Goal: Contribute content: Contribute content

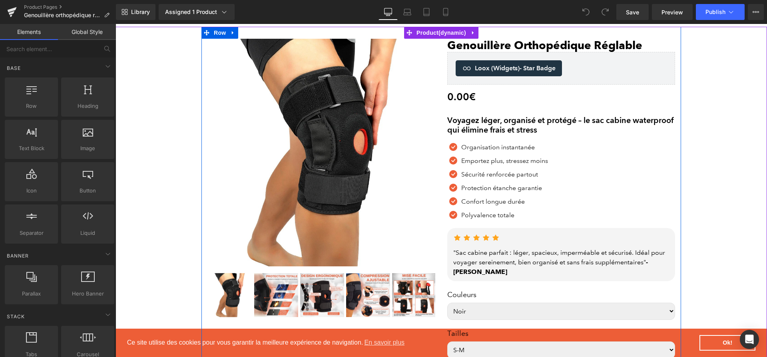
scroll to position [60, 0]
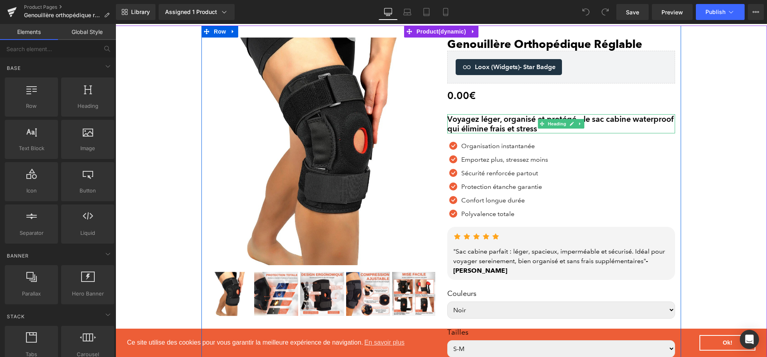
click at [494, 126] on h2 "Voyagez léger, organisé et protégé – le sac cabine waterproof qui élimine frais…" at bounding box center [561, 123] width 228 height 19
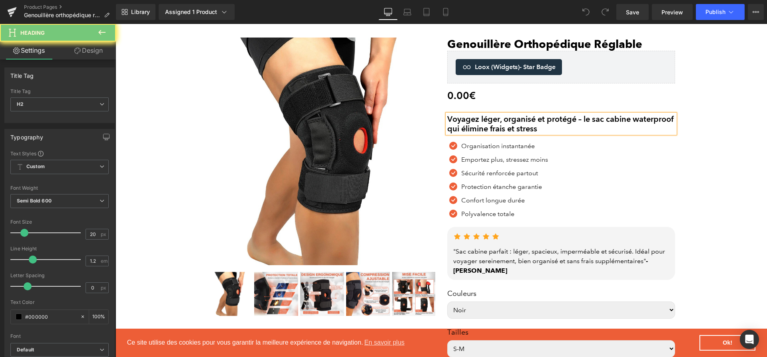
paste div
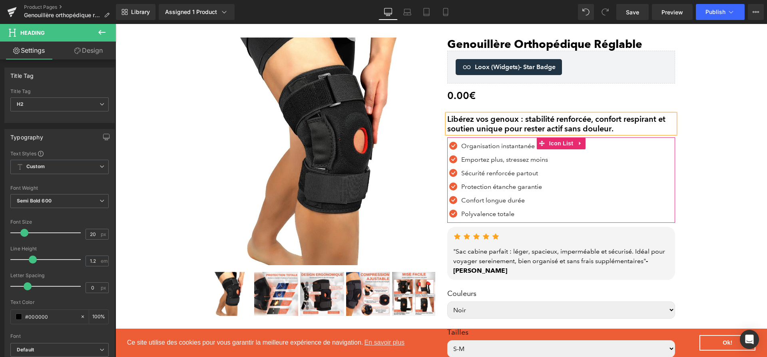
click at [514, 146] on link at bounding box center [517, 146] width 8 height 10
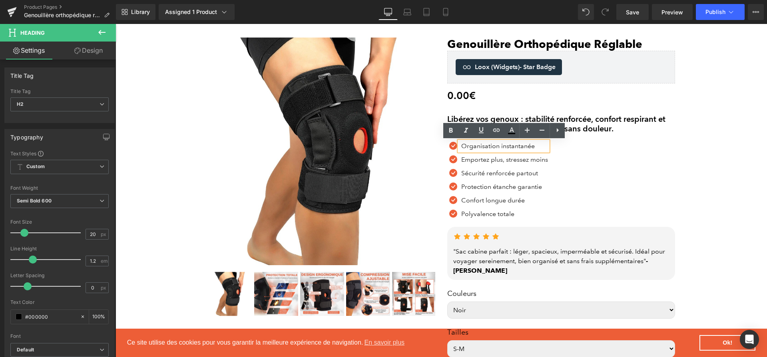
click at [514, 146] on p "Organisation instantanée" at bounding box center [504, 146] width 87 height 10
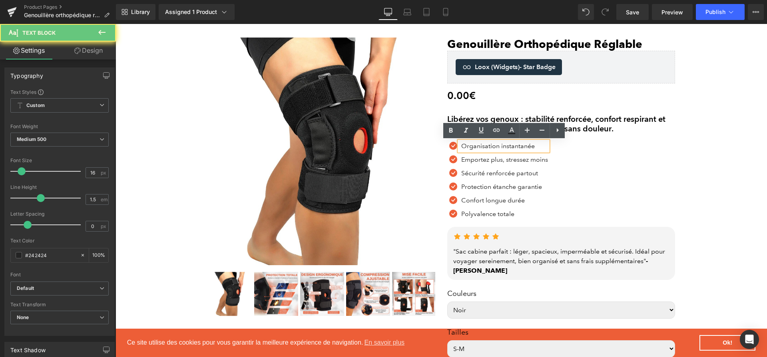
click at [514, 146] on p "Organisation instantanée" at bounding box center [504, 146] width 87 height 10
paste div
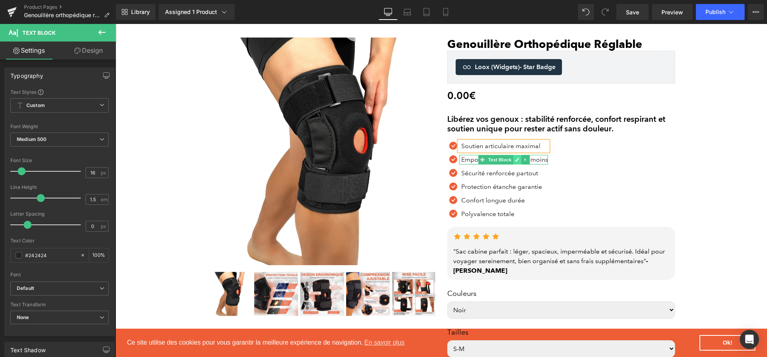
click at [516, 161] on icon at bounding box center [517, 160] width 4 height 4
click at [516, 161] on p "Emportez plus, stressez moins" at bounding box center [504, 160] width 87 height 10
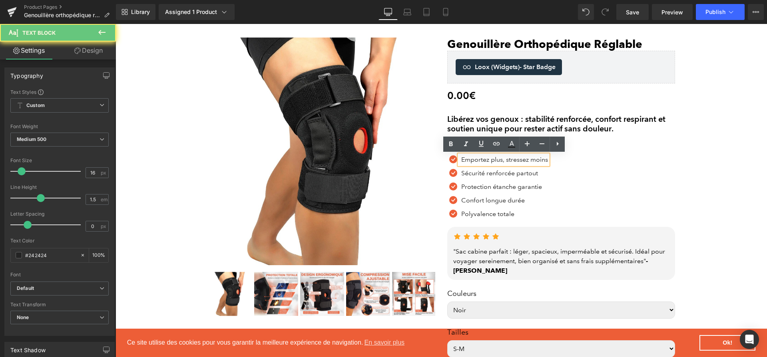
click at [516, 161] on p "Emportez plus, stressez moins" at bounding box center [504, 160] width 87 height 10
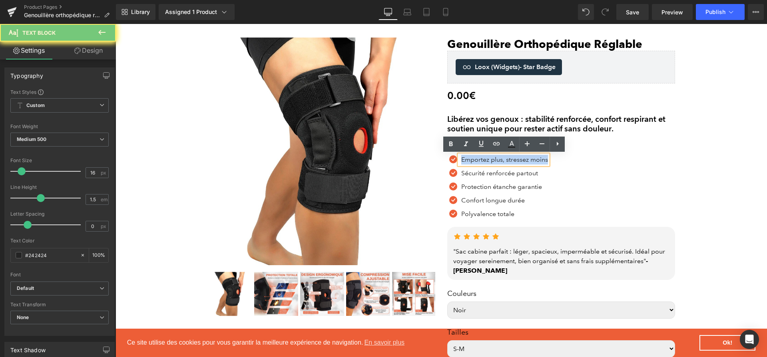
paste div
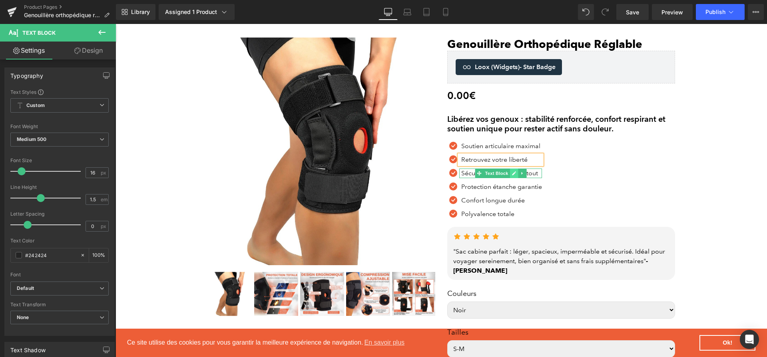
click at [515, 173] on icon at bounding box center [514, 173] width 4 height 4
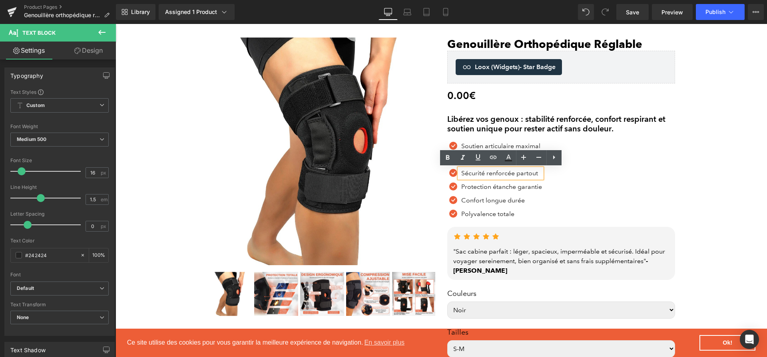
click at [515, 173] on p "Sécurité renforcée partout" at bounding box center [501, 174] width 81 height 10
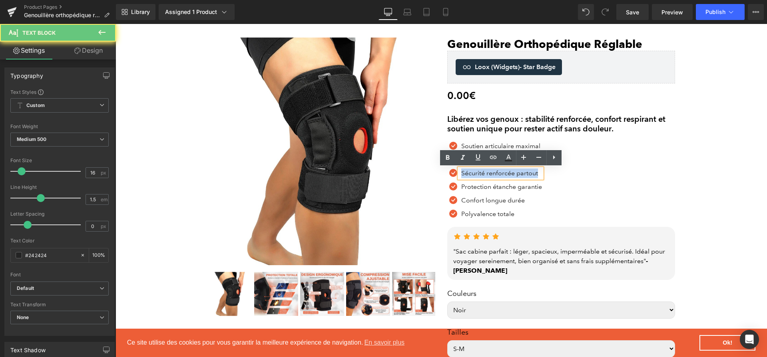
paste div
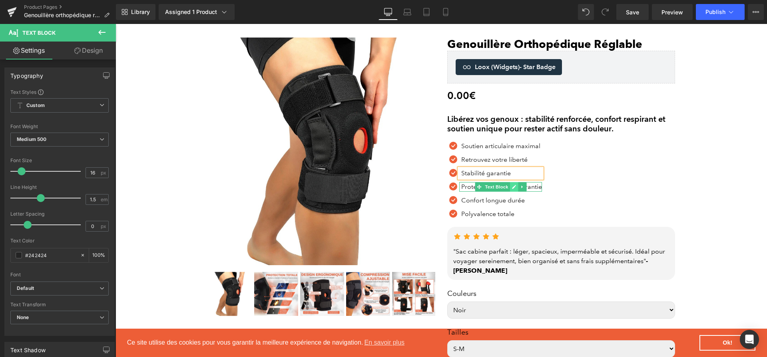
click at [510, 187] on link at bounding box center [514, 187] width 8 height 10
click at [509, 187] on p "Protection étanche garantie" at bounding box center [501, 187] width 81 height 10
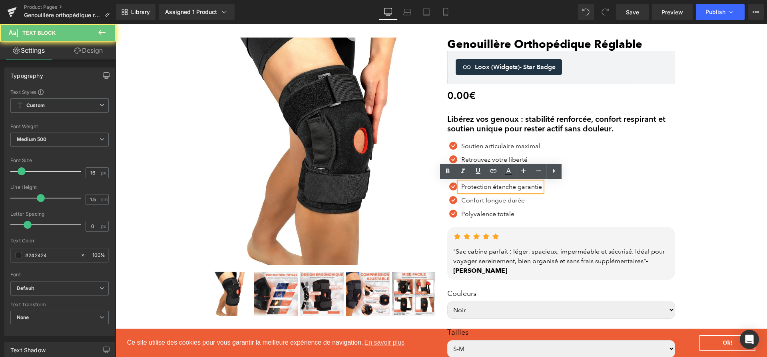
click at [509, 187] on p "Protection étanche garantie" at bounding box center [501, 187] width 81 height 10
paste div
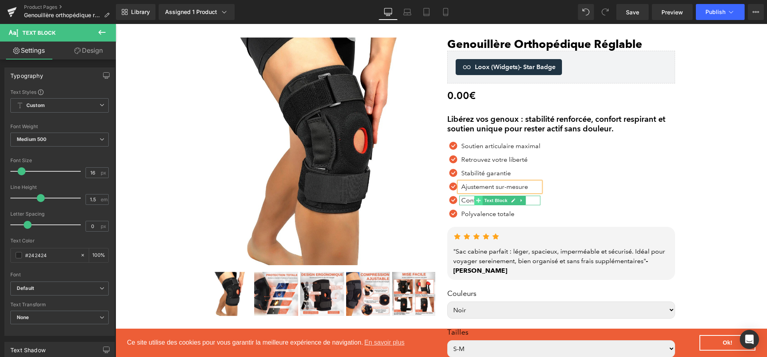
click at [478, 201] on icon at bounding box center [478, 200] width 4 height 4
click at [513, 202] on icon at bounding box center [513, 200] width 4 height 5
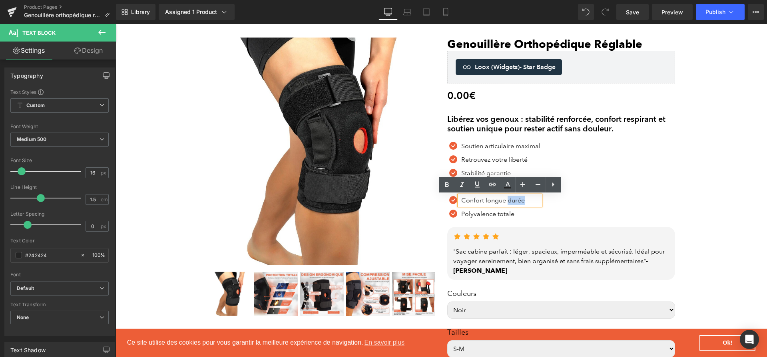
click at [513, 202] on p "Confort longue durée" at bounding box center [500, 201] width 79 height 10
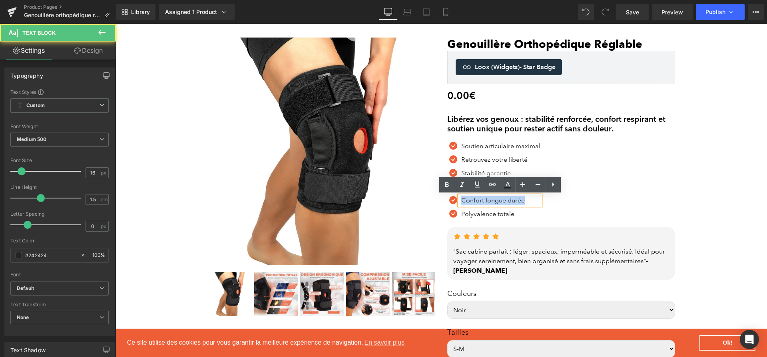
click at [513, 202] on p "Confort longue durée" at bounding box center [500, 201] width 79 height 10
paste div
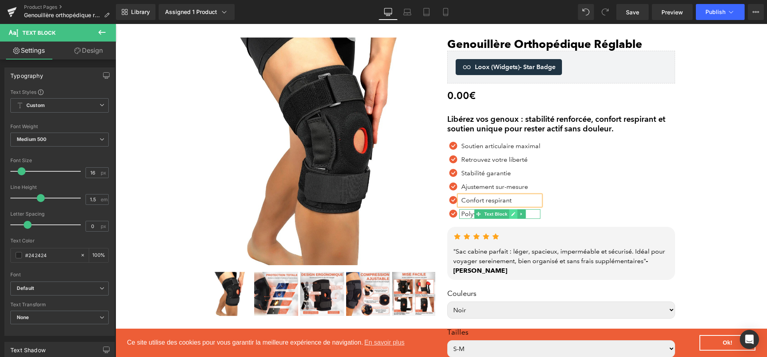
click at [513, 212] on icon at bounding box center [513, 214] width 4 height 5
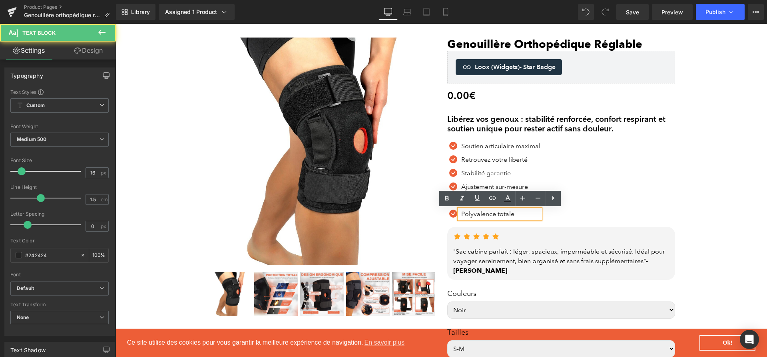
click at [513, 212] on p "Polyvalence totale" at bounding box center [500, 214] width 79 height 10
paste div
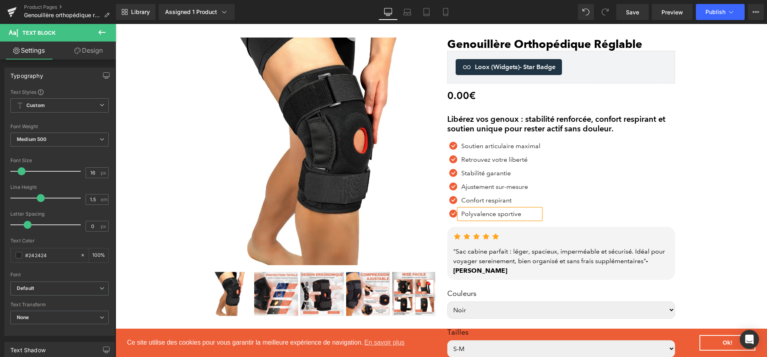
scroll to position [62, 0]
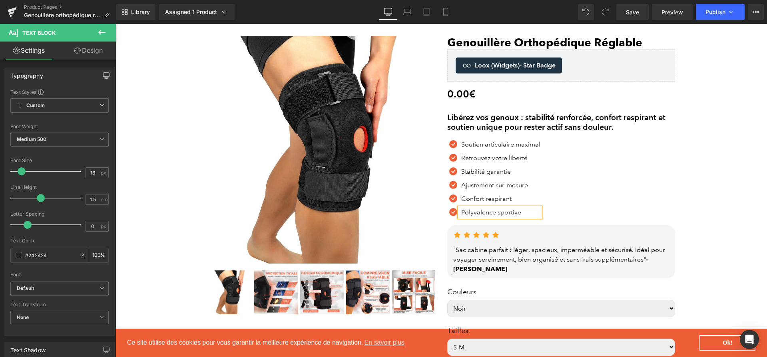
click at [515, 257] on div ""Sac cabine parfait : léger, spacieux, imperméable et sécurisé. Idéal pour voya…" at bounding box center [561, 259] width 216 height 29
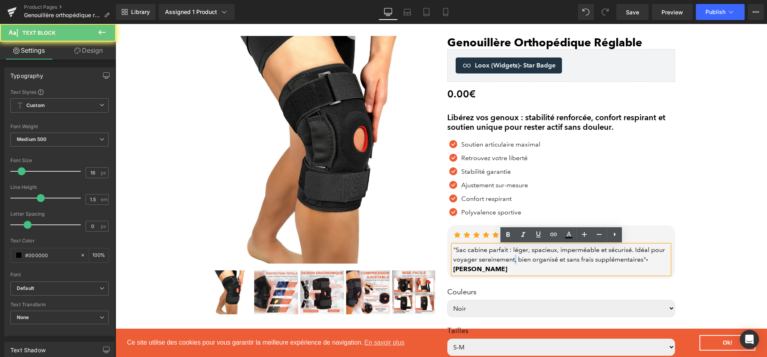
click at [515, 257] on div ""Sac cabine parfait : léger, spacieux, imperméable et sécurisé. Idéal pour voya…" at bounding box center [561, 259] width 216 height 29
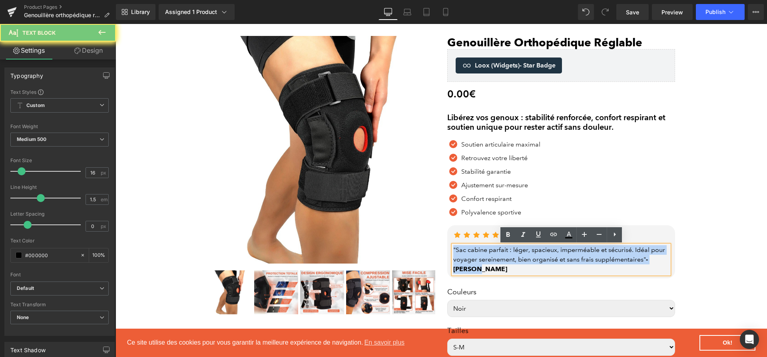
paste div
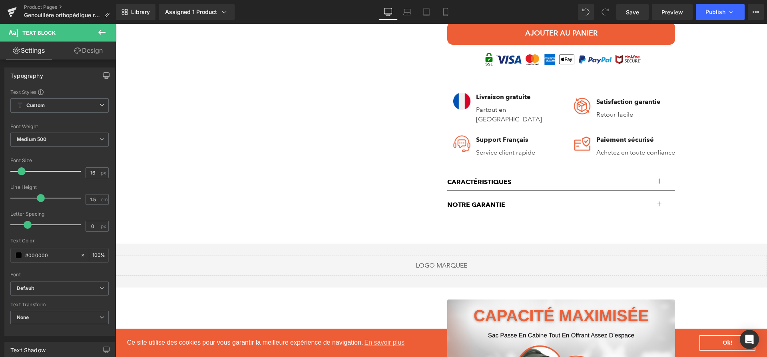
scroll to position [487, 0]
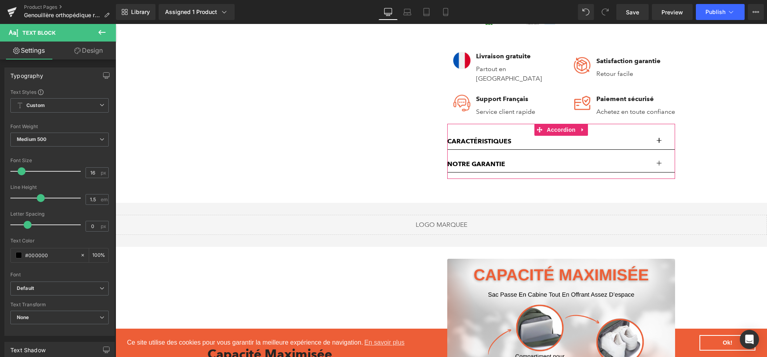
click at [662, 143] on button "button" at bounding box center [667, 141] width 16 height 16
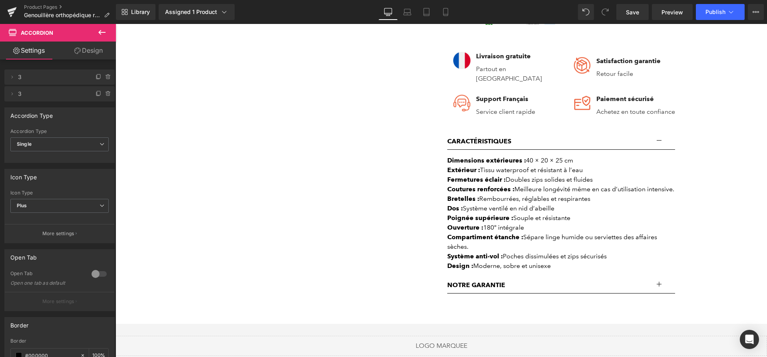
click at [538, 194] on div "Coutures renforcées : Meilleure longévité même en cas d’utilisation intensive." at bounding box center [561, 190] width 228 height 10
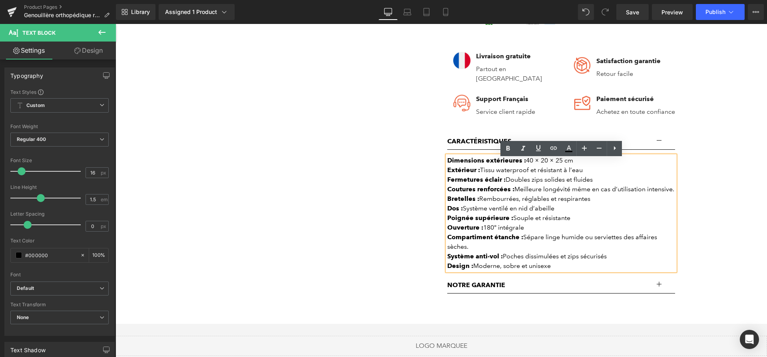
click at [569, 213] on div "Dos : Système ventilé en nid d’abeille" at bounding box center [561, 209] width 228 height 10
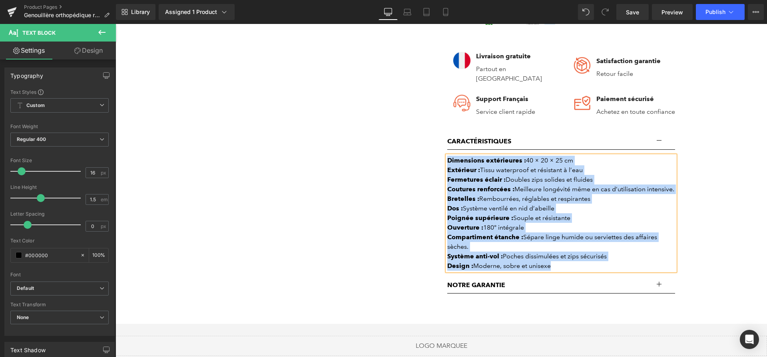
paste div
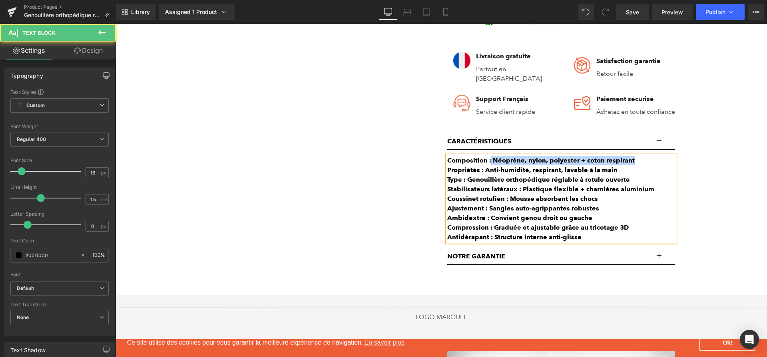
drag, startPoint x: 491, startPoint y: 161, endPoint x: 652, endPoint y: 167, distance: 161.9
click at [652, 165] on div "Composition : Néoprène, nylon, polyester + coton respirant" at bounding box center [561, 161] width 228 height 10
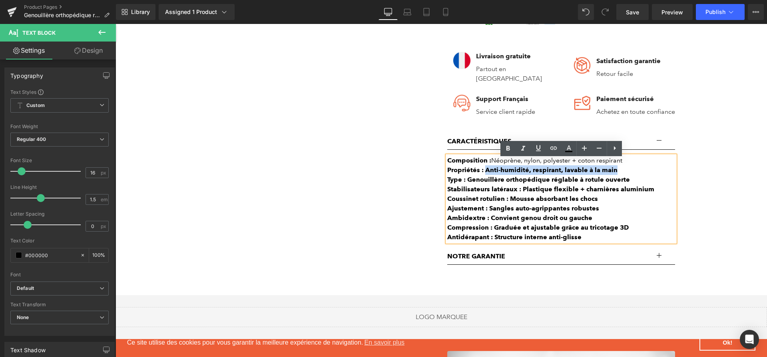
drag, startPoint x: 645, startPoint y: 171, endPoint x: 485, endPoint y: 175, distance: 160.3
click at [485, 175] on div "Propriétés : Anti-humidité, respirant, lavable à la main" at bounding box center [561, 170] width 228 height 10
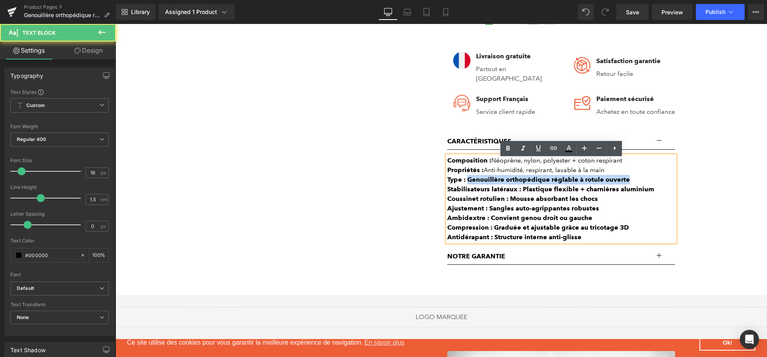
drag, startPoint x: 467, startPoint y: 182, endPoint x: 633, endPoint y: 182, distance: 165.4
click at [633, 182] on div "Type : Genouillère orthopédique réglable à rotule ouverte" at bounding box center [561, 180] width 228 height 10
drag, startPoint x: 521, startPoint y: 193, endPoint x: 664, endPoint y: 197, distance: 143.5
click at [664, 194] on div "Stabilisateurs latéraux : Plastique flexible + charnières aluminium" at bounding box center [561, 190] width 228 height 10
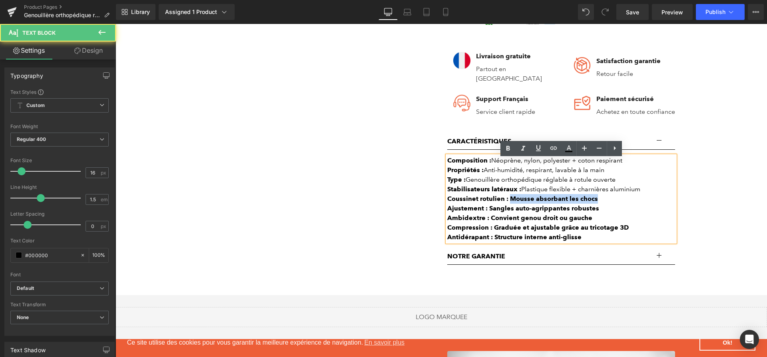
drag, startPoint x: 627, startPoint y: 204, endPoint x: 509, endPoint y: 204, distance: 117.9
click at [509, 204] on div "Coussinet rotulien : Mousse absorbant les chocs" at bounding box center [561, 199] width 228 height 10
drag, startPoint x: 489, startPoint y: 211, endPoint x: 613, endPoint y: 214, distance: 123.5
click at [613, 213] on div "Ajustement : Sangles auto-agrippantes robustes" at bounding box center [561, 209] width 228 height 10
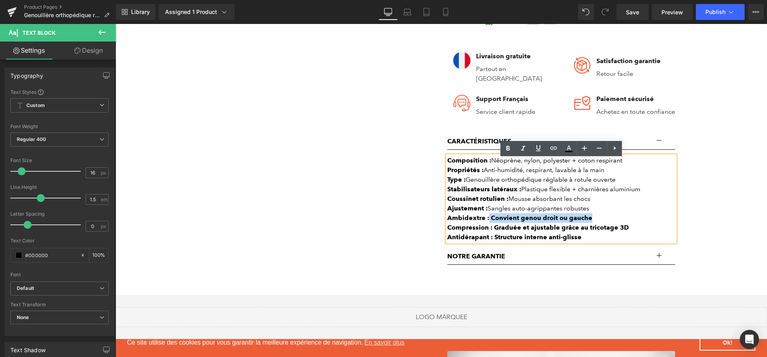
drag, startPoint x: 583, startPoint y: 220, endPoint x: 488, endPoint y: 220, distance: 94.7
click at [488, 220] on div "Ambidextre : Convient genou droit ou gauche" at bounding box center [561, 218] width 228 height 10
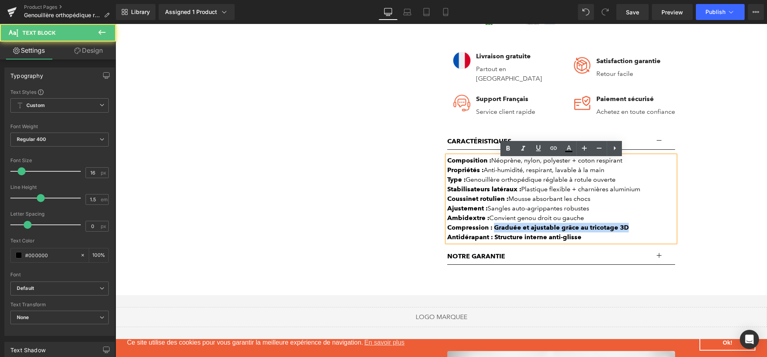
drag, startPoint x: 493, startPoint y: 229, endPoint x: 631, endPoint y: 229, distance: 138.3
click at [631, 229] on div "Compression : Graduée et ajustable grâce au tricotage 3D" at bounding box center [561, 228] width 228 height 10
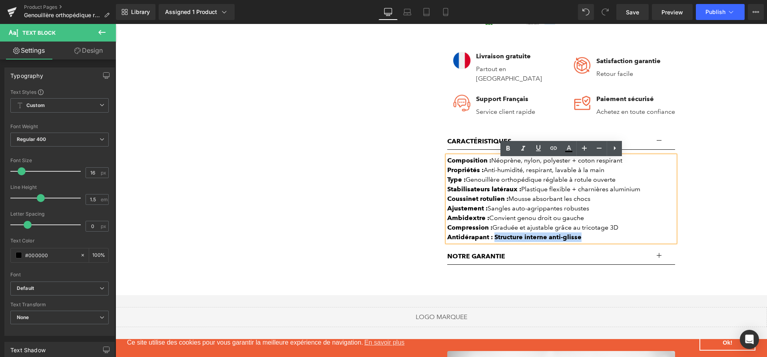
drag, startPoint x: 607, startPoint y: 238, endPoint x: 494, endPoint y: 241, distance: 113.5
click at [494, 241] on div "Antidérapant : Structure interne anti-glisse" at bounding box center [561, 238] width 228 height 10
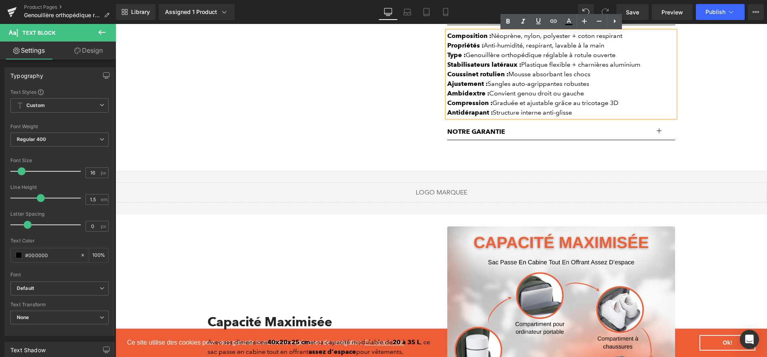
scroll to position [614, 0]
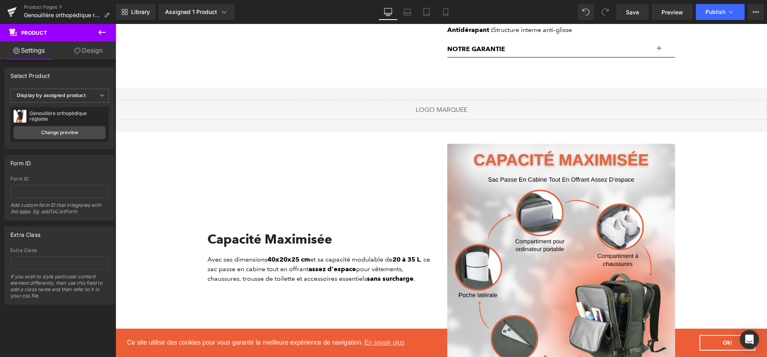
scroll to position [726, 0]
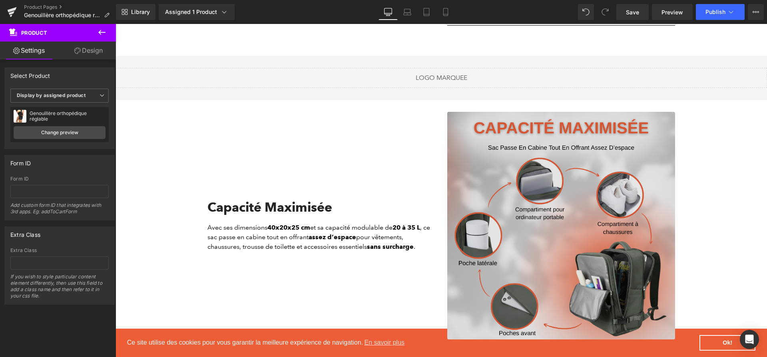
click at [573, 156] on img at bounding box center [561, 226] width 228 height 228
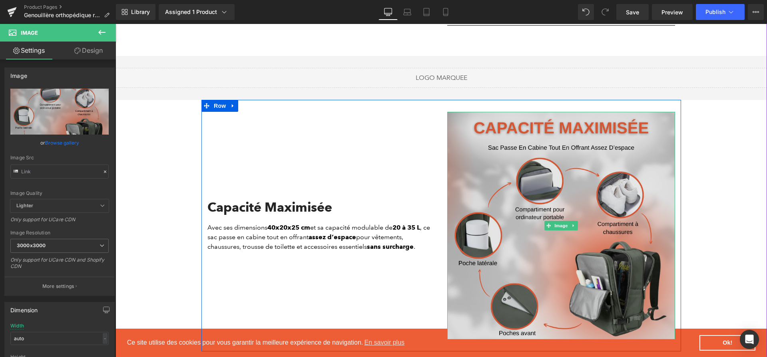
scroll to position [848, 0]
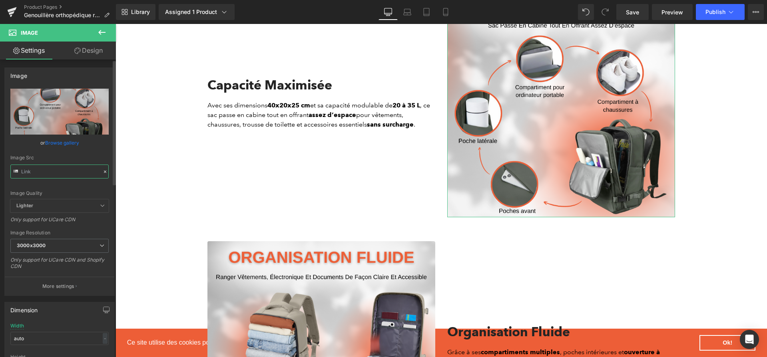
click at [78, 173] on input "text" at bounding box center [59, 172] width 98 height 14
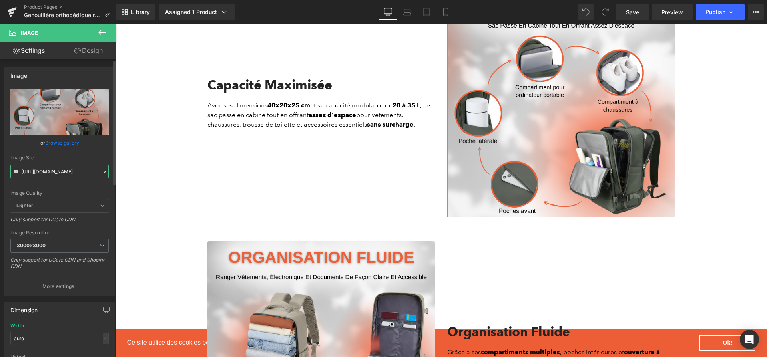
paste input "03800ffa-7177-455f-ae12-67210261c3be.png?v=17575887"
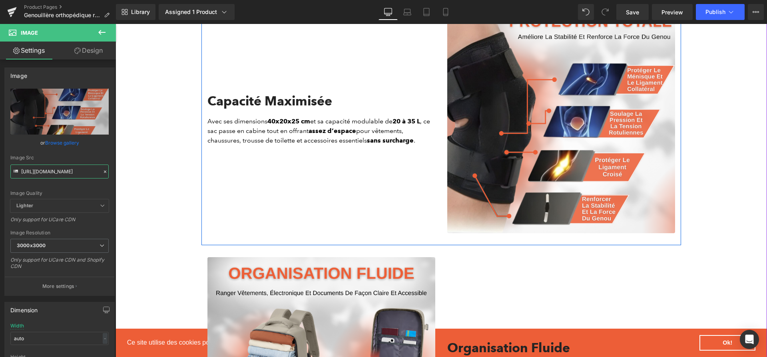
scroll to position [832, 0]
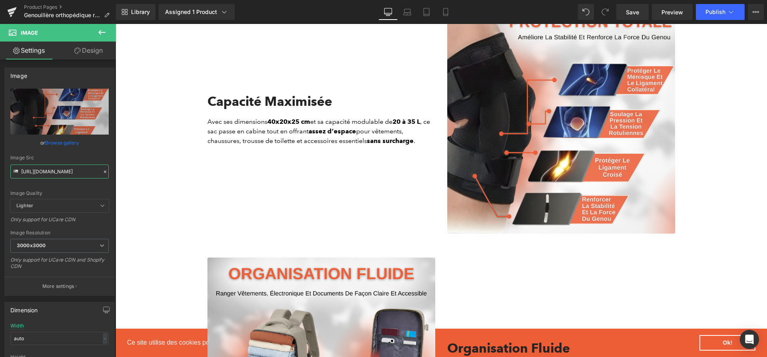
type input "[URL][DOMAIN_NAME]"
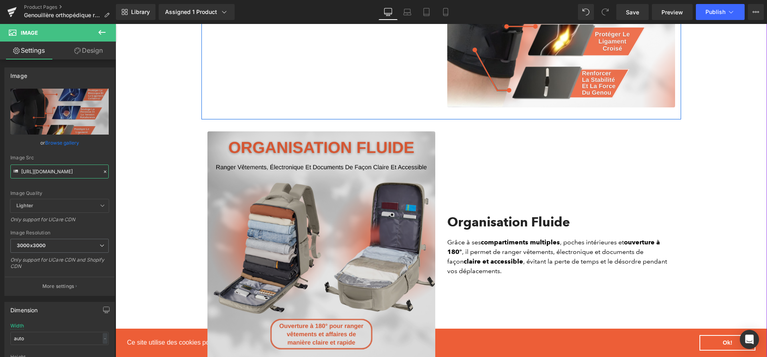
scroll to position [973, 0]
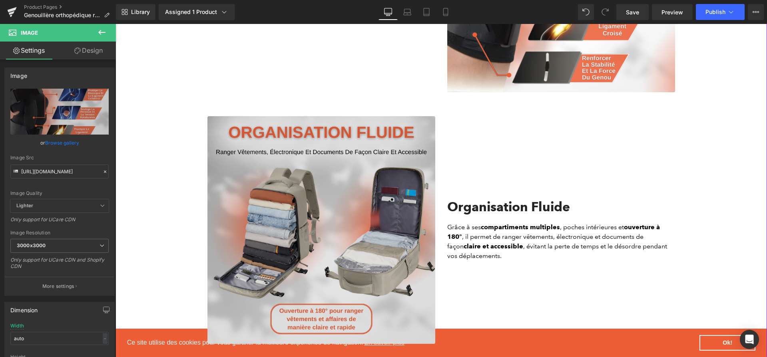
click at [376, 220] on img at bounding box center [321, 230] width 228 height 228
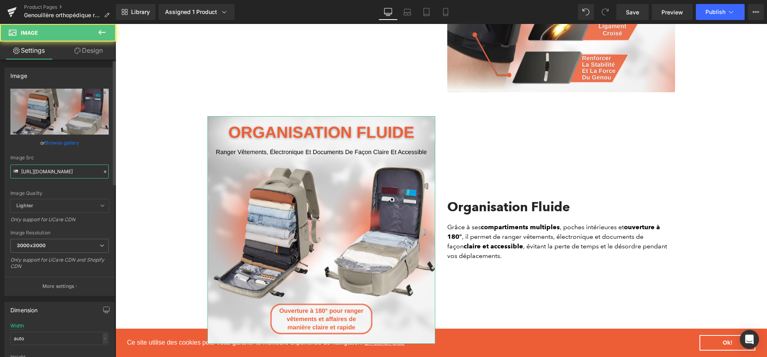
click at [68, 167] on input "[URL][DOMAIN_NAME]" at bounding box center [59, 172] width 98 height 14
paste input "599693af-9722-491e-b968-b09cb8fec9a1.png?v=17575887"
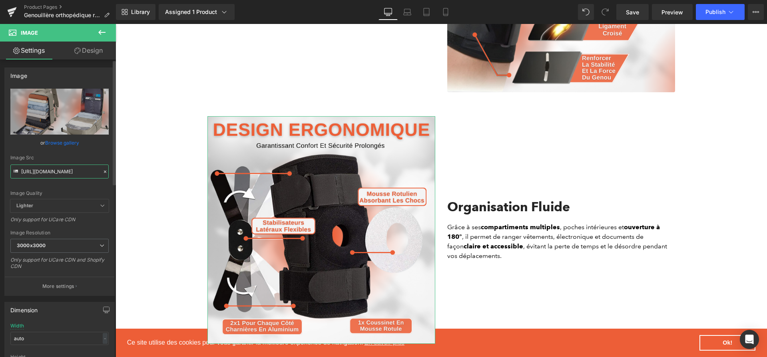
type input "[URL][DOMAIN_NAME]"
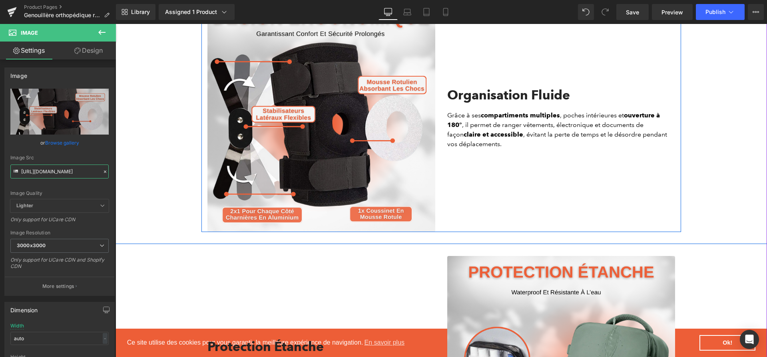
scroll to position [1261, 0]
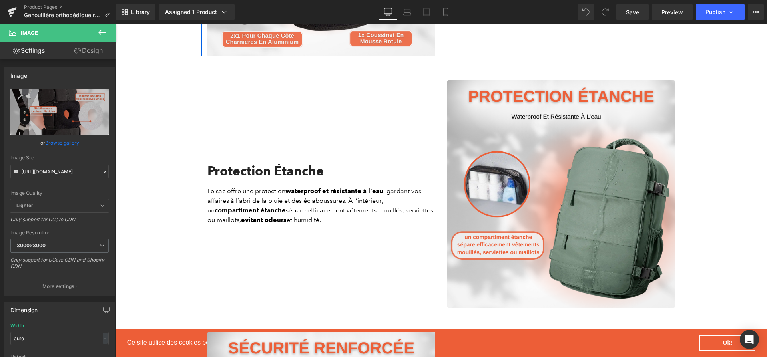
click at [528, 150] on img at bounding box center [561, 194] width 228 height 228
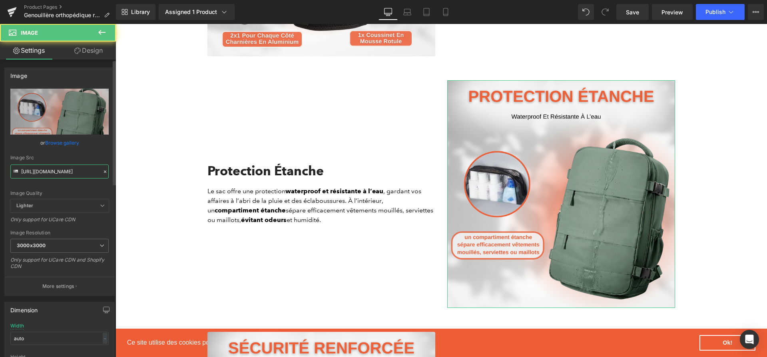
click at [60, 174] on input "[URL][DOMAIN_NAME]" at bounding box center [59, 172] width 98 height 14
paste input "618d92c8-c335-41e9-8f54-2a5b70dc910c.png?v=17575887"
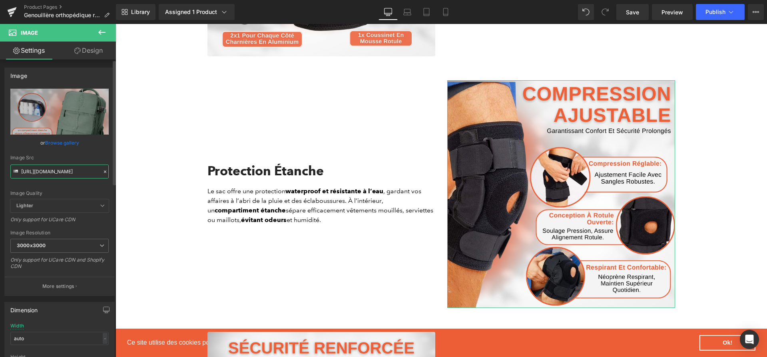
type input "[URL][DOMAIN_NAME]"
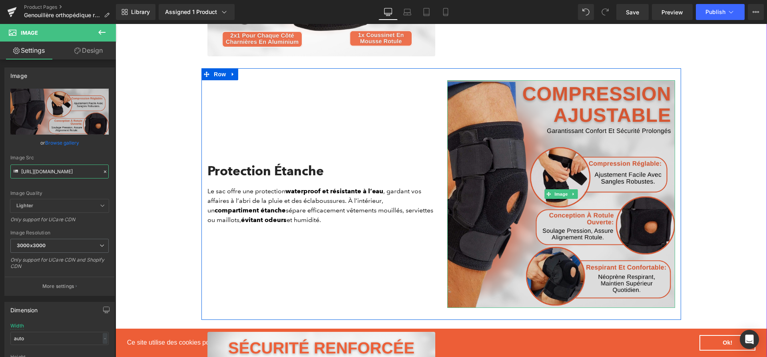
scroll to position [1460, 0]
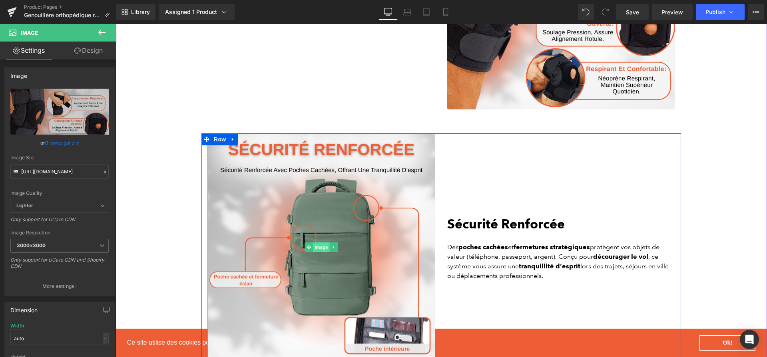
click at [326, 248] on span "Image" at bounding box center [321, 248] width 17 height 10
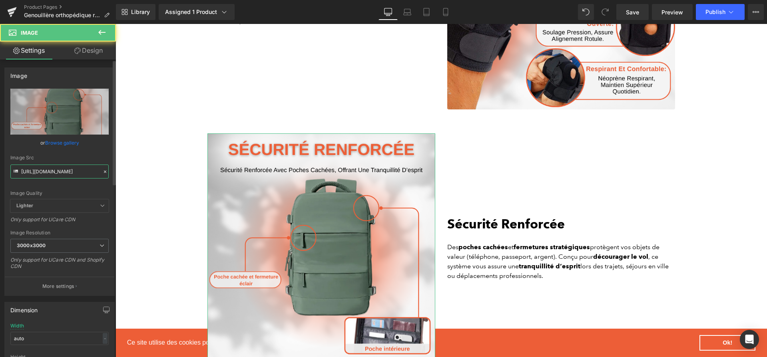
click at [50, 173] on input "[URL][DOMAIN_NAME]" at bounding box center [59, 172] width 98 height 14
paste input "3055617e-c8a5-40d7-9903-b4500fa2ffe9.png?v=17575887"
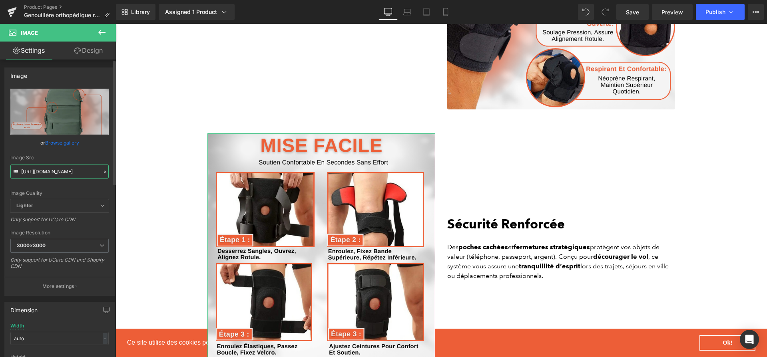
type input "[URL][DOMAIN_NAME]"
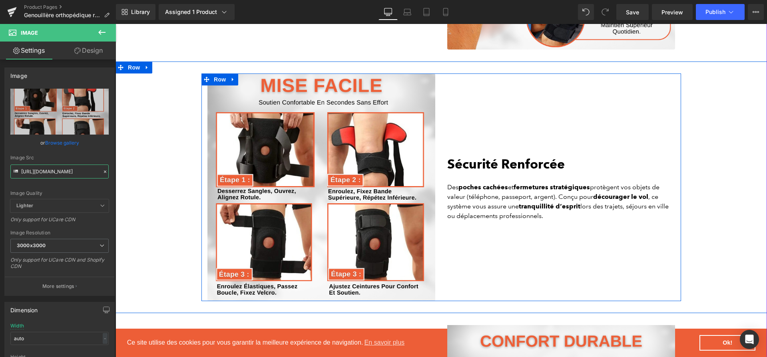
scroll to position [1610, 0]
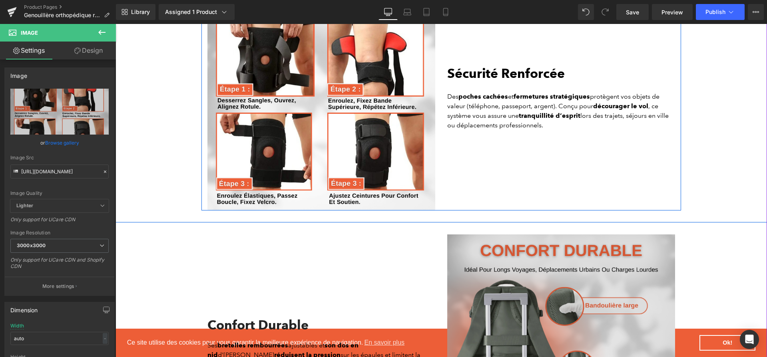
click at [525, 240] on img at bounding box center [561, 349] width 228 height 228
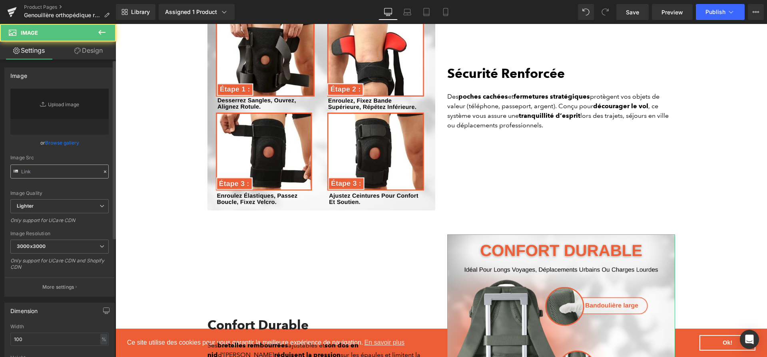
scroll to position [1788, 0]
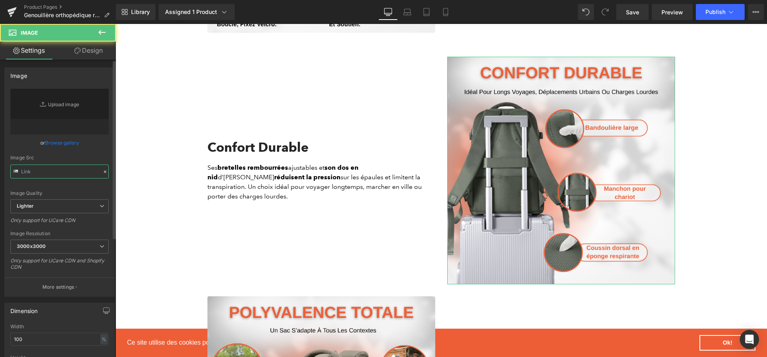
click at [52, 165] on input "text" at bounding box center [59, 172] width 98 height 14
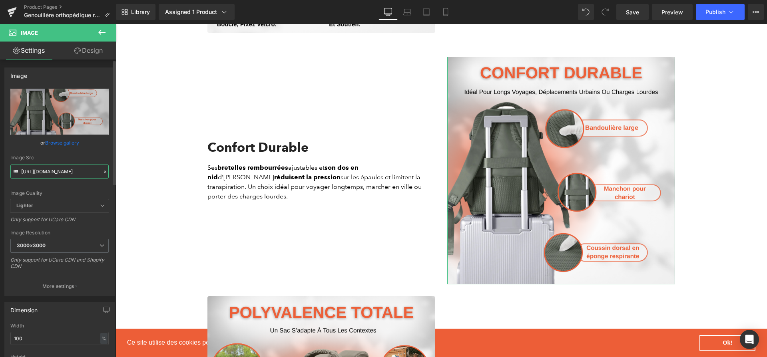
paste input "5_9e10072b-3676-497a-a1a5-6f2d1f3317cf.png?v=1757588749"
type input "[URL][DOMAIN_NAME]"
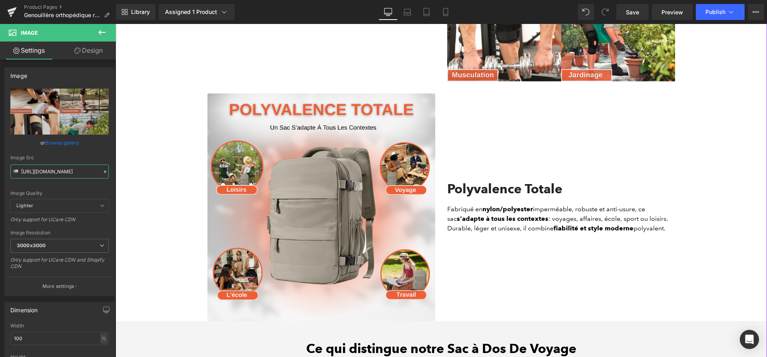
scroll to position [1986, 0]
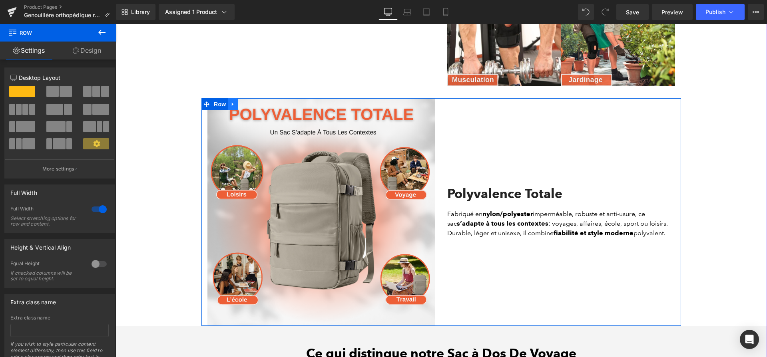
click at [231, 107] on icon at bounding box center [233, 104] width 6 height 6
click at [255, 107] on icon at bounding box center [254, 104] width 6 height 6
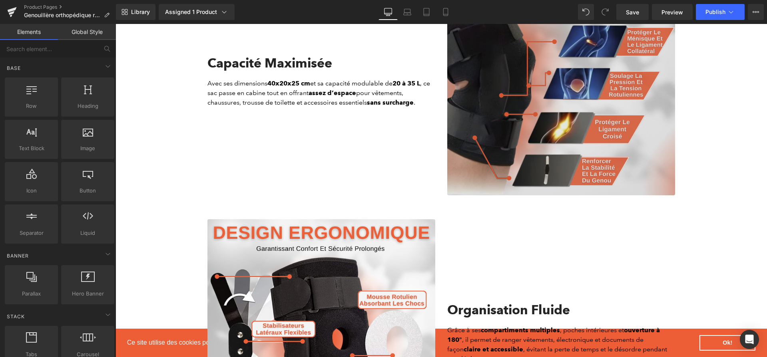
scroll to position [816, 0]
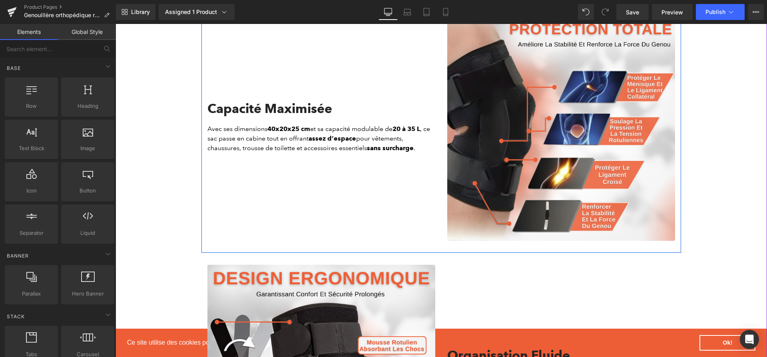
click at [264, 119] on div "Capacité Maximisée" at bounding box center [321, 112] width 228 height 23
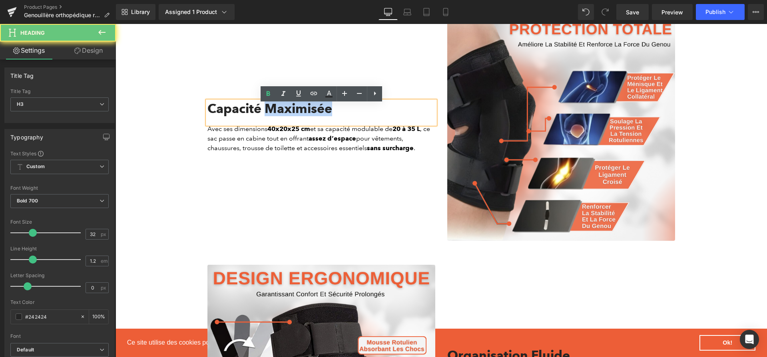
click at [264, 115] on div "Capacité Maximisée" at bounding box center [321, 112] width 228 height 23
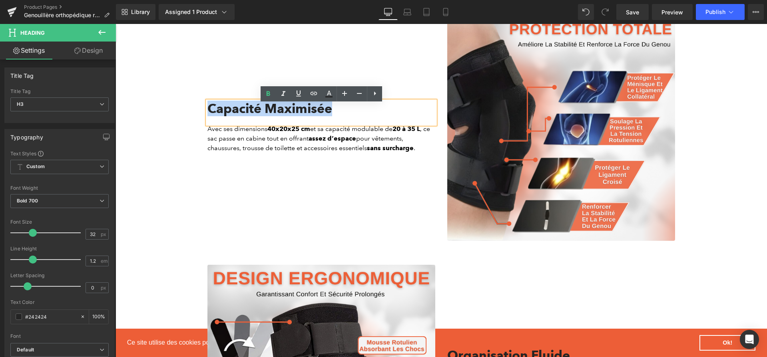
click at [264, 115] on div "Capacité Maximisée" at bounding box center [321, 112] width 228 height 23
paste div
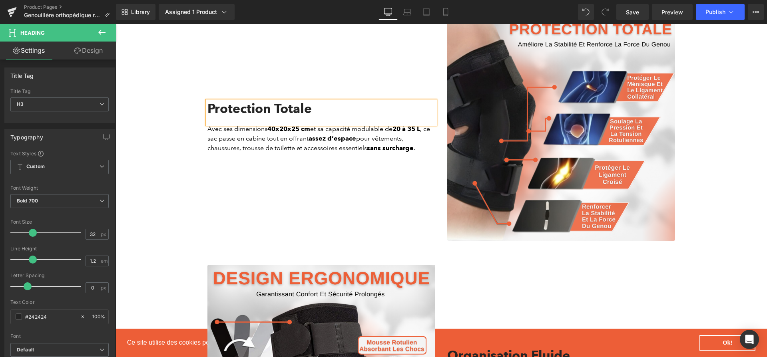
click at [323, 147] on p "Avec ses dimensions 40x20x25 cm et sa capacité modulable de 20 à 35 L , ce sac …" at bounding box center [321, 138] width 228 height 29
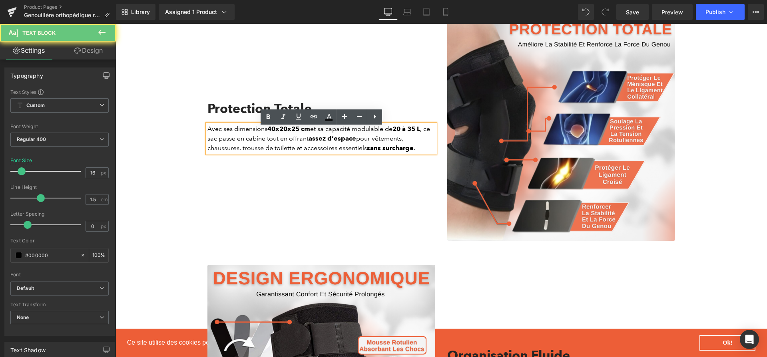
click at [323, 147] on p "Avec ses dimensions 40x20x25 cm et sa capacité modulable de 20 à 35 L , ce sac …" at bounding box center [321, 138] width 228 height 29
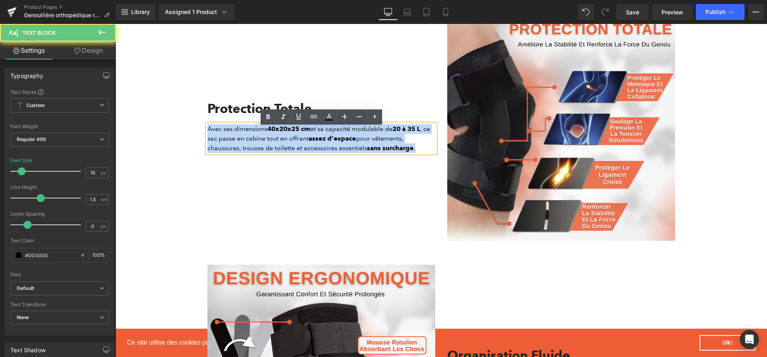
click at [323, 147] on p "Avec ses dimensions 40x20x25 cm et sa capacité modulable de 20 à 35 L , ce sac …" at bounding box center [321, 138] width 228 height 29
paste div
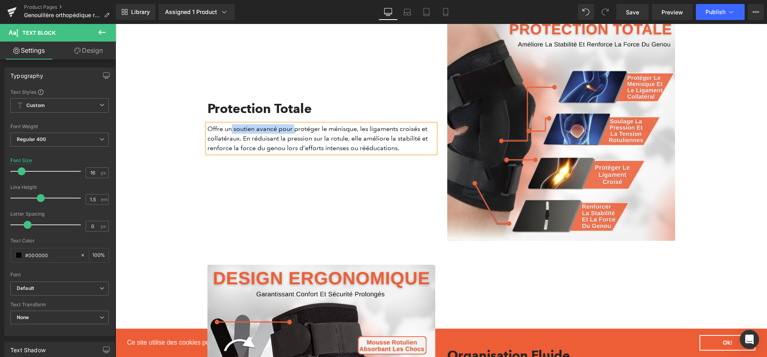
drag, startPoint x: 231, startPoint y: 132, endPoint x: 293, endPoint y: 132, distance: 61.5
click at [293, 132] on p "Offre un soutien avancé pour protéger le ménisque, les ligaments croisés et col…" at bounding box center [321, 138] width 228 height 29
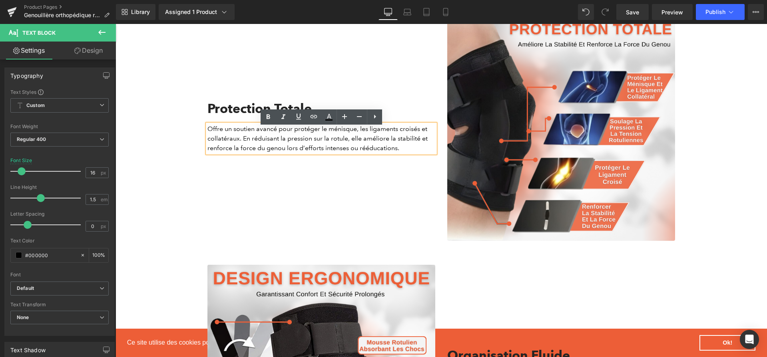
click at [304, 131] on p "Offre un soutien avancé pour protéger le ménisque, les ligaments croisés et col…" at bounding box center [321, 138] width 228 height 29
drag, startPoint x: 293, startPoint y: 131, endPoint x: 357, endPoint y: 132, distance: 63.5
click at [357, 132] on p "Offre un soutien avancé pour protéger le ménisque, les ligaments croisés et col…" at bounding box center [321, 138] width 228 height 29
drag, startPoint x: 249, startPoint y: 141, endPoint x: 313, endPoint y: 141, distance: 63.5
click at [313, 141] on p "Offre un soutien avancé pour protéger le ménisque , les ligaments croisés et co…" at bounding box center [321, 138] width 228 height 29
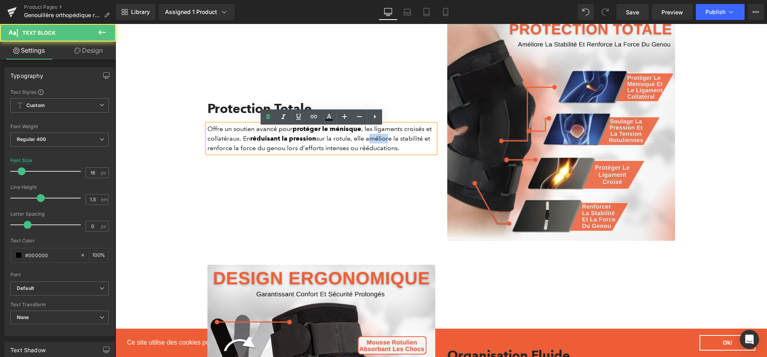
drag, startPoint x: 371, startPoint y: 142, endPoint x: 390, endPoint y: 143, distance: 18.4
click at [390, 143] on p "Offre un soutien avancé pour protéger le ménisque , les ligaments croisés et co…" at bounding box center [321, 138] width 228 height 29
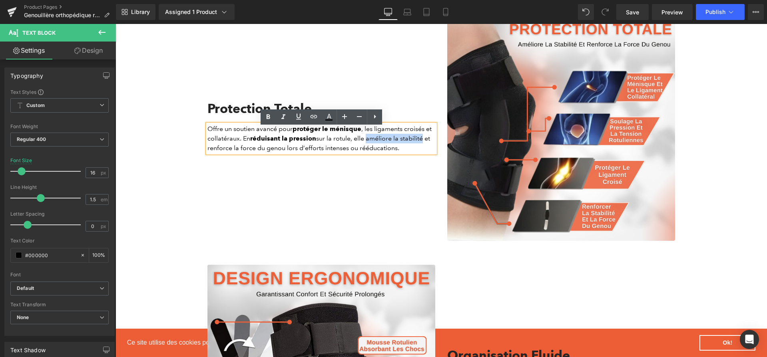
drag, startPoint x: 368, startPoint y: 142, endPoint x: 422, endPoint y: 143, distance: 54.3
click at [422, 143] on p "Offre un soutien avancé pour protéger le ménisque , les ligaments croisés et co…" at bounding box center [321, 138] width 228 height 29
click at [353, 185] on div "Protection Totale Heading Offre un soutien avancé pour protéger le ménisque , l…" at bounding box center [321, 127] width 240 height 228
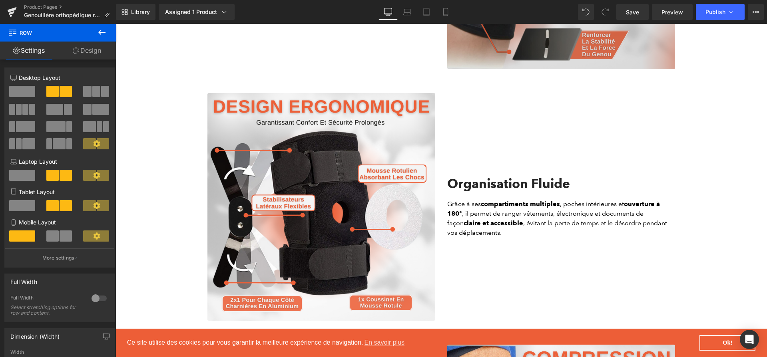
scroll to position [996, 0]
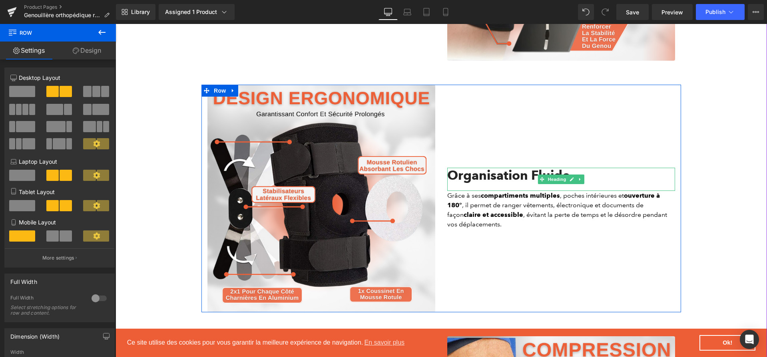
click at [515, 174] on h2 "Organisation Fluide" at bounding box center [561, 175] width 228 height 15
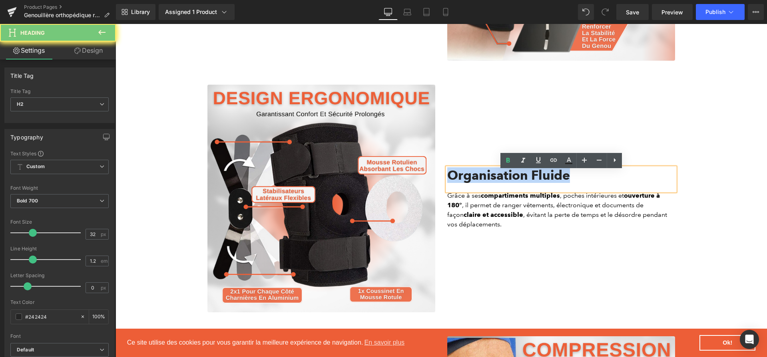
paste div
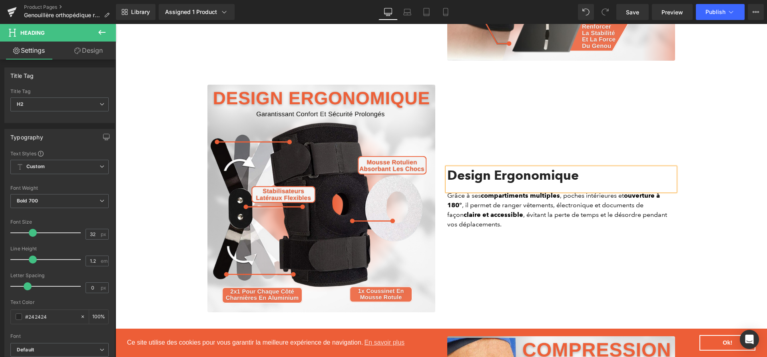
click at [504, 214] on strong "claire et accessible" at bounding box center [493, 215] width 60 height 8
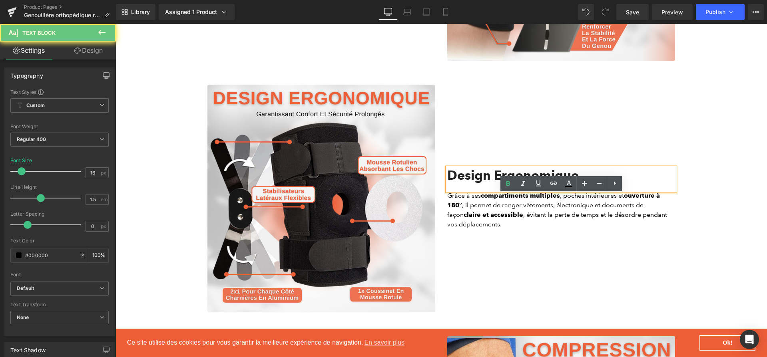
click at [504, 214] on strong "claire et accessible" at bounding box center [493, 215] width 60 height 8
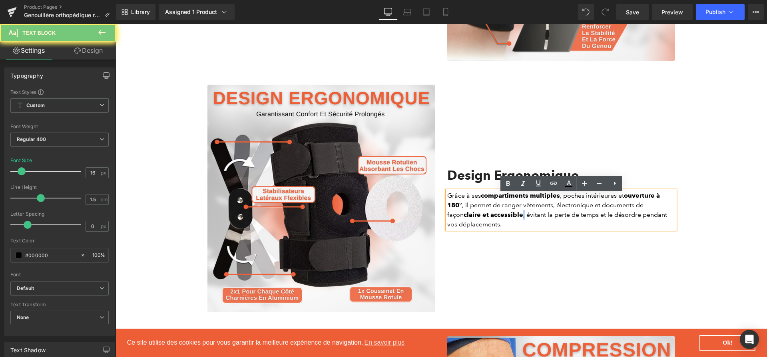
click at [504, 214] on strong "claire et accessible" at bounding box center [493, 215] width 60 height 8
paste div
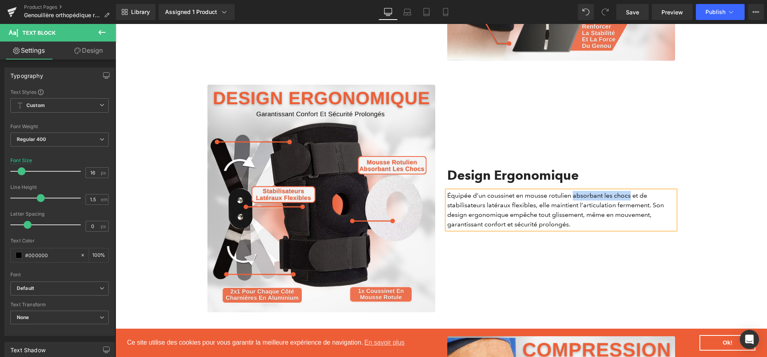
drag, startPoint x: 574, startPoint y: 199, endPoint x: 631, endPoint y: 200, distance: 57.1
click at [631, 200] on p "Équipée d’un coussinet en mousse rotulien absorbant les chocs et de stabilisate…" at bounding box center [561, 210] width 228 height 38
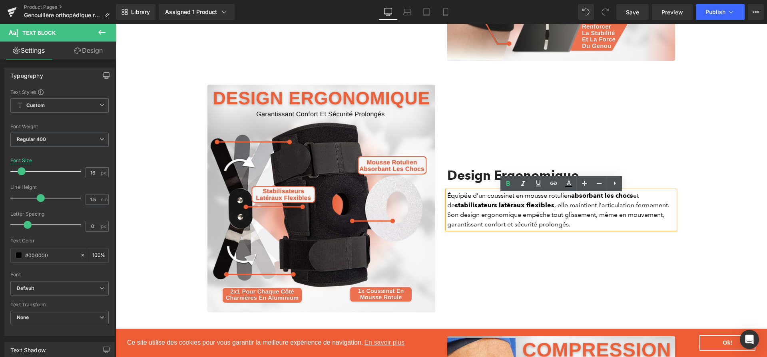
drag, startPoint x: 448, startPoint y: 209, endPoint x: 535, endPoint y: 207, distance: 87.5
click at [535, 207] on p "Équipée d’un coussinet en mousse rotulien absorbant les chocs et de stabilisate…" at bounding box center [561, 210] width 228 height 38
drag, startPoint x: 447, startPoint y: 219, endPoint x: 508, endPoint y: 220, distance: 61.1
click at [507, 223] on p "Équipée d’un coussinet en mousse rotulien absorbant les chocs et de stabilisate…" at bounding box center [561, 210] width 228 height 38
drag, startPoint x: 508, startPoint y: 220, endPoint x: 448, endPoint y: 217, distance: 59.6
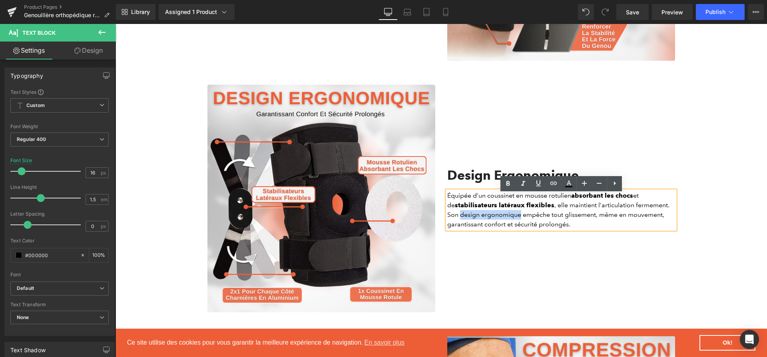
click at [448, 217] on p "Équipée d’un coussinet en mousse rotulien absorbant les chocs et de stabilisate…" at bounding box center [561, 210] width 228 height 38
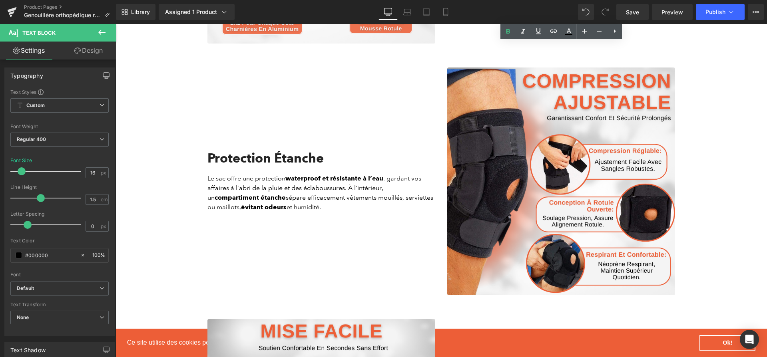
scroll to position [1266, 0]
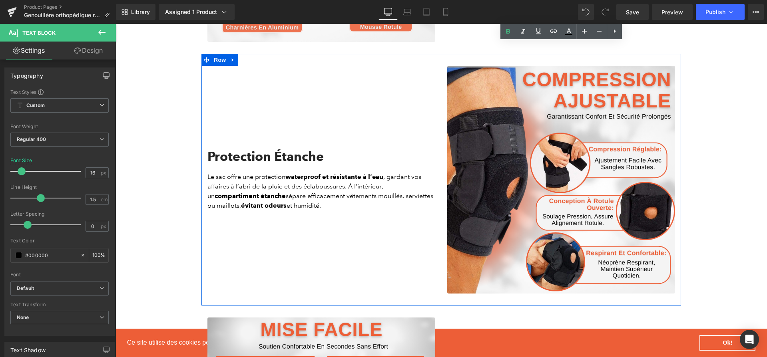
click at [300, 157] on h2 "Protection Étanche" at bounding box center [321, 156] width 228 height 15
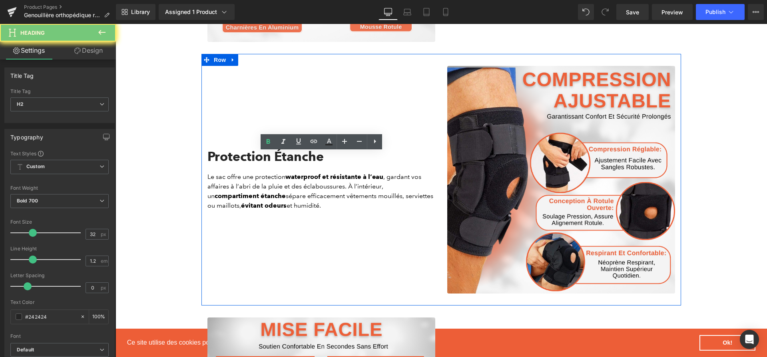
click at [300, 157] on h2 "Protection Étanche" at bounding box center [321, 156] width 228 height 15
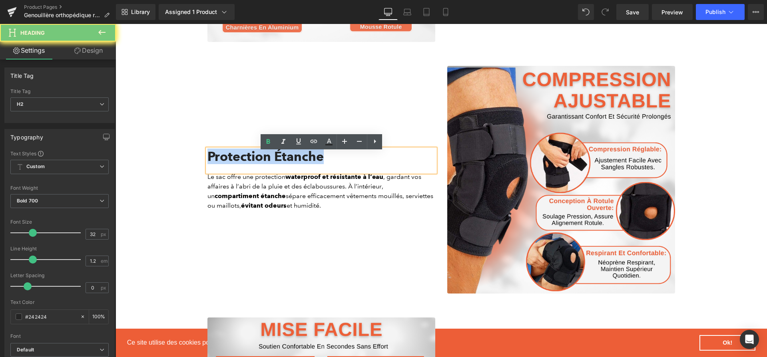
paste div
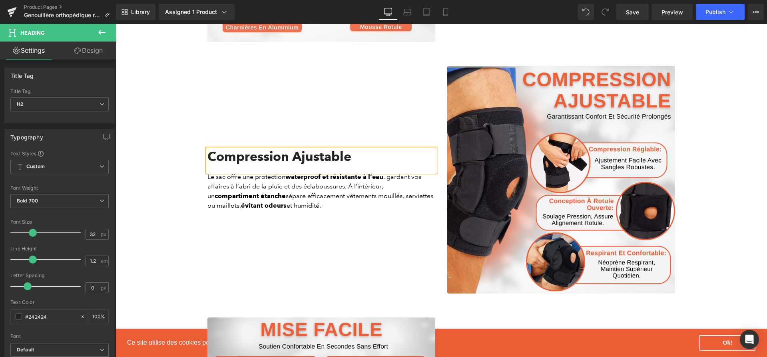
click at [333, 181] on strong "waterproof et résistante à l’eau" at bounding box center [334, 177] width 98 height 8
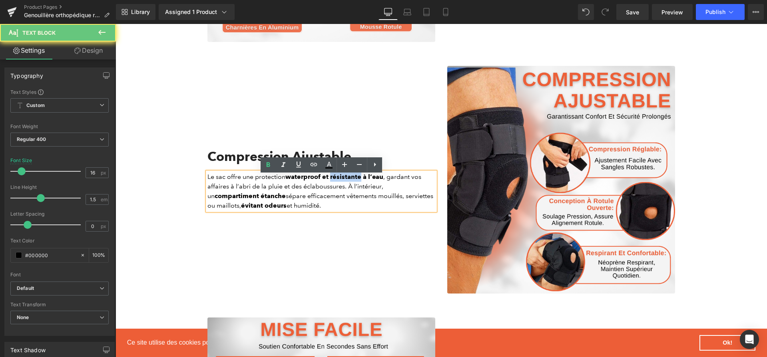
click at [333, 181] on strong "waterproof et résistante à l’eau" at bounding box center [334, 177] width 98 height 8
paste div
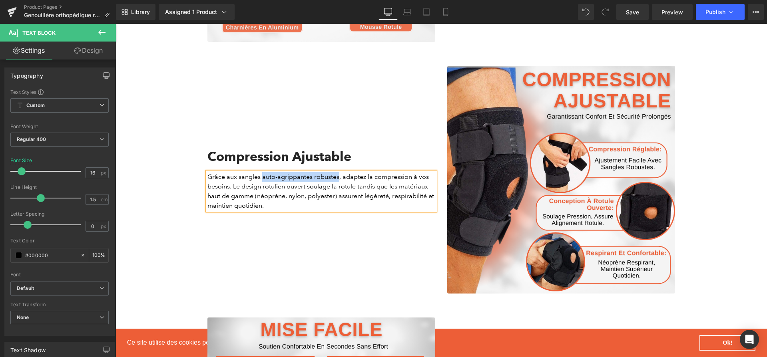
drag, startPoint x: 262, startPoint y: 180, endPoint x: 339, endPoint y: 177, distance: 76.8
click at [339, 177] on p "Grâce aux sangles auto-agrippantes robustes, adaptez la compression à vos besoi…" at bounding box center [321, 191] width 228 height 38
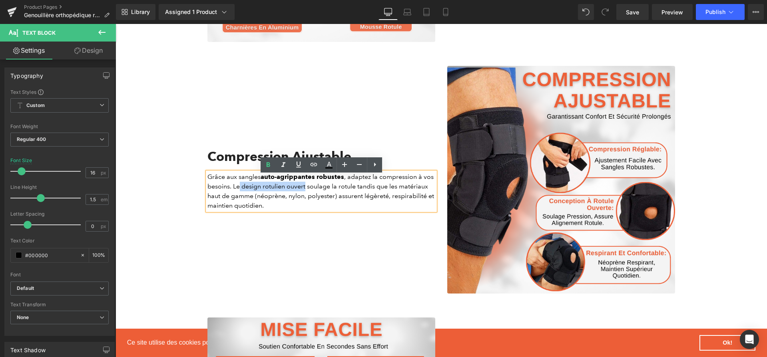
drag, startPoint x: 241, startPoint y: 190, endPoint x: 306, endPoint y: 190, distance: 65.5
click at [306, 190] on p "Grâce aux sangles auto-agrippantes robustes , adaptez la compression à vos beso…" at bounding box center [321, 191] width 228 height 38
drag, startPoint x: 405, startPoint y: 192, endPoint x: 255, endPoint y: 203, distance: 150.6
click at [255, 203] on p "Grâce aux sangles auto-agrippantes robustes , adaptez la compression à vos beso…" at bounding box center [321, 191] width 228 height 38
drag, startPoint x: 400, startPoint y: 199, endPoint x: 241, endPoint y: 209, distance: 158.9
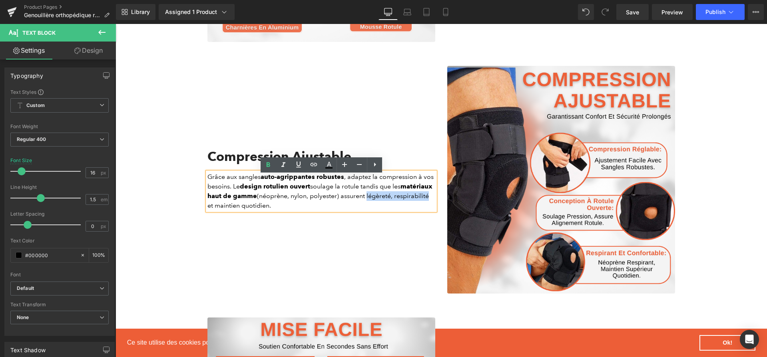
click at [241, 209] on p "Grâce aux sangles auto-agrippantes robustes , adaptez la compression à vos beso…" at bounding box center [321, 191] width 228 height 38
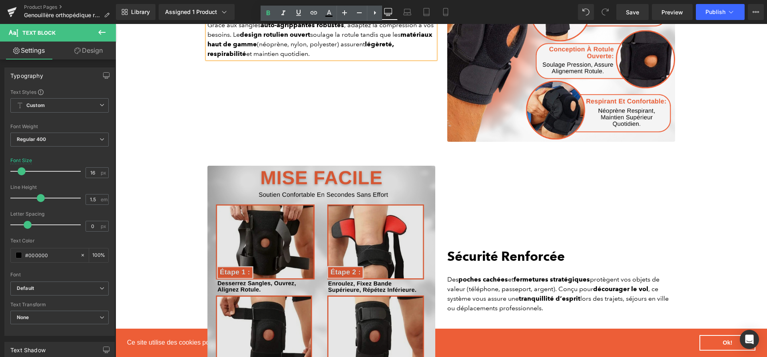
scroll to position [1510, 0]
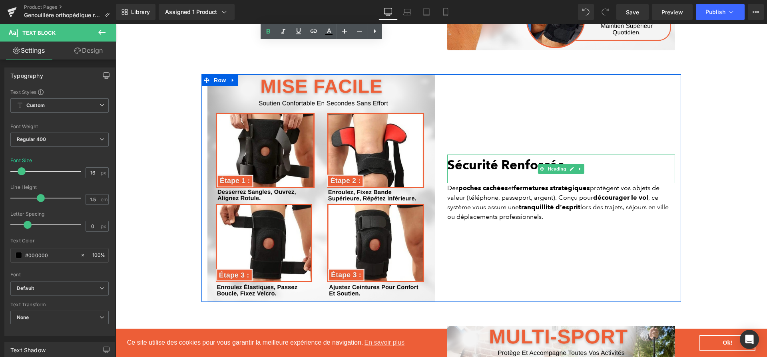
click at [484, 161] on b "Sécurité Renforcée" at bounding box center [505, 165] width 117 height 16
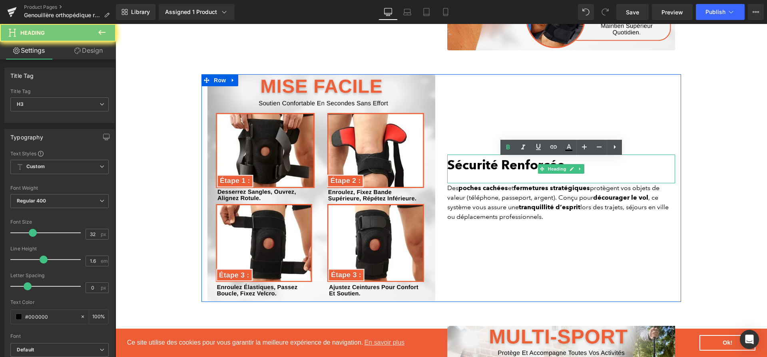
click at [484, 161] on b "Sécurité Renforcée" at bounding box center [505, 165] width 117 height 16
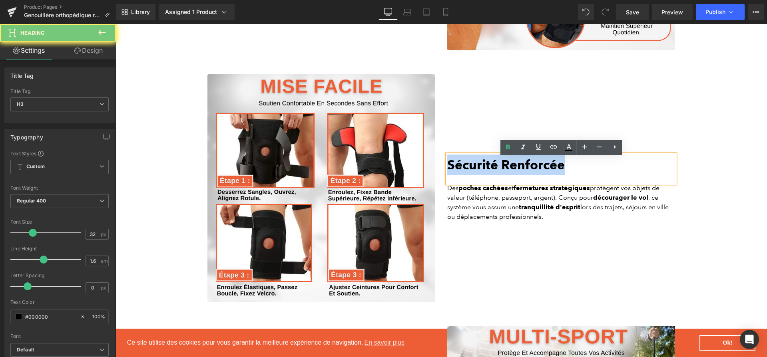
paste div
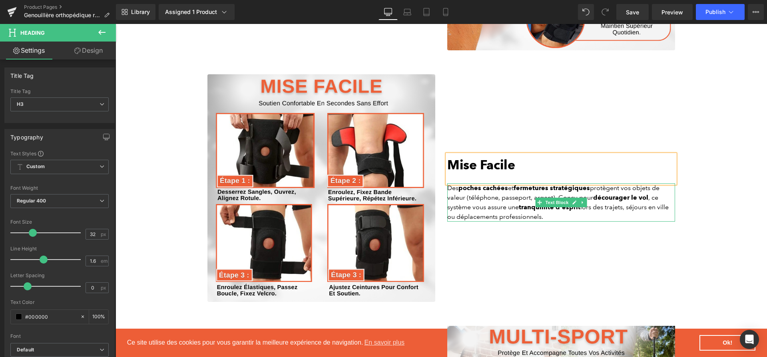
click at [456, 211] on p "Des poches cachées et fermetures stratégiques protègent vos objets de valeur (t…" at bounding box center [561, 202] width 228 height 38
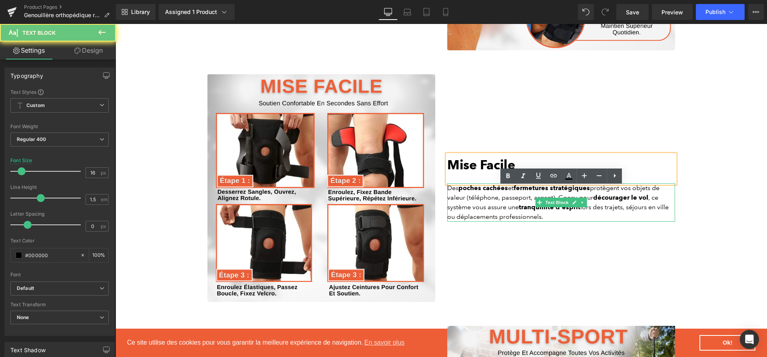
click at [456, 211] on p "Des poches cachées et fermetures stratégiques protègent vos objets de valeur (t…" at bounding box center [561, 202] width 228 height 38
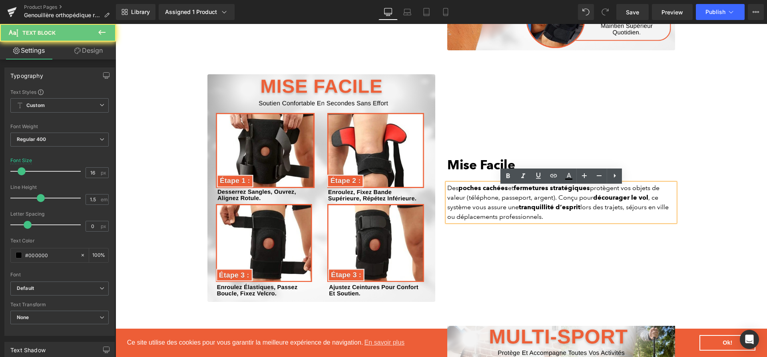
paste div
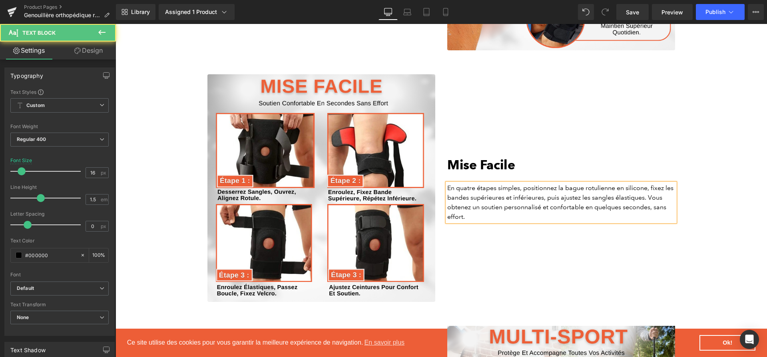
drag, startPoint x: 455, startPoint y: 191, endPoint x: 517, endPoint y: 192, distance: 61.9
click at [513, 192] on p "En quatre étapes simples, positionnez la bague rotulienne en silicone, fixez le…" at bounding box center [561, 202] width 228 height 38
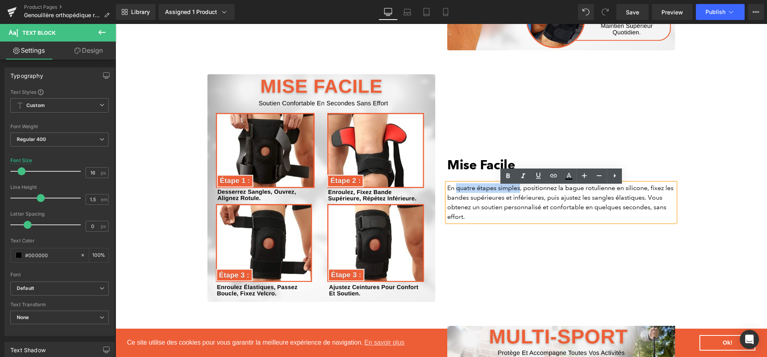
drag, startPoint x: 521, startPoint y: 192, endPoint x: 457, endPoint y: 193, distance: 64.3
click at [457, 193] on p "En quatre étapes simples, positionnez la bague rotulienne en silicone, fixez le…" at bounding box center [561, 202] width 228 height 38
drag, startPoint x: 479, startPoint y: 213, endPoint x: 543, endPoint y: 213, distance: 63.5
click at [543, 213] on p "En quatre étapes simples , positionnez la bague rotulienne en silicone, fixez l…" at bounding box center [561, 202] width 228 height 38
drag, startPoint x: 555, startPoint y: 212, endPoint x: 656, endPoint y: 213, distance: 101.1
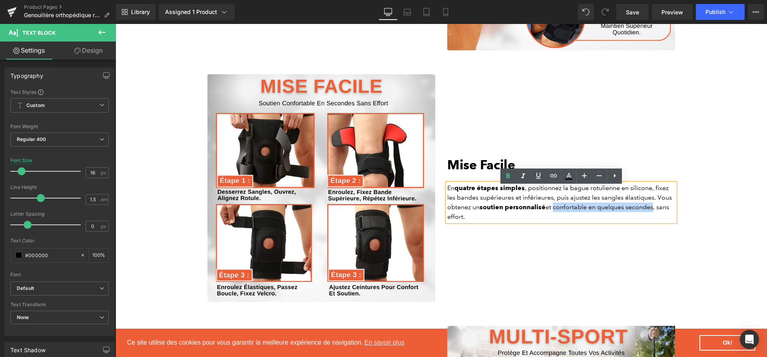
click at [656, 213] on p "En quatre étapes simples , positionnez la bague rotulienne en silicone, fixez l…" at bounding box center [561, 202] width 228 height 38
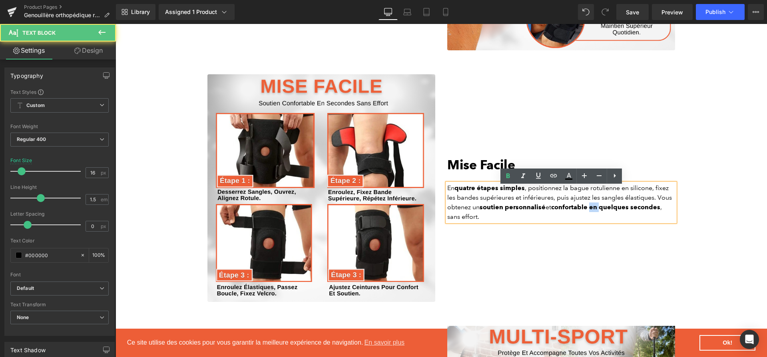
drag, startPoint x: 593, startPoint y: 212, endPoint x: 601, endPoint y: 212, distance: 7.6
click at [601, 211] on strong "confortable en quelques secondes" at bounding box center [605, 207] width 109 height 8
drag, startPoint x: 552, startPoint y: 213, endPoint x: 547, endPoint y: 213, distance: 5.2
click at [547, 213] on p "En quatre étapes simples , positionnez la bague rotulienne en silicone, fixez l…" at bounding box center [561, 202] width 228 height 38
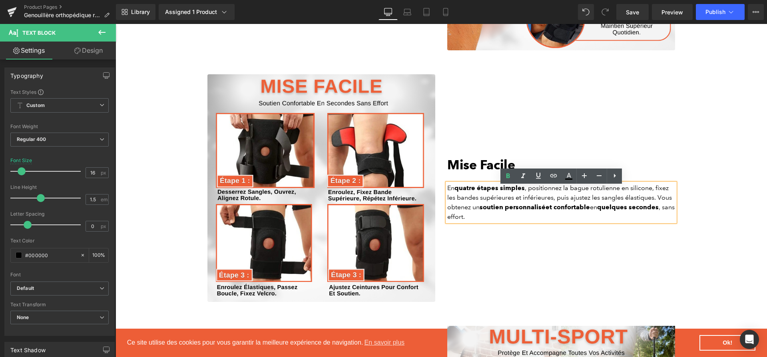
click at [578, 248] on div "Mise Facile Heading En quatre étapes simples , positionnez la bague rotulienne …" at bounding box center [561, 188] width 240 height 228
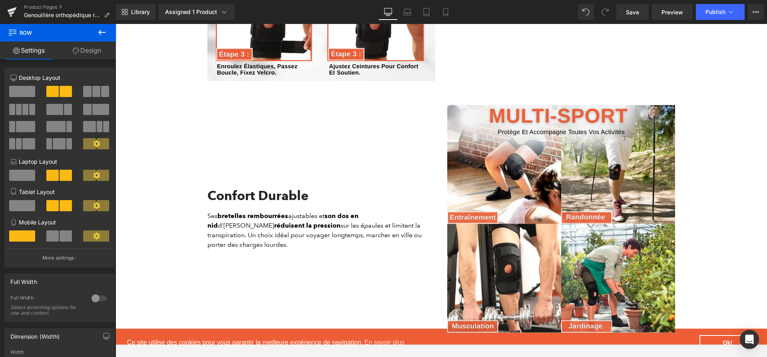
scroll to position [1744, 0]
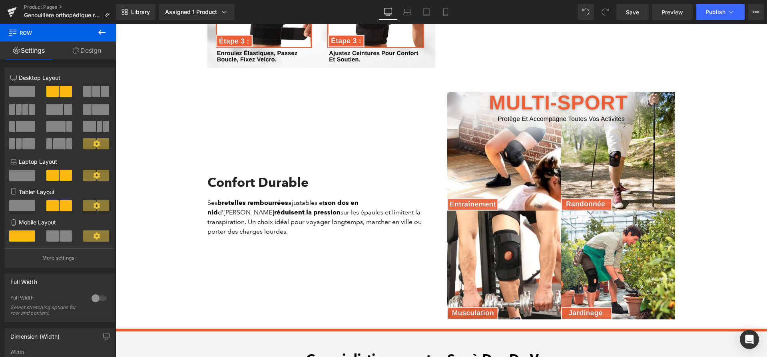
click at [247, 190] on h2 "Confort Durable" at bounding box center [321, 182] width 228 height 15
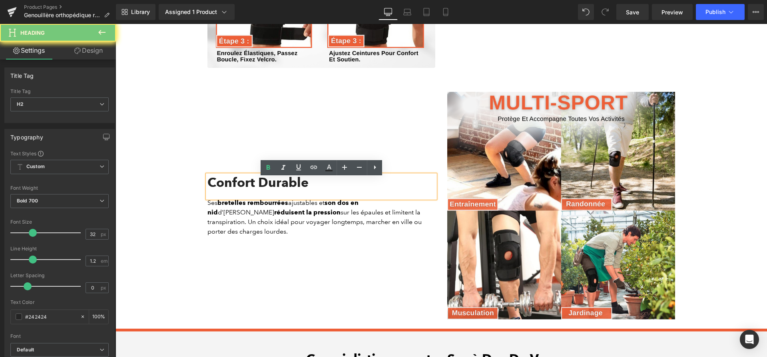
click at [247, 190] on h2 "Confort Durable" at bounding box center [321, 182] width 228 height 15
paste div
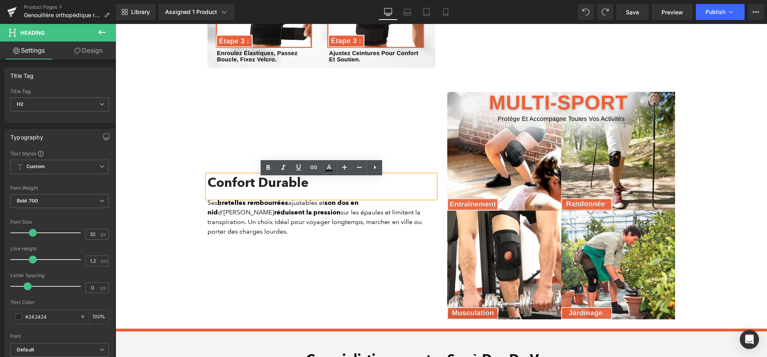
click at [246, 246] on div "Confort Durable Heading Ses bretelles rembourrées ajustables et son dos en nid …" at bounding box center [321, 206] width 240 height 228
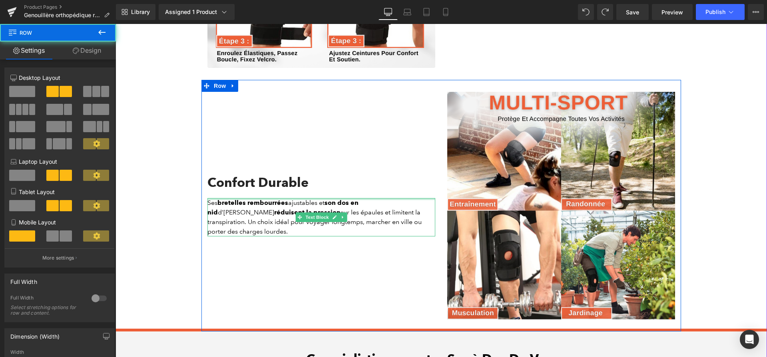
click at [305, 189] on div "Confort Durable Heading" at bounding box center [321, 186] width 228 height 23
click at [305, 189] on h2 "Confort Durable" at bounding box center [321, 182] width 228 height 15
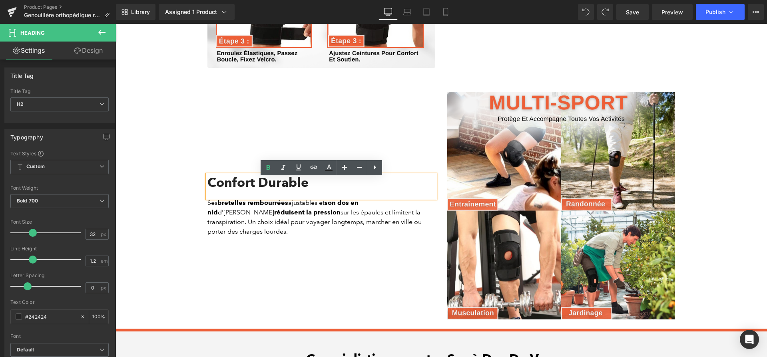
click at [305, 189] on h2 "Confort Durable" at bounding box center [321, 182] width 228 height 15
click at [257, 245] on div "Confort Durable Heading Ses bretelles rembourrées ajustables et son dos en nid …" at bounding box center [321, 206] width 240 height 228
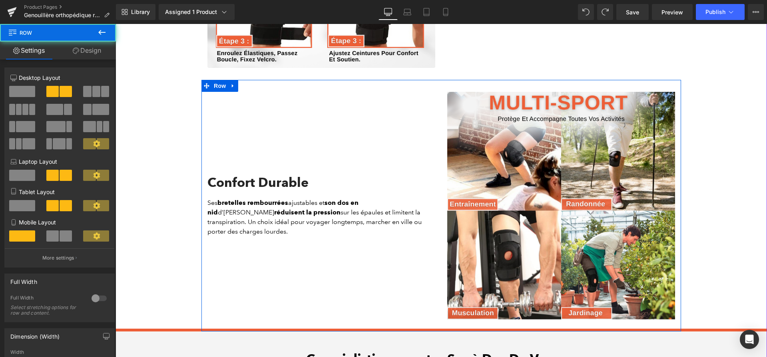
click at [256, 190] on h2 "Confort Durable" at bounding box center [321, 182] width 228 height 15
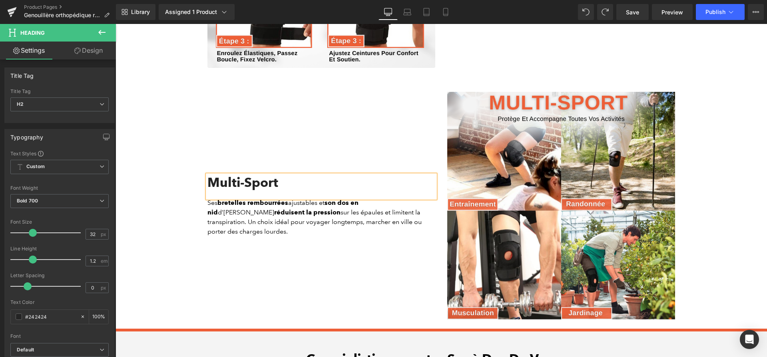
click at [256, 247] on div "Multi-Sport Heading Ses bretelles rembourrées ajustables et son dos en nid d’ab…" at bounding box center [321, 206] width 240 height 228
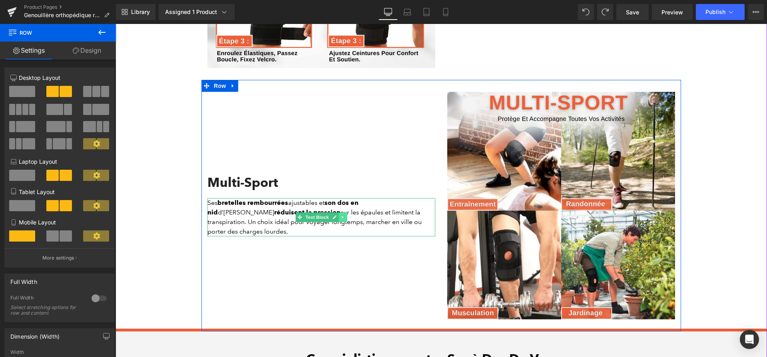
click at [340, 221] on link at bounding box center [343, 218] width 8 height 10
click at [115, 24] on icon at bounding box center [115, 24] width 0 height 0
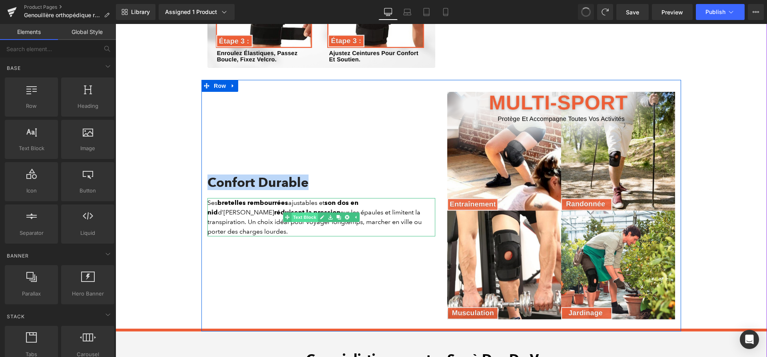
scroll to position [1744, 0]
click at [274, 216] on strong "réduisent la pression" at bounding box center [307, 212] width 66 height 8
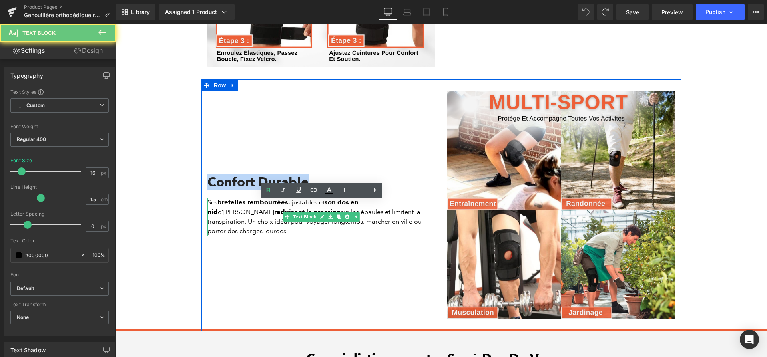
click at [274, 216] on strong "réduisent la pression" at bounding box center [307, 212] width 66 height 8
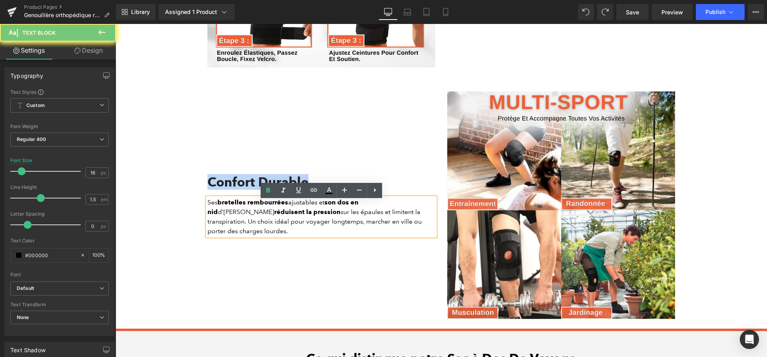
click at [274, 216] on strong "réduisent la pression" at bounding box center [307, 212] width 66 height 8
paste div
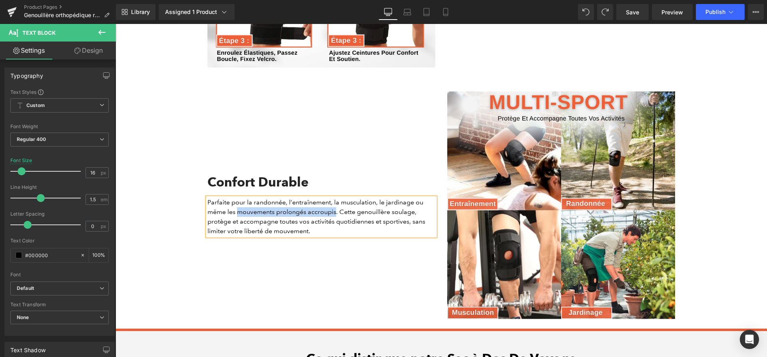
drag, startPoint x: 237, startPoint y: 214, endPoint x: 335, endPoint y: 213, distance: 98.7
click at [335, 213] on p "Parfaite pour la randonnée, l’entraînement, la musculation, le jardinage ou mêm…" at bounding box center [321, 217] width 228 height 38
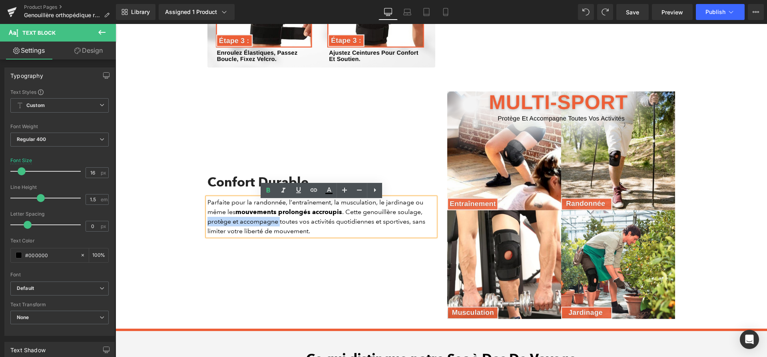
drag, startPoint x: 208, startPoint y: 225, endPoint x: 279, endPoint y: 225, distance: 70.7
click at [279, 225] on p "Parfaite pour la randonnée, l’entraînement, la musculation, le jardinage ou mêm…" at bounding box center [321, 217] width 228 height 38
drag, startPoint x: 416, startPoint y: 225, endPoint x: 330, endPoint y: 237, distance: 87.2
click at [330, 236] on p "Parfaite pour la randonnée, l’entraînement, la musculation, le jardinage ou mêm…" at bounding box center [321, 217] width 228 height 38
click at [309, 297] on div "Confort Durable Heading Parfaite pour la randonnée, l’entraînement, la musculat…" at bounding box center [321, 205] width 240 height 228
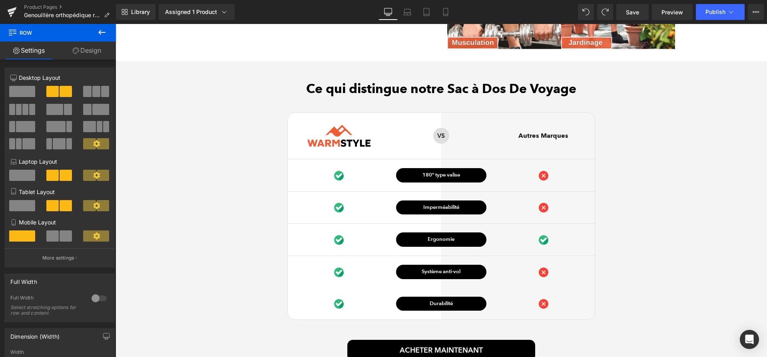
scroll to position [1994, 0]
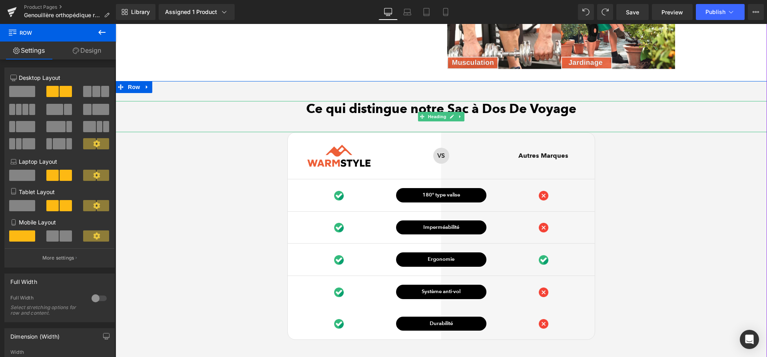
click at [454, 111] on h2 "Ce qui distingue notre Sac à Dos De Voyage" at bounding box center [440, 108] width 651 height 15
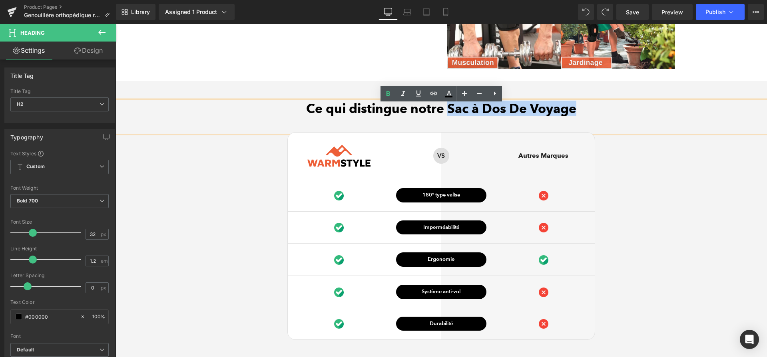
drag, startPoint x: 446, startPoint y: 111, endPoint x: 616, endPoint y: 116, distance: 169.9
click at [616, 116] on h2 "Ce qui distingue notre Sac à Dos De Voyage" at bounding box center [440, 108] width 651 height 15
paste div
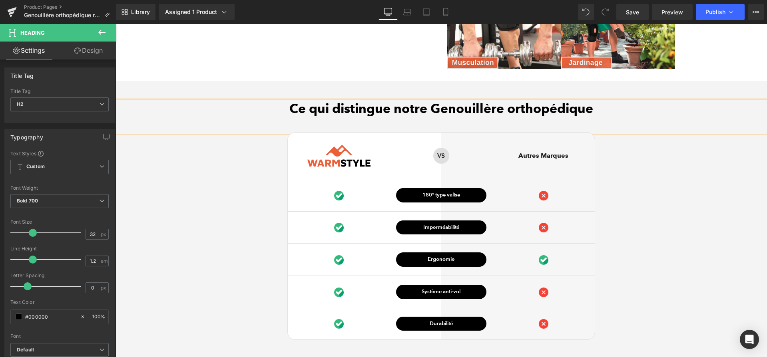
click at [627, 210] on div "Ce qui distingue notre Genouillère orthopédique Heading Image Row VS Text Block…" at bounding box center [440, 252] width 651 height 302
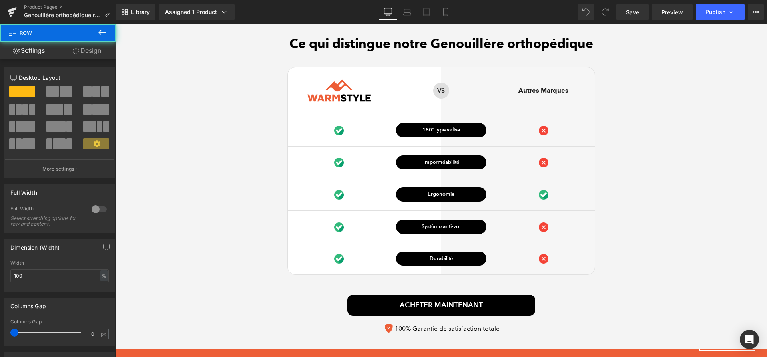
scroll to position [2087, 0]
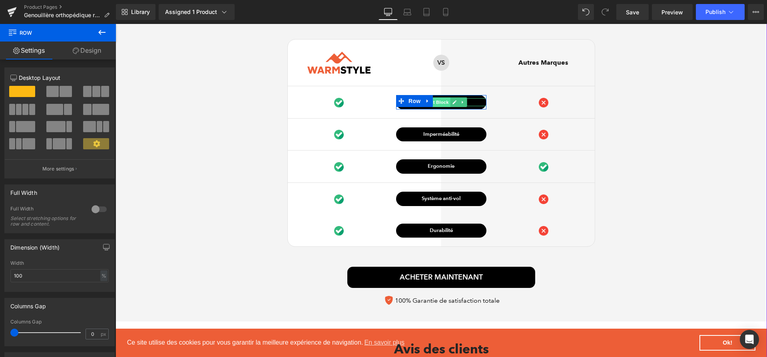
click at [444, 106] on span "Text Block" at bounding box center [437, 102] width 26 height 10
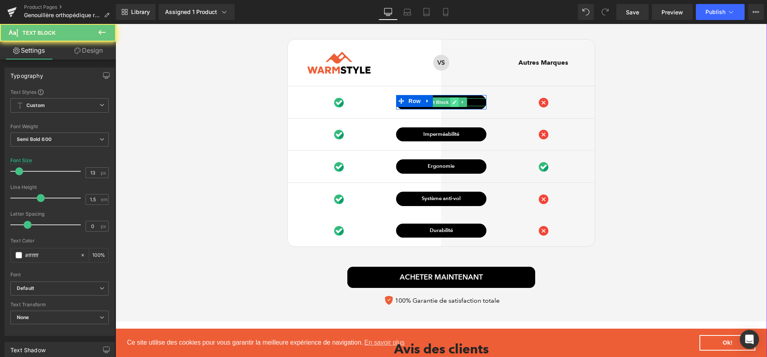
click at [451, 106] on link at bounding box center [454, 102] width 8 height 10
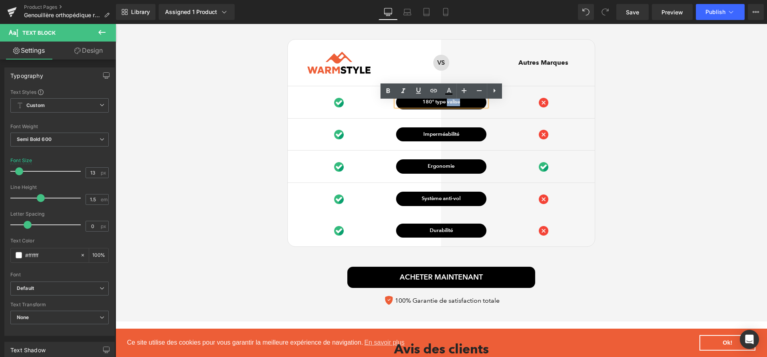
click at [451, 106] on p "180° type valise" at bounding box center [441, 102] width 90 height 8
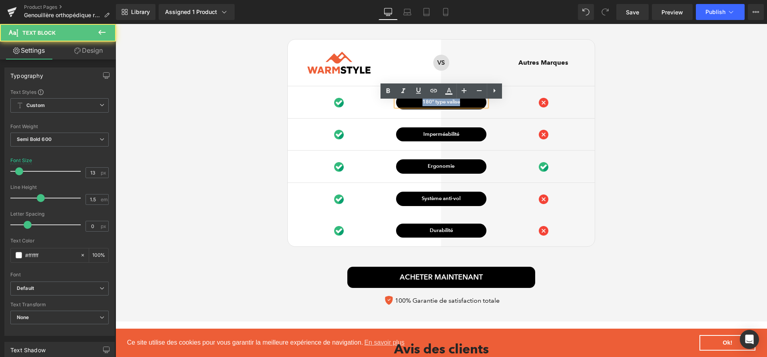
paste div
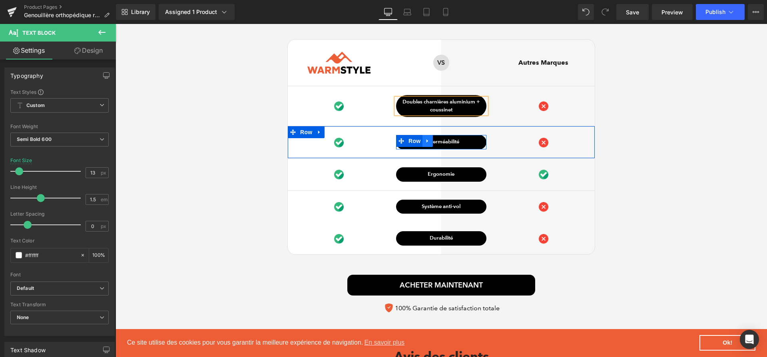
click at [432, 146] on link at bounding box center [427, 141] width 10 height 12
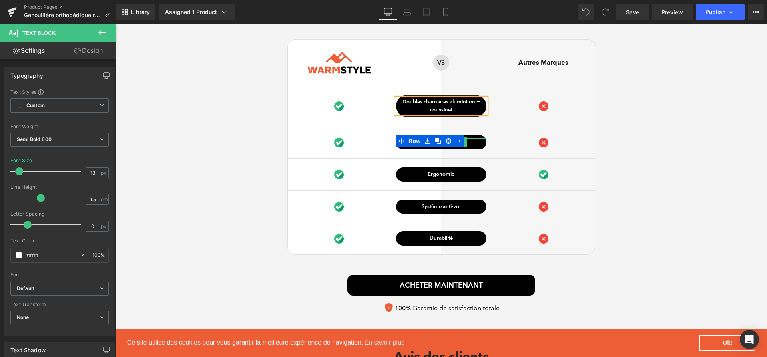
click at [491, 146] on div "Imperméabilité Text Block Row" at bounding box center [441, 142] width 102 height 14
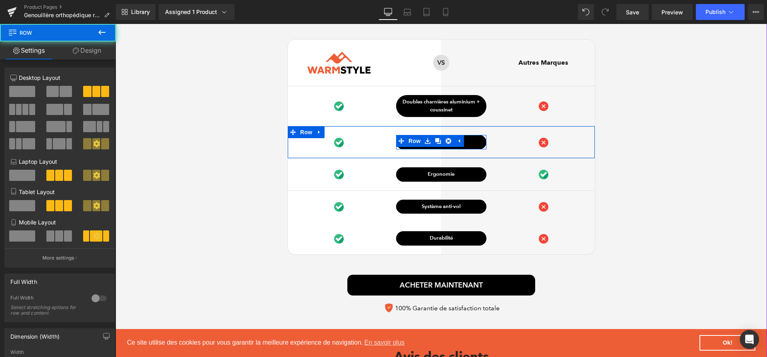
click at [115, 24] on div at bounding box center [115, 24] width 0 height 0
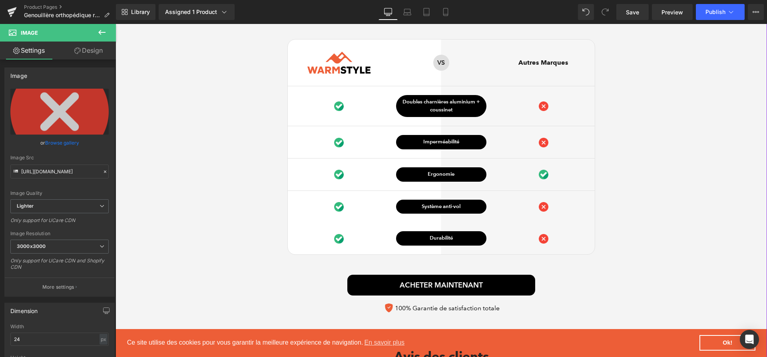
click at [671, 161] on div "Ce qui distingue notre Genouillère orthopédique Heading Image Row VS Text Block…" at bounding box center [440, 162] width 651 height 309
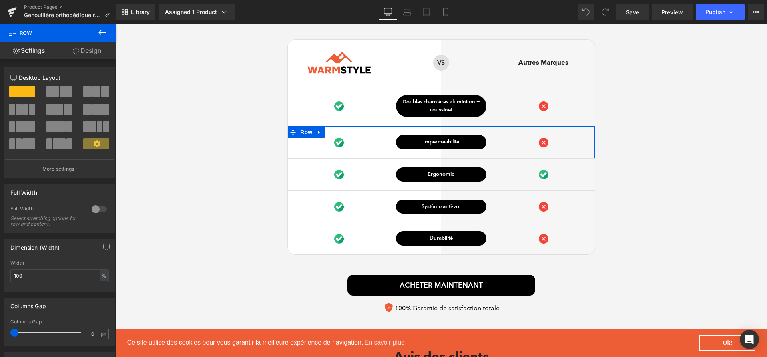
click at [454, 144] on link at bounding box center [453, 141] width 8 height 10
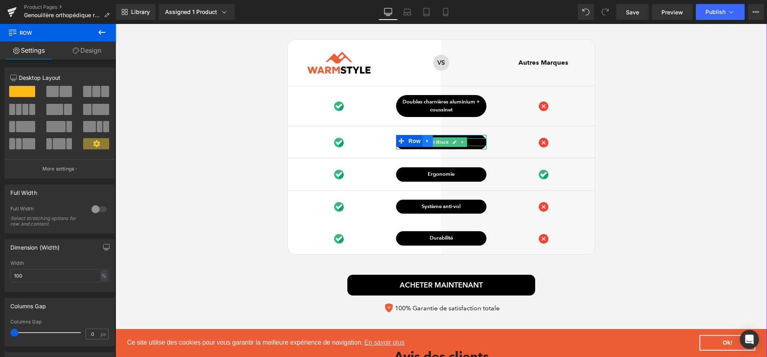
click at [454, 144] on icon at bounding box center [454, 142] width 4 height 5
click at [454, 144] on p "Imperméabilité" at bounding box center [441, 142] width 90 height 8
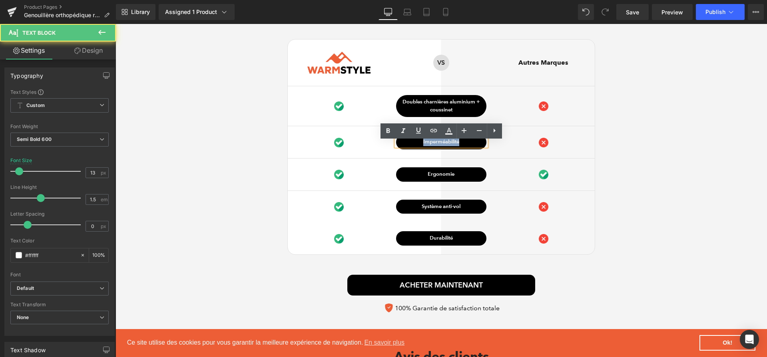
click at [454, 144] on p "Imperméabilité" at bounding box center [441, 142] width 90 height 8
paste div
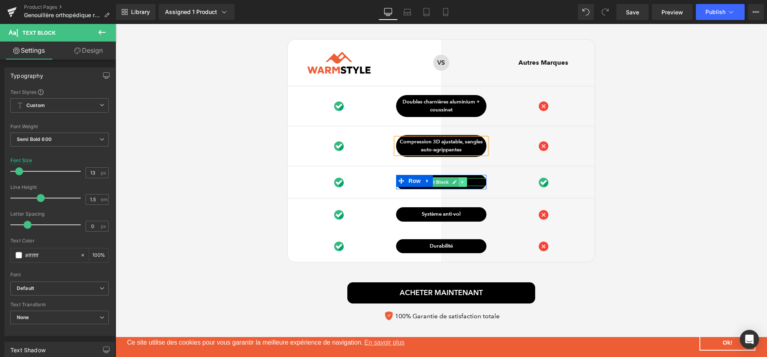
click at [459, 186] on link at bounding box center [462, 182] width 8 height 10
click at [445, 186] on link at bounding box center [442, 182] width 8 height 10
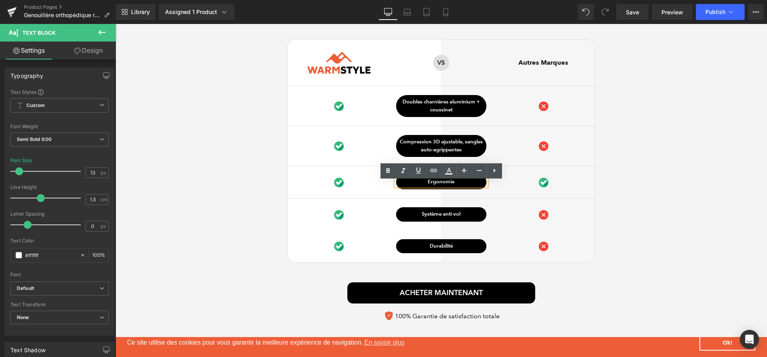
click at [445, 186] on p "Ergonomie" at bounding box center [441, 182] width 90 height 8
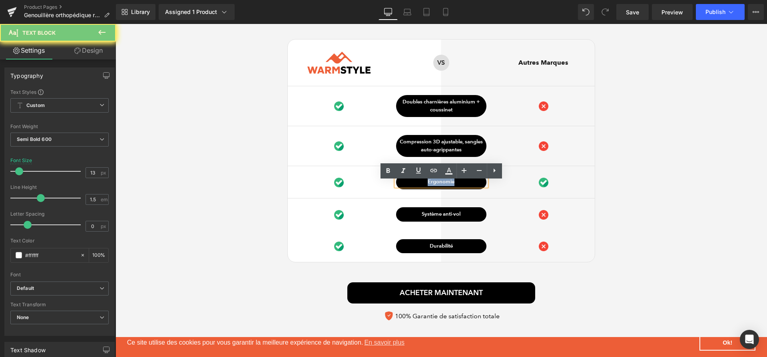
click at [445, 186] on p "Ergonomie" at bounding box center [441, 182] width 90 height 8
paste div
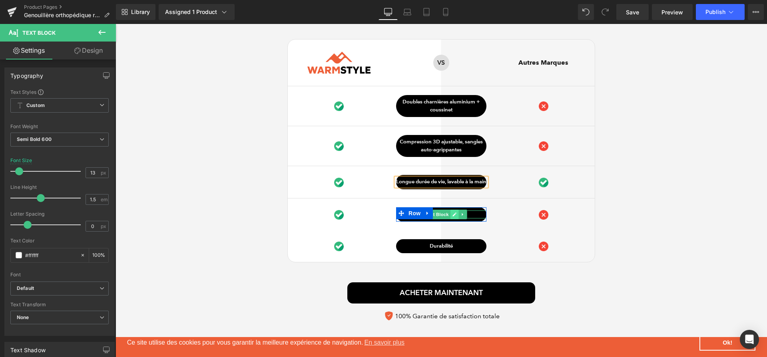
click at [451, 219] on link at bounding box center [454, 215] width 8 height 10
click at [451, 219] on p "Système anti-vol" at bounding box center [441, 215] width 90 height 8
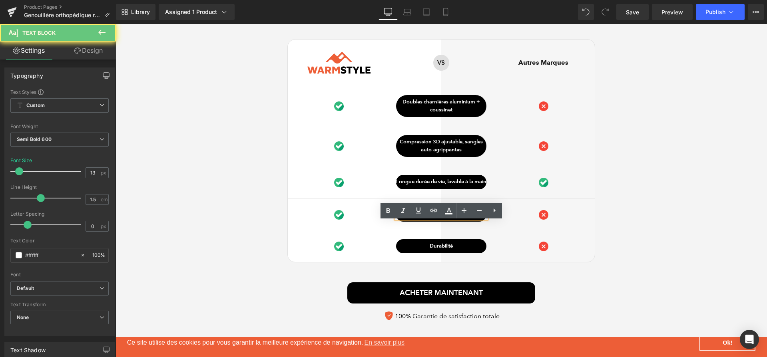
click at [451, 219] on p "Système anti-vol" at bounding box center [441, 215] width 90 height 8
paste div
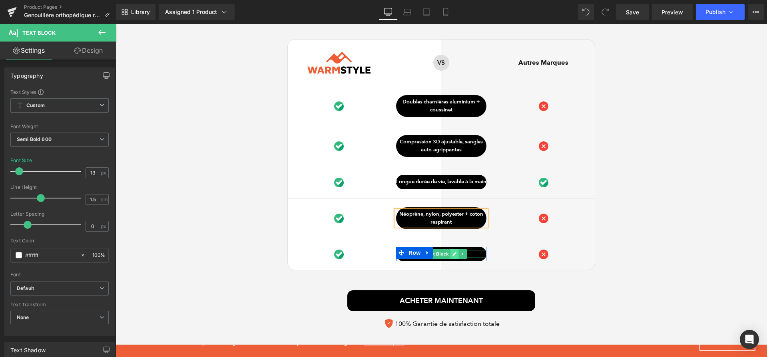
click at [452, 259] on link at bounding box center [454, 254] width 8 height 10
click at [452, 258] on p "Durabilité" at bounding box center [441, 254] width 90 height 8
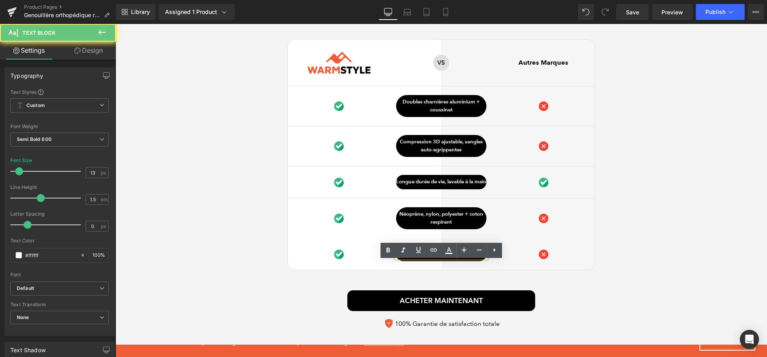
paste div
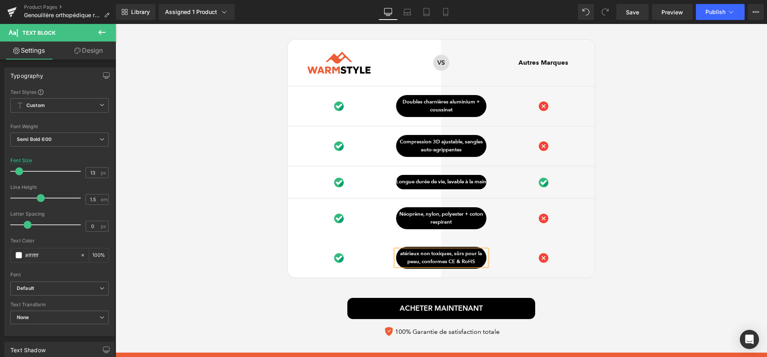
click at [421, 258] on link at bounding box center [425, 253] width 8 height 10
click at [428, 258] on link at bounding box center [428, 253] width 8 height 10
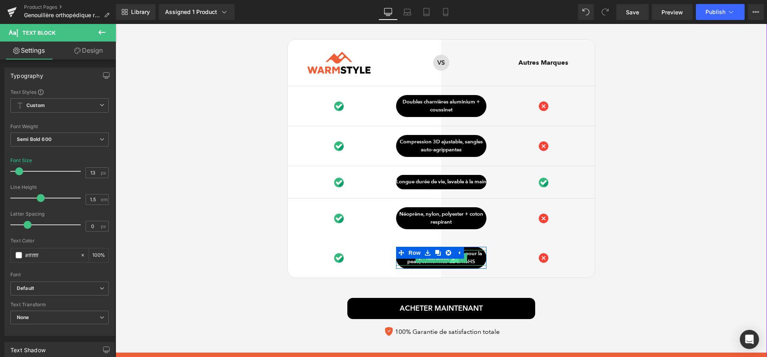
click at [455, 261] on icon at bounding box center [454, 258] width 4 height 5
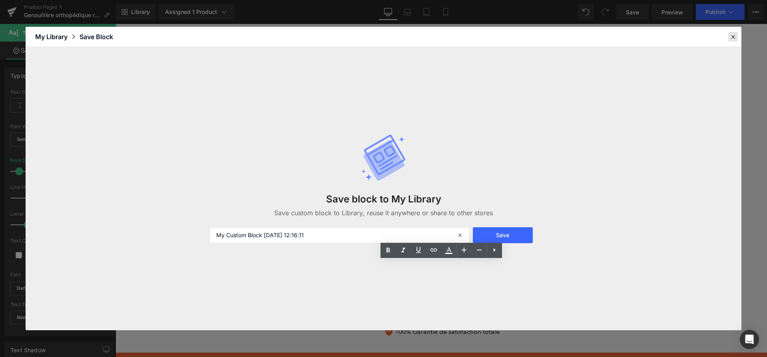
click at [734, 36] on icon at bounding box center [732, 36] width 7 height 7
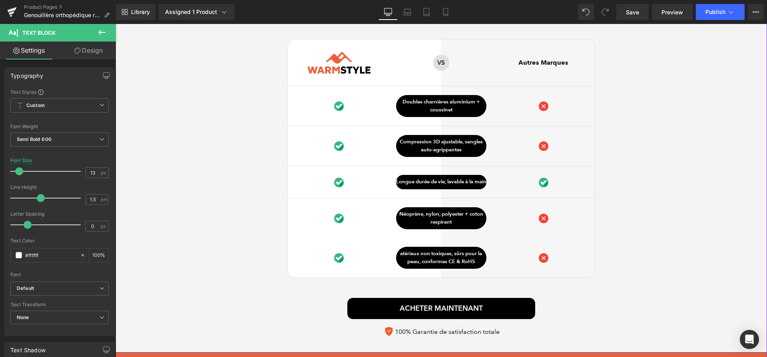
click at [628, 275] on div "Ce qui distingue notre Genouillère orthopédique Heading Image Row VS Text Block…" at bounding box center [440, 174] width 651 height 333
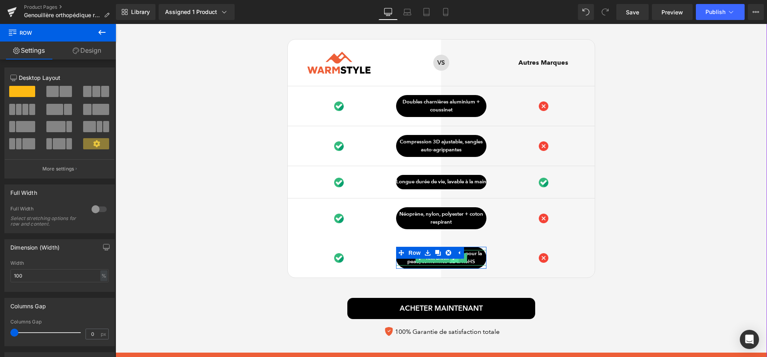
click at [453, 263] on link at bounding box center [454, 258] width 8 height 10
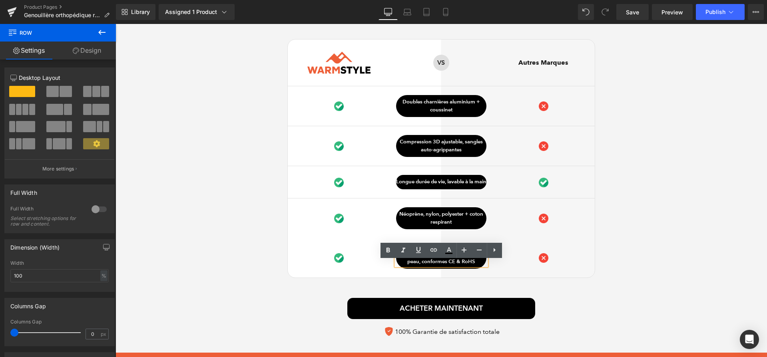
click at [453, 266] on p "atériaux non toxiques, sûrs pour la peau, conformes CE & RoHS" at bounding box center [441, 258] width 90 height 16
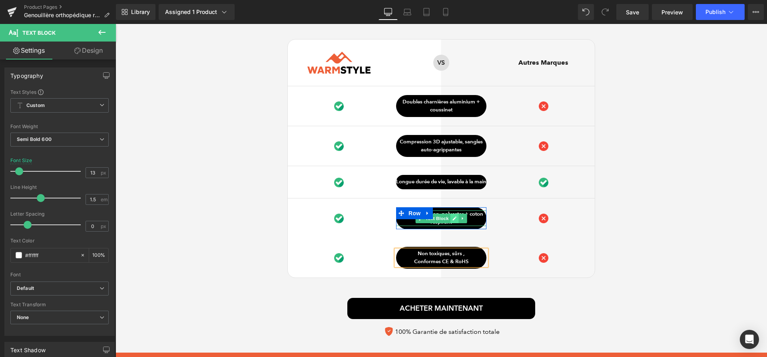
click at [455, 221] on icon at bounding box center [454, 218] width 4 height 5
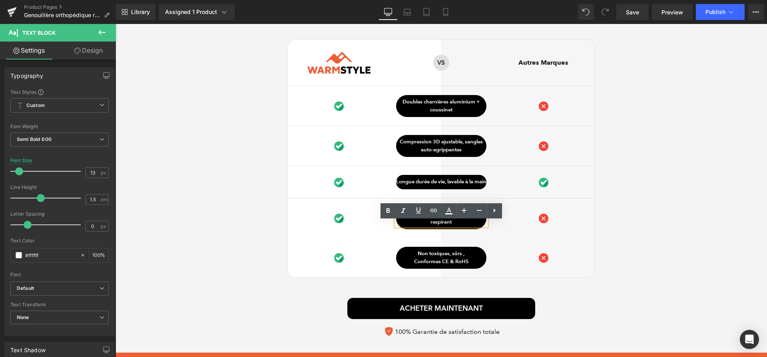
click at [455, 226] on p "Néoprène, nylon, polyester + coton respirant" at bounding box center [441, 219] width 90 height 16
click at [468, 225] on p "Néoprène, nylon, polyester + coton respirant" at bounding box center [441, 219] width 90 height 16
click at [465, 225] on p "Néoprène, nylon, polyester + coton respirant" at bounding box center [441, 219] width 90 height 16
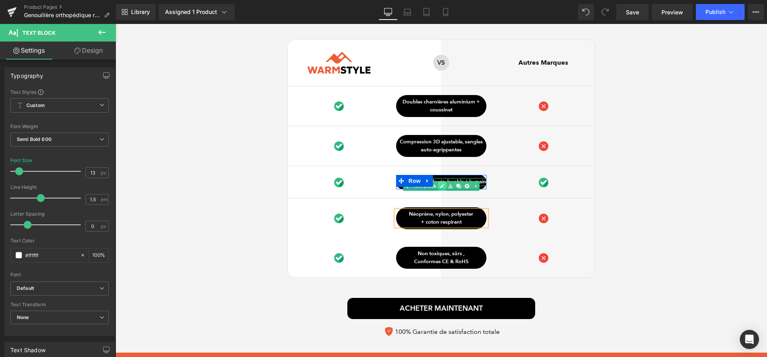
click at [440, 189] on icon at bounding box center [442, 186] width 4 height 5
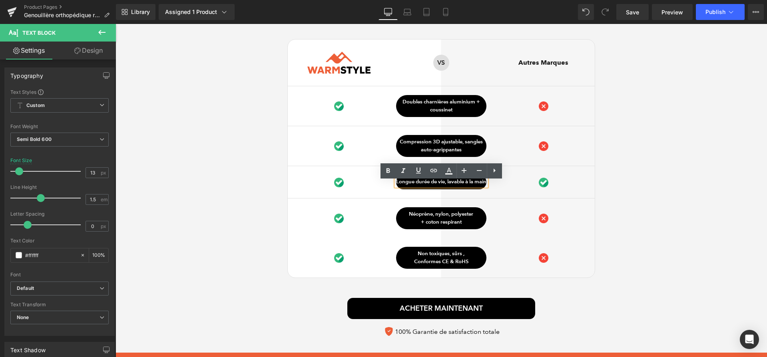
click at [440, 186] on p "Longue durée de vie, lavable à la main" at bounding box center [441, 182] width 90 height 8
click at [453, 186] on p "Longue durée de vie, lavable à la main" at bounding box center [441, 182] width 90 height 8
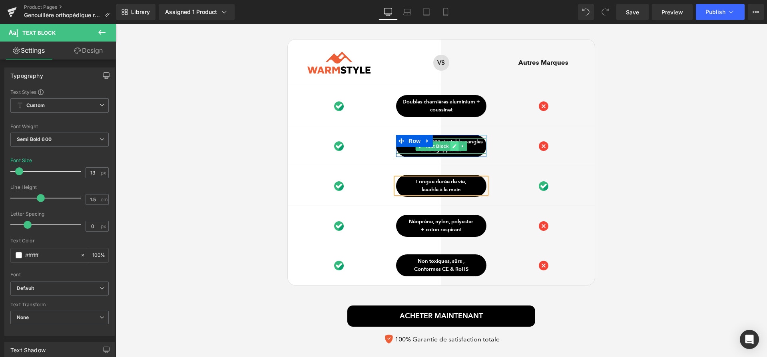
click at [453, 147] on icon at bounding box center [454, 146] width 4 height 5
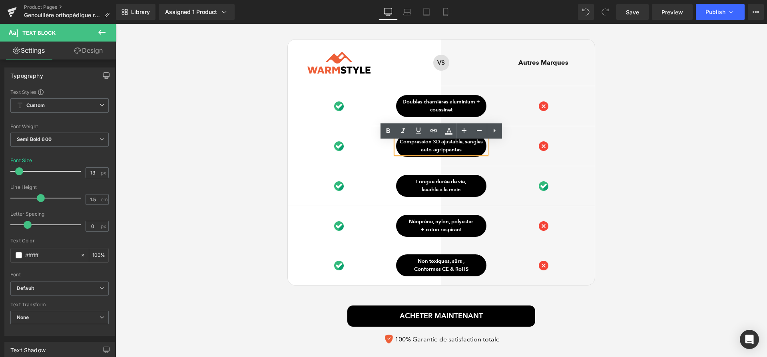
click at [465, 145] on p "Compression 3D ajustable, sangles auto-agrippantes" at bounding box center [441, 146] width 90 height 16
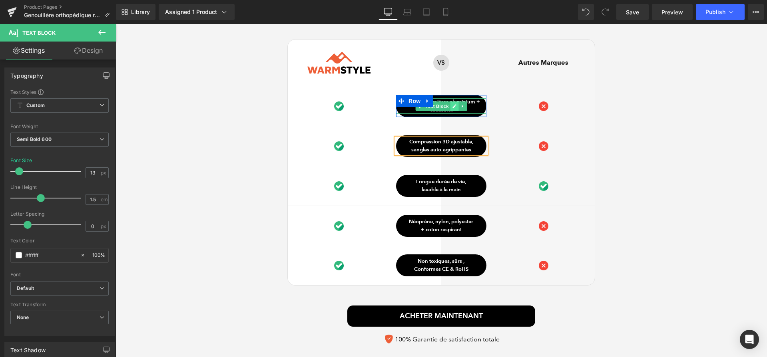
click at [455, 108] on icon at bounding box center [454, 106] width 4 height 4
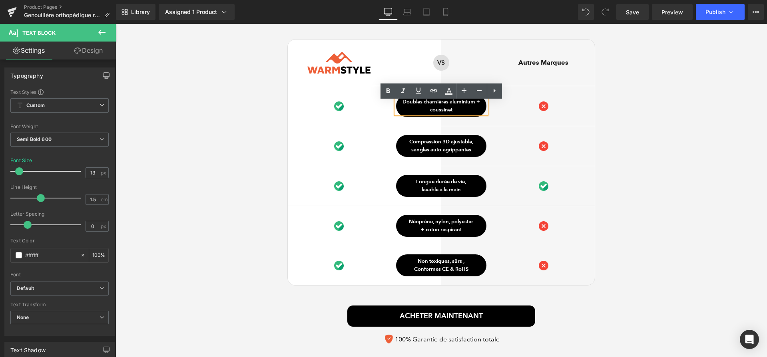
click at [475, 106] on p "Doubles charnières aluminium + coussinet" at bounding box center [441, 106] width 90 height 16
click at [599, 109] on div "Ce qui distingue notre Genouillère orthopédique Heading Image Row VS Text Block…" at bounding box center [440, 178] width 651 height 340
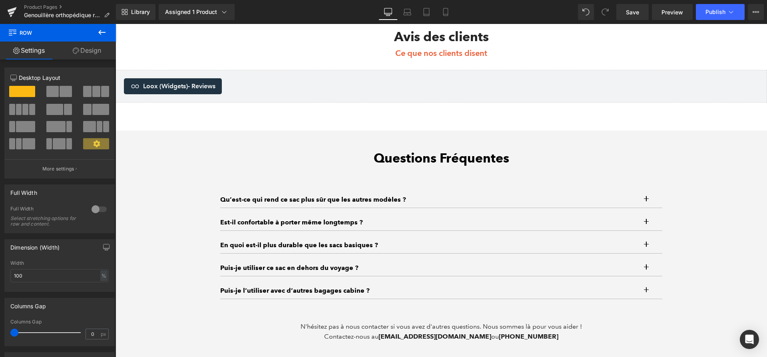
scroll to position [2515, 0]
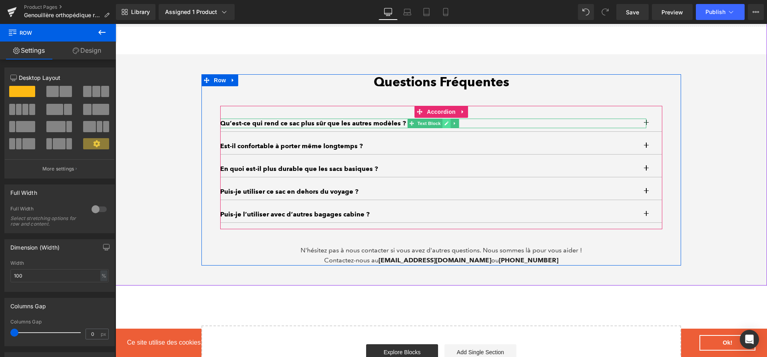
click at [445, 125] on icon at bounding box center [446, 123] width 4 height 4
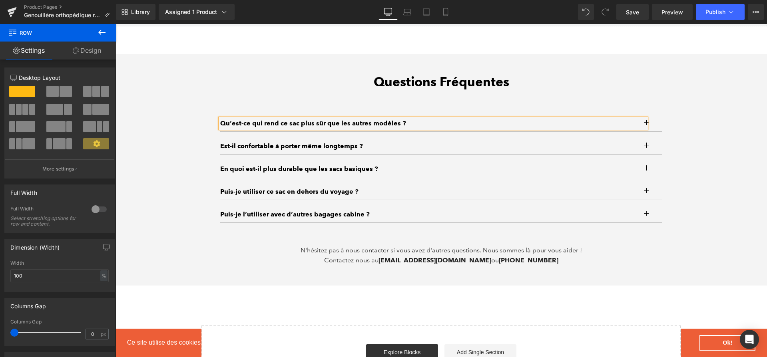
click at [445, 128] on p "Qu’est-ce qui rend ce sac plus sûr que les autres modèles ?" at bounding box center [433, 124] width 426 height 10
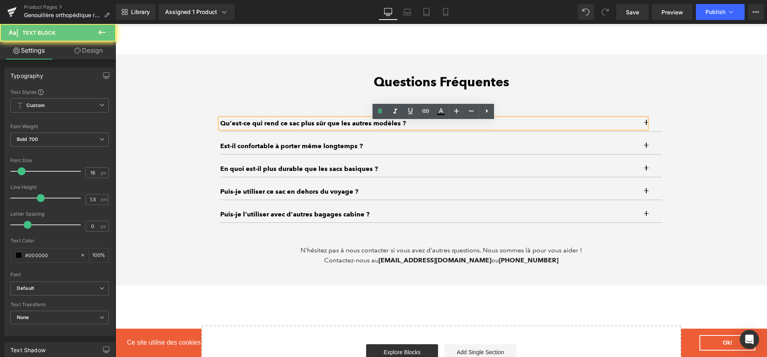
click at [445, 128] on p "Qu’est-ce qui rend ce sac plus sûr que les autres modèles ?" at bounding box center [433, 124] width 426 height 10
paste div
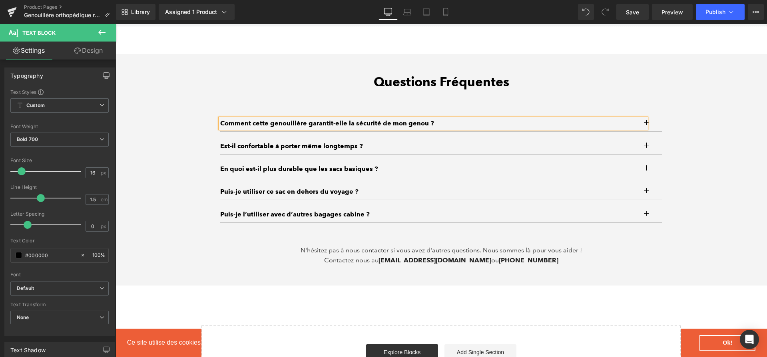
click at [650, 126] on button "button" at bounding box center [654, 123] width 16 height 16
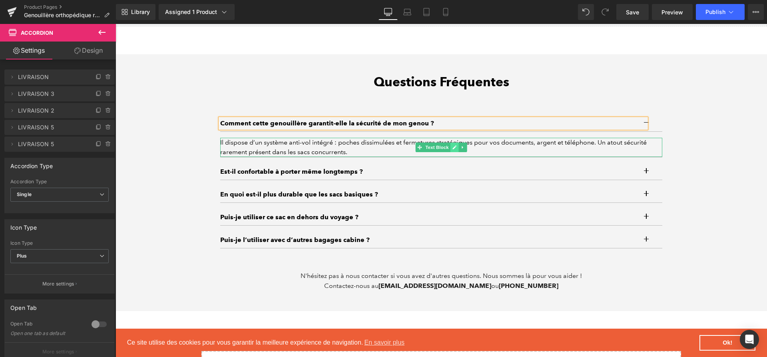
click at [456, 149] on icon at bounding box center [454, 147] width 4 height 5
click at [456, 149] on div "Il dispose d’un système anti-vol intégré : poches dissimulées et fermetures str…" at bounding box center [441, 147] width 442 height 19
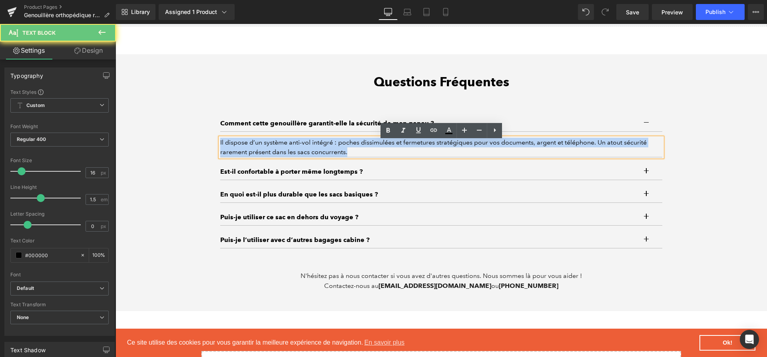
click at [456, 149] on div "Il dispose d’un système anti-vol intégré : poches dissimulées et fermetures str…" at bounding box center [441, 147] width 442 height 19
paste div
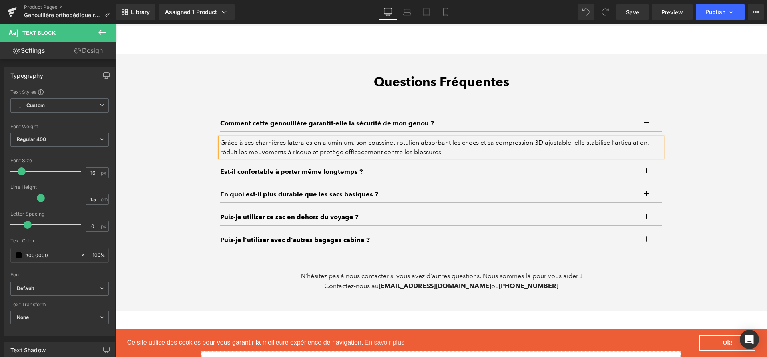
click at [318, 169] on div "Est-il confortable à porter même longtemps ? Text Block" at bounding box center [441, 172] width 442 height 16
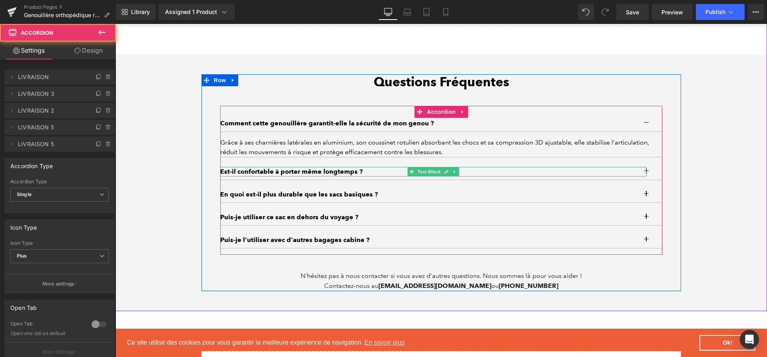
click at [318, 175] on p "Est-il confortable à porter même longtemps ?" at bounding box center [433, 172] width 426 height 10
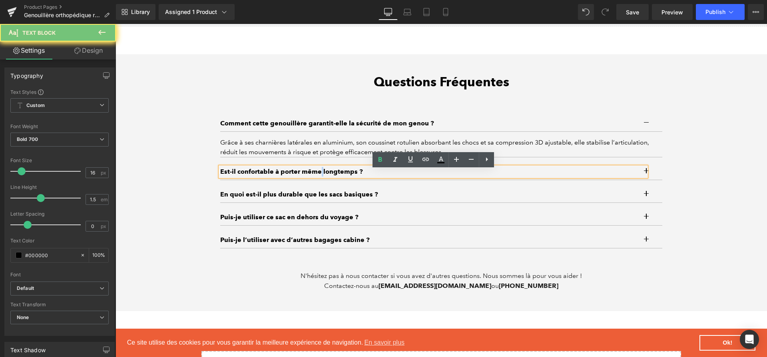
click at [318, 175] on p "Est-il confortable à porter même longtemps ?" at bounding box center [433, 172] width 426 height 10
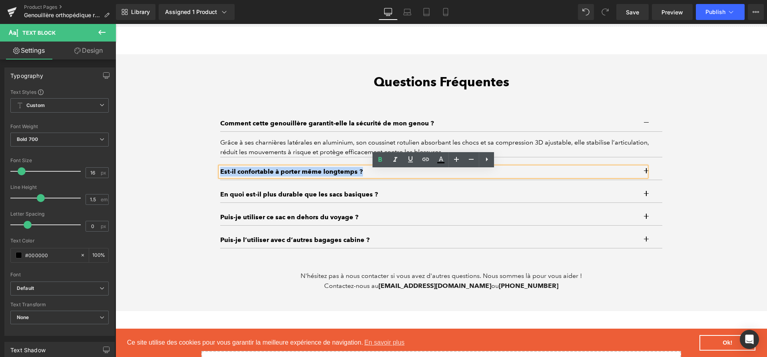
paste div
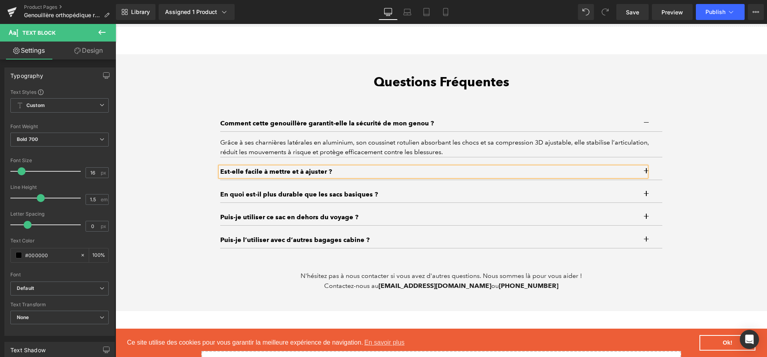
click at [651, 179] on button "button" at bounding box center [654, 172] width 16 height 16
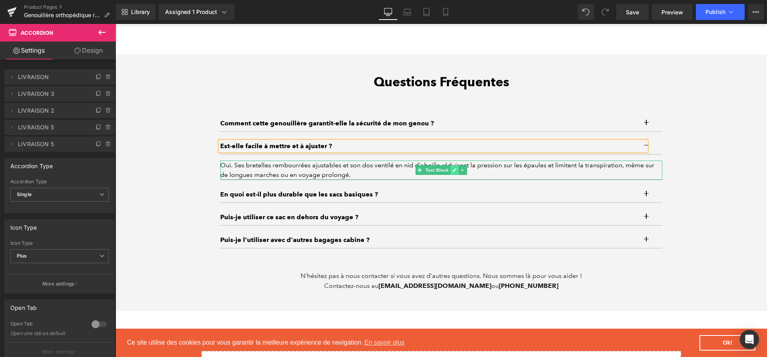
click at [454, 172] on icon at bounding box center [454, 170] width 4 height 4
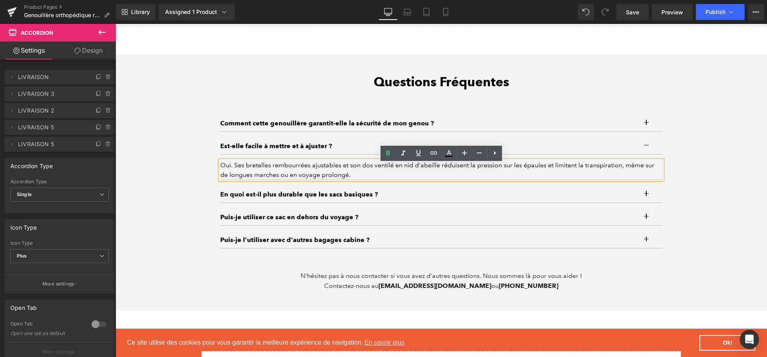
click at [454, 173] on div "Oui. Ses bretelles rembourrées ajustables et son dos ventilé en nid d’abeille r…" at bounding box center [441, 170] width 442 height 19
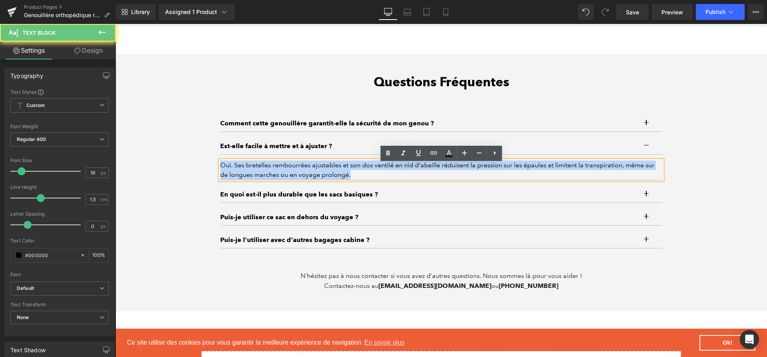
click at [454, 173] on div "Oui. Ses bretelles rembourrées ajustables et son dos ventilé en nid d’abeille r…" at bounding box center [441, 170] width 442 height 19
paste div
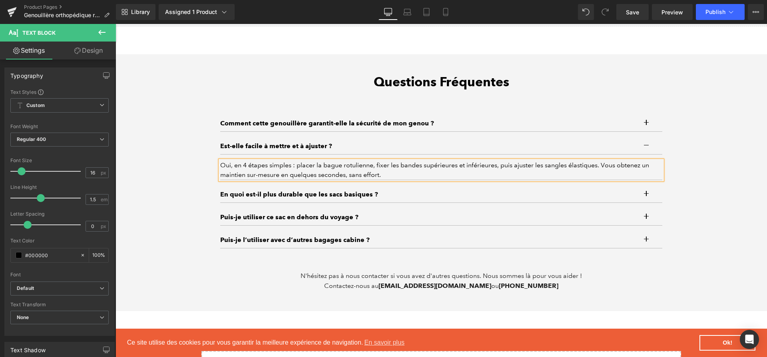
click at [362, 197] on p "En quoi est-il plus durable que les sacs basiques ?" at bounding box center [433, 195] width 426 height 10
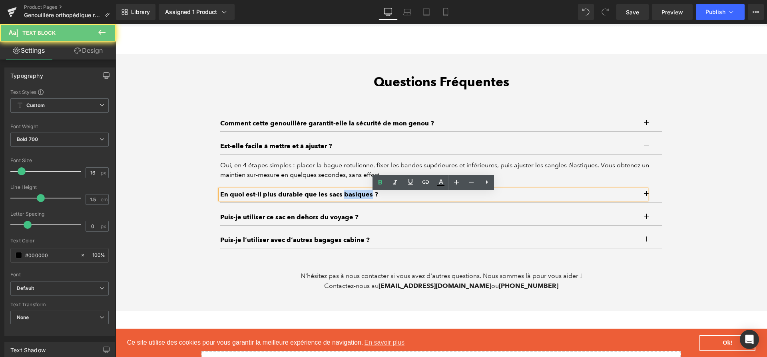
click at [362, 197] on p "En quoi est-il plus durable que les sacs basiques ?" at bounding box center [433, 195] width 426 height 10
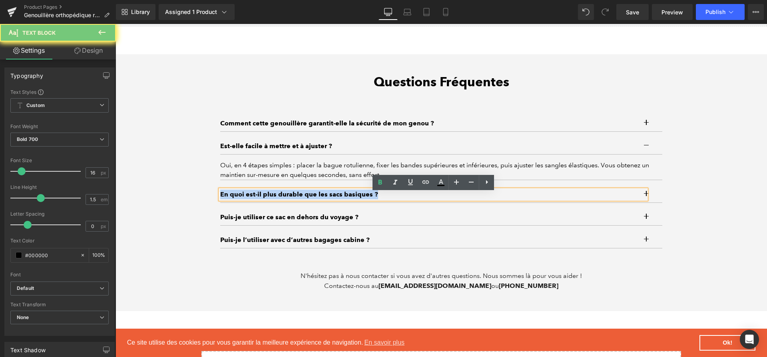
paste div
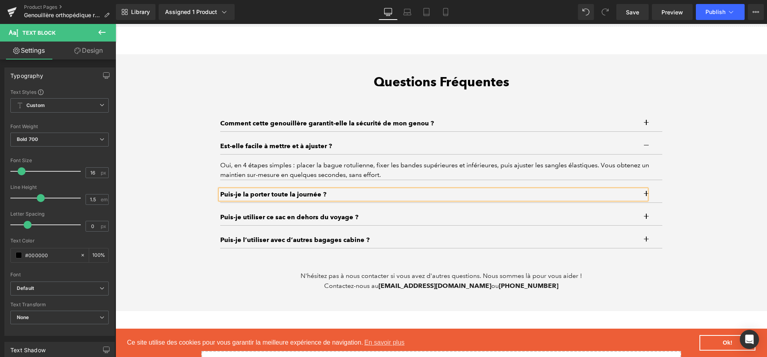
click at [654, 199] on button "button" at bounding box center [654, 195] width 16 height 16
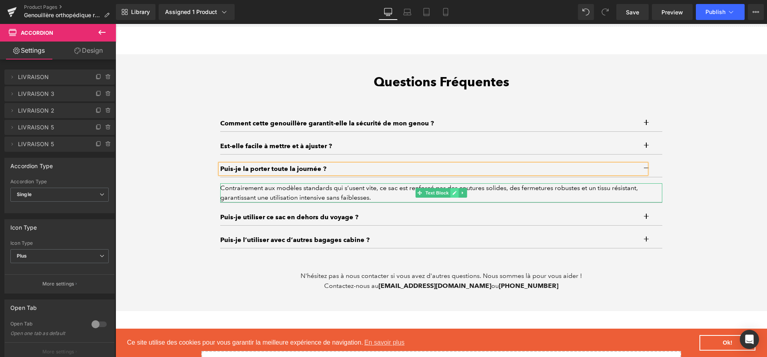
click at [455, 195] on icon at bounding box center [454, 193] width 4 height 4
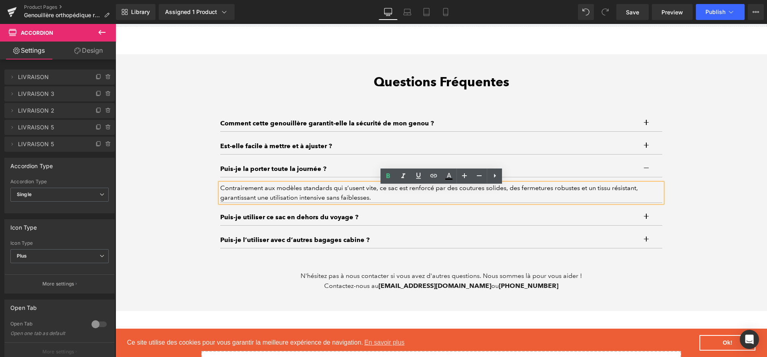
click at [455, 196] on div "Contrairement aux modèles standards qui s’usent vite, ce sac est renforcé par d…" at bounding box center [441, 192] width 442 height 19
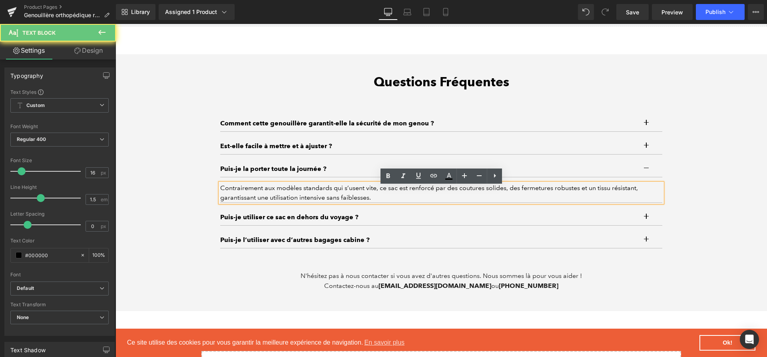
click at [455, 196] on div "Contrairement aux modèles standards qui s’usent vite, ce sac est renforcé par d…" at bounding box center [441, 192] width 442 height 19
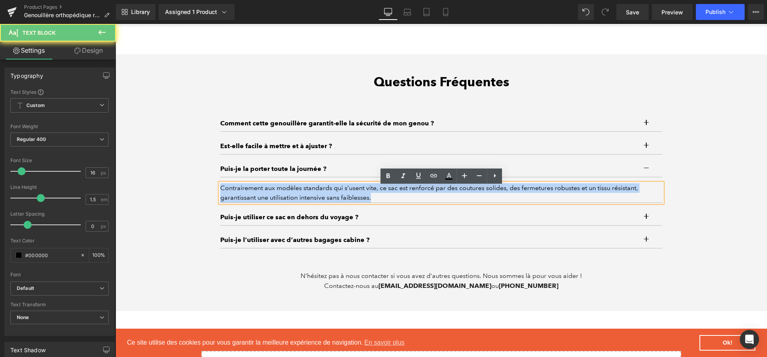
click at [455, 196] on div "Contrairement aux modèles standards qui s’usent vite, ce sac est renforcé par d…" at bounding box center [441, 192] width 442 height 19
paste div
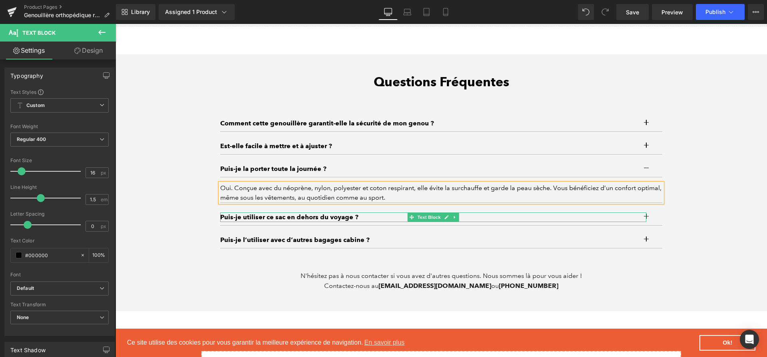
click at [330, 220] on p "Puis-je utiliser ce sac en dehors du voyage ?" at bounding box center [433, 218] width 426 height 10
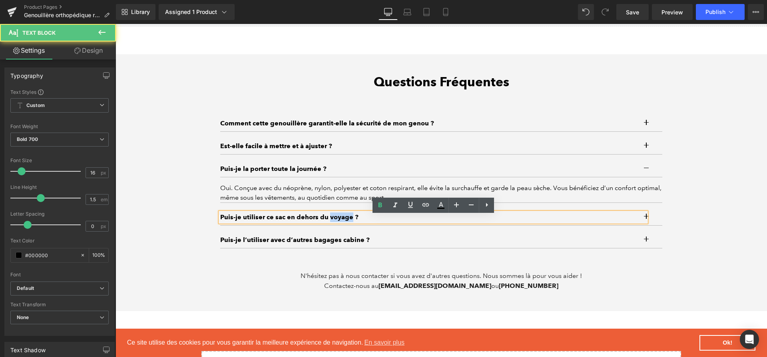
click at [330, 220] on p "Puis-je utiliser ce sac en dehors du voyage ?" at bounding box center [433, 218] width 426 height 10
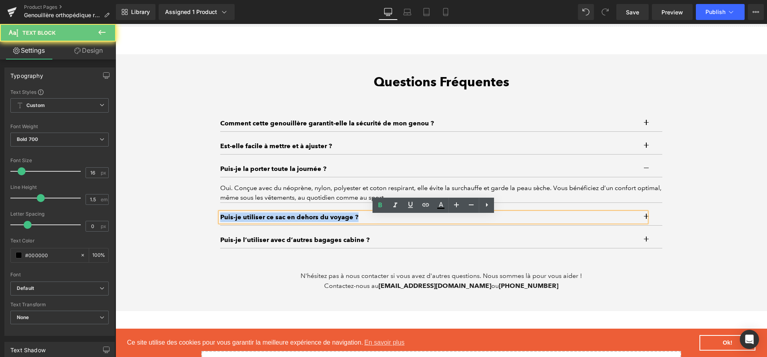
click at [330, 220] on p "Puis-je utiliser ce sac en dehors du voyage ?" at bounding box center [433, 218] width 426 height 10
paste div
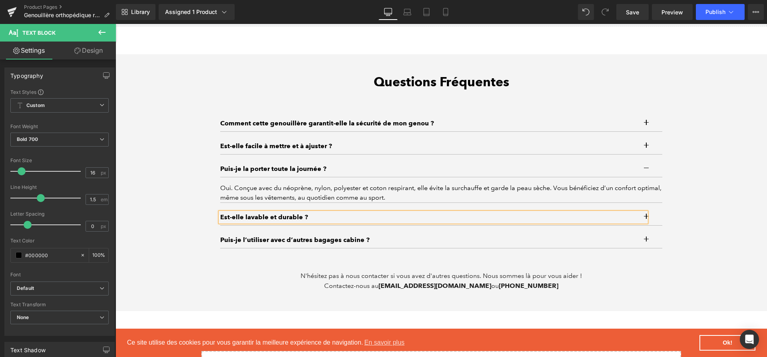
click at [646, 217] on div "Est-elle lavable et durable ?" at bounding box center [433, 218] width 426 height 10
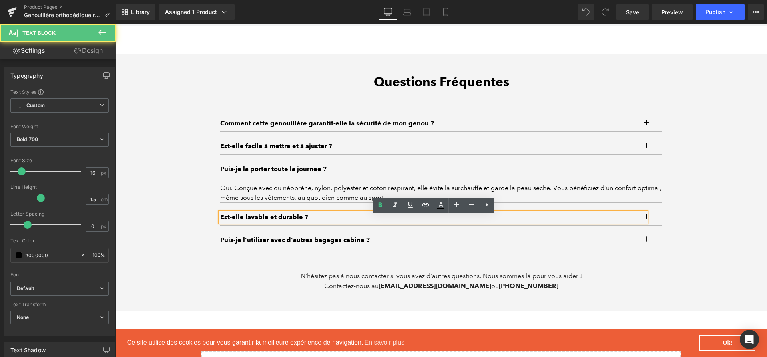
click at [652, 218] on button "button" at bounding box center [654, 217] width 16 height 16
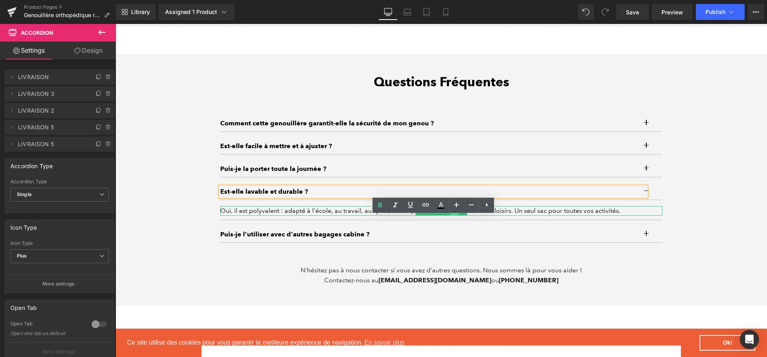
click at [452, 216] on link at bounding box center [454, 211] width 8 height 10
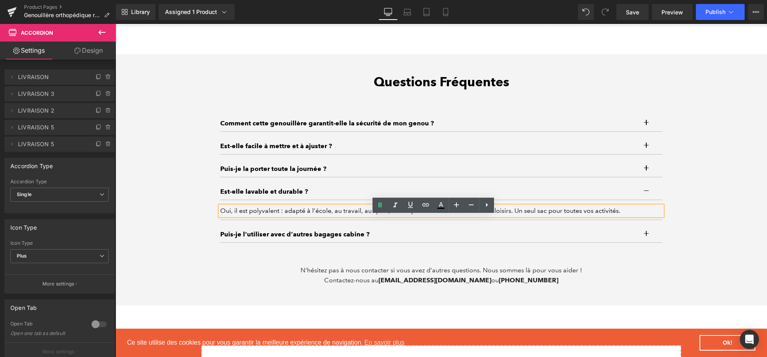
click at [452, 216] on div "Oui, il est polyvalent : adapté à l’école, au travail, au sport, aux déplacemen…" at bounding box center [441, 211] width 442 height 10
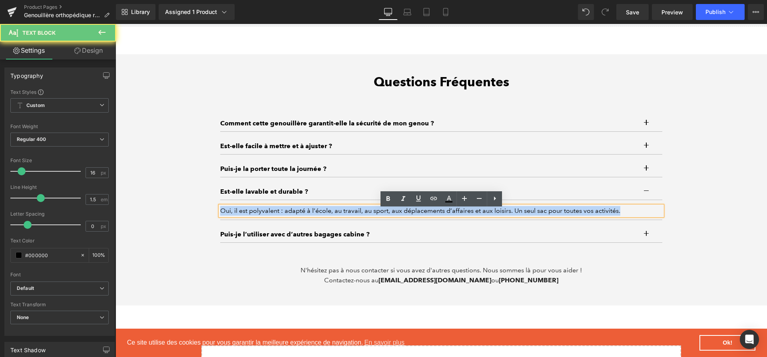
click at [452, 216] on div "Oui, il est polyvalent : adapté à l’école, au travail, au sport, aux déplacemen…" at bounding box center [441, 211] width 442 height 10
paste div
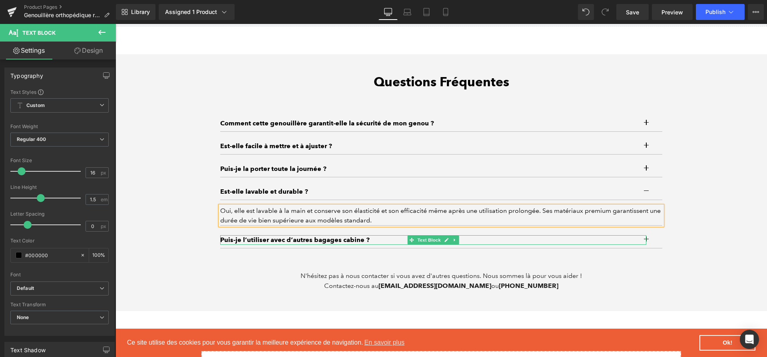
click at [358, 245] on p "Puis-je l’utiliser avec d’autres bagages cabine ?" at bounding box center [433, 240] width 426 height 10
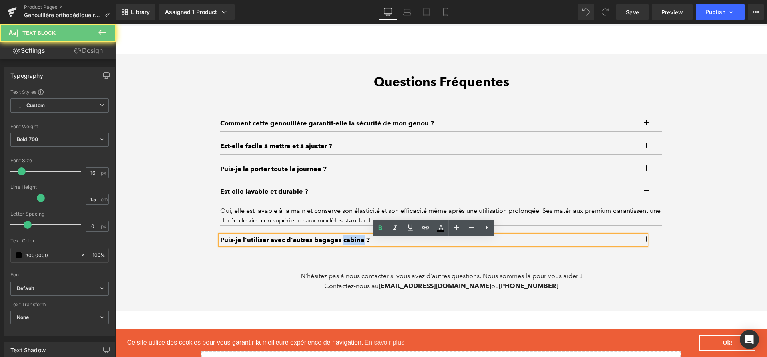
click at [358, 245] on p "Puis-je l’utiliser avec d’autres bagages cabine ?" at bounding box center [433, 240] width 426 height 10
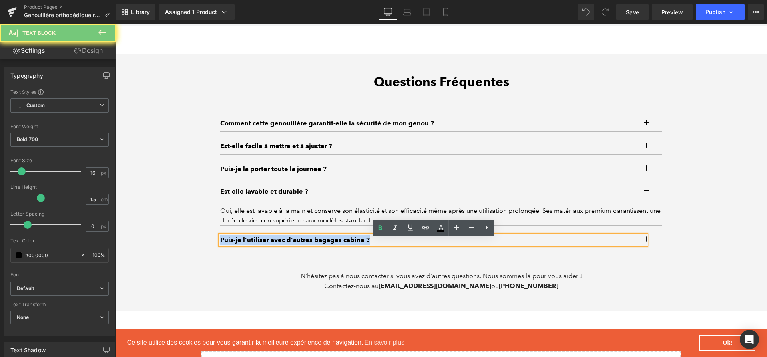
paste div
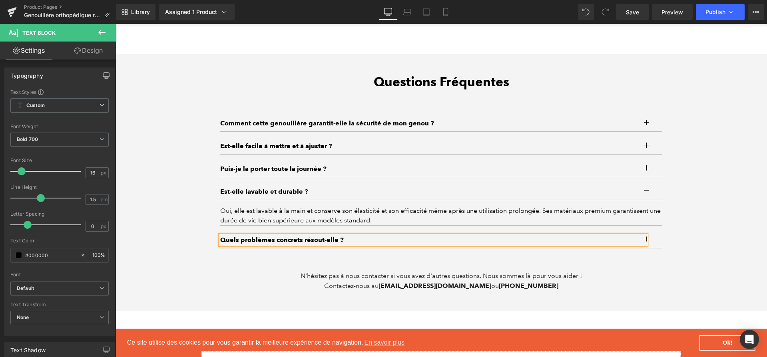
click at [651, 245] on button "button" at bounding box center [654, 240] width 16 height 16
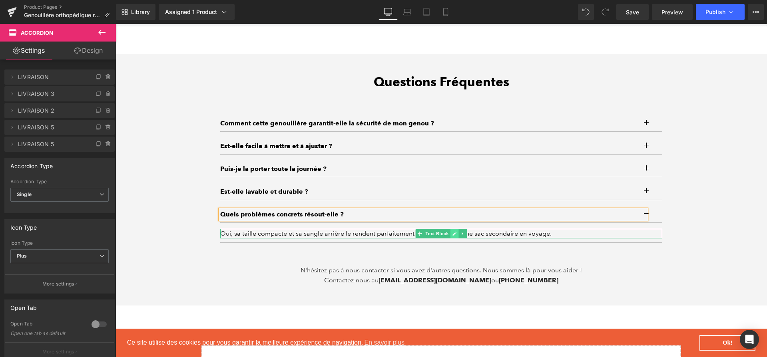
click at [456, 236] on icon at bounding box center [454, 233] width 4 height 5
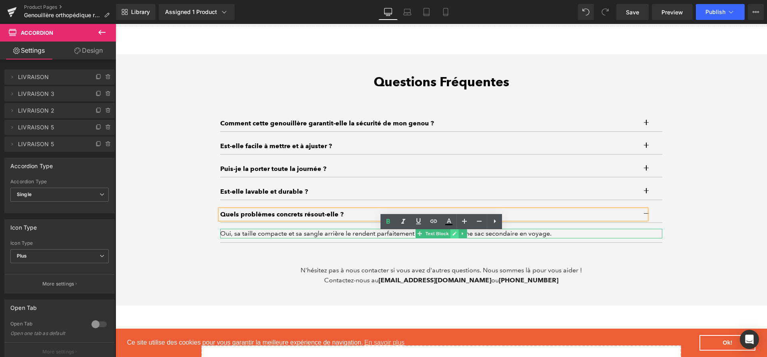
click at [456, 237] on div "Oui, sa taille compacte et sa sangle arrière le rendent parfaitement compatible…" at bounding box center [441, 234] width 442 height 10
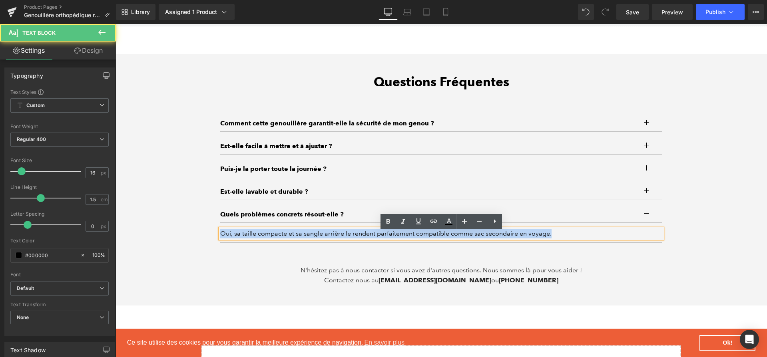
click at [456, 237] on div "Oui, sa taille compacte et sa sangle arrière le rendent parfaitement compatible…" at bounding box center [441, 234] width 442 height 10
paste div
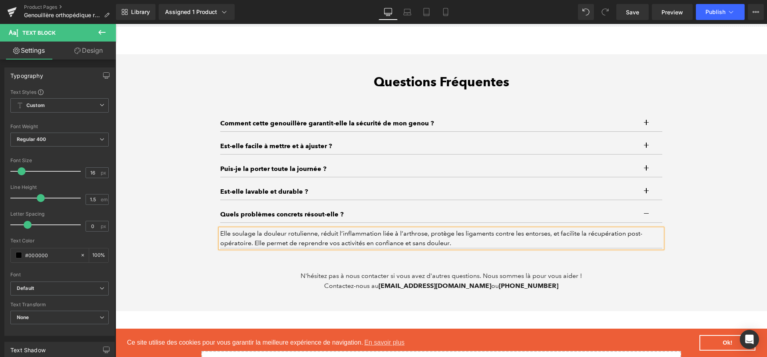
click at [735, 255] on div "Questions Fréquentes Heading Comment cette genouillère garantit-elle la sécurit…" at bounding box center [440, 182] width 651 height 217
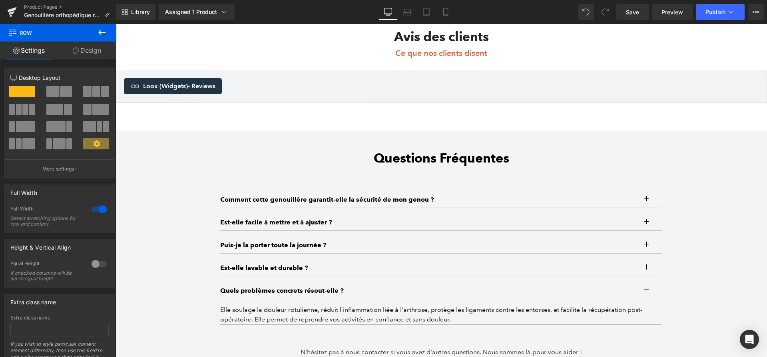
scroll to position [2446, 0]
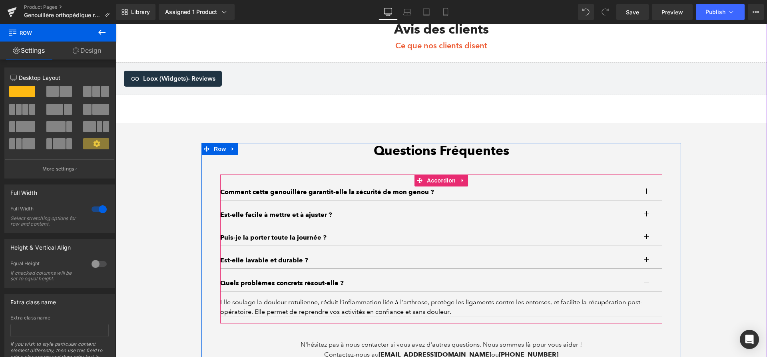
click at [649, 284] on button "button" at bounding box center [654, 283] width 16 height 16
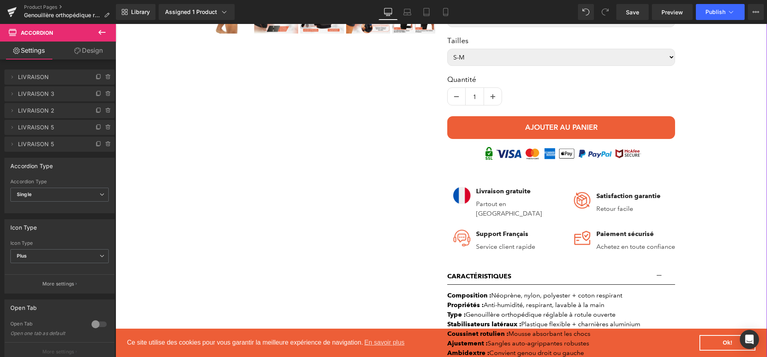
scroll to position [177, 0]
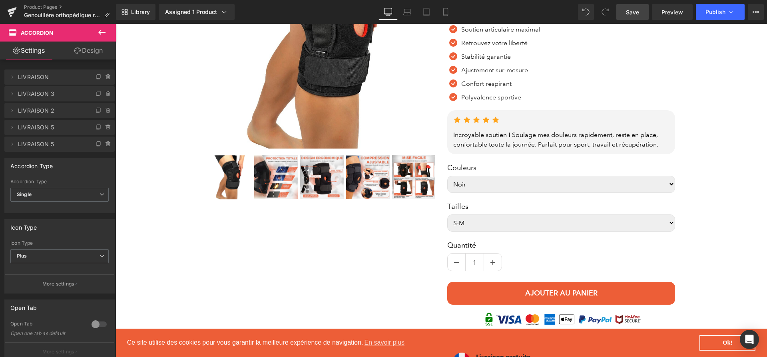
click at [635, 15] on span "Save" at bounding box center [632, 12] width 13 height 8
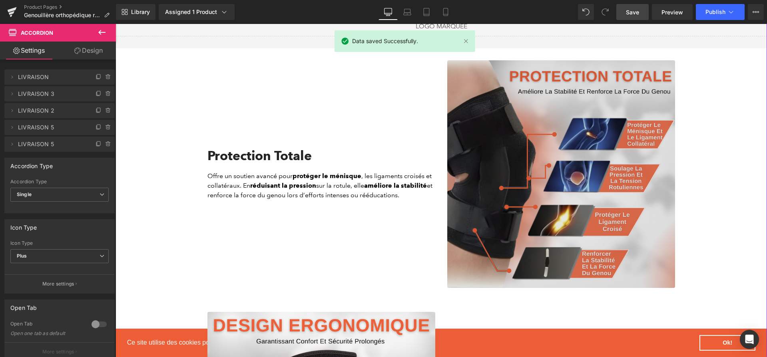
scroll to position [767, 0]
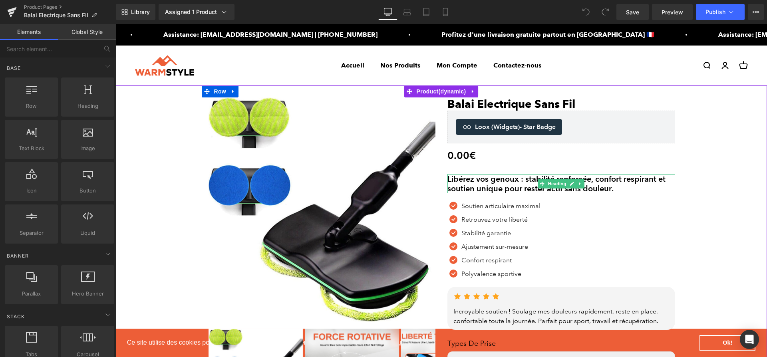
click at [506, 180] on h2 "Libérez vos genoux : stabilité renforcée, confort respirant et soutien unique p…" at bounding box center [562, 183] width 228 height 19
paste div
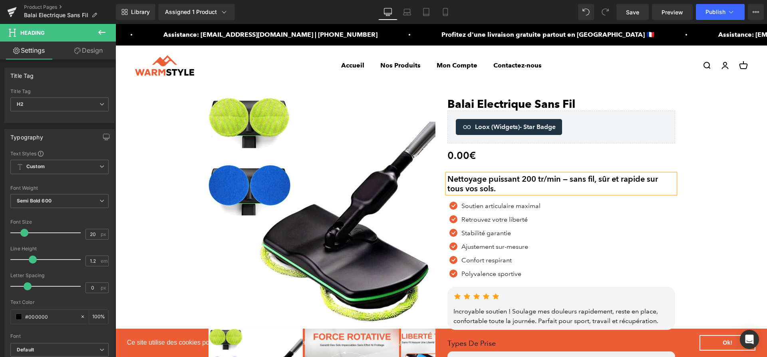
click at [489, 233] on div "Stabilité garantie Text Block" at bounding box center [499, 234] width 81 height 10
click at [489, 233] on p "Stabilité garantie" at bounding box center [500, 234] width 79 height 10
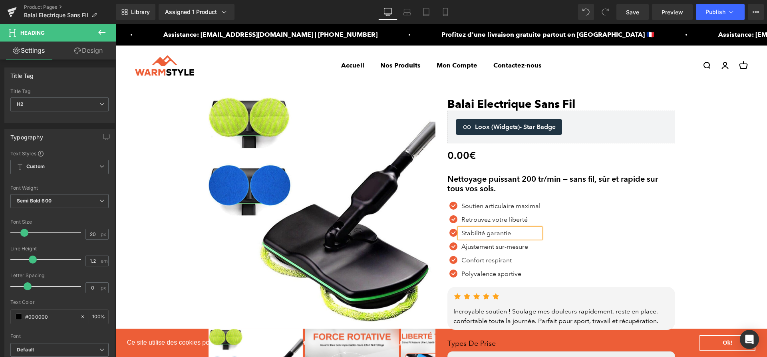
paste div
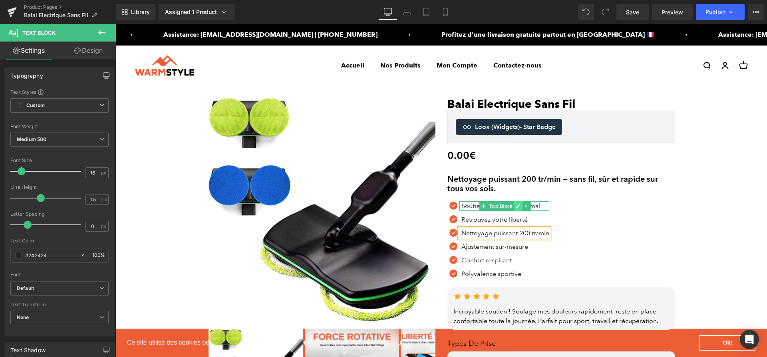
click at [517, 208] on icon at bounding box center [518, 206] width 4 height 5
click at [517, 208] on p "Soutien articulaire maximal" at bounding box center [505, 206] width 88 height 10
paste div
click at [515, 221] on link at bounding box center [518, 220] width 8 height 10
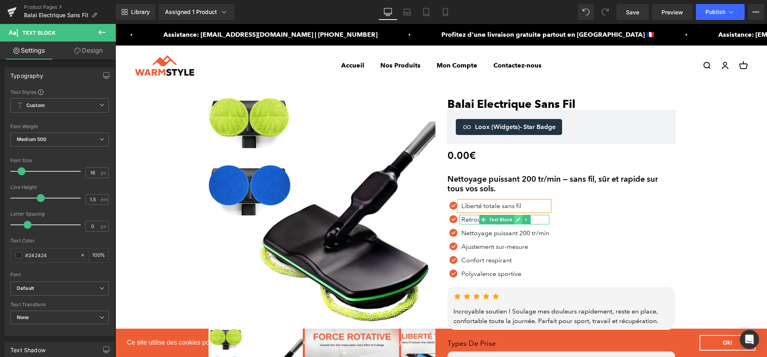
click at [515, 221] on p "Retrouvez votre liberté" at bounding box center [505, 220] width 88 height 10
paste div
click at [516, 248] on icon at bounding box center [518, 247] width 4 height 5
click at [516, 248] on p "Ajustement sur-mesure" at bounding box center [505, 247] width 88 height 10
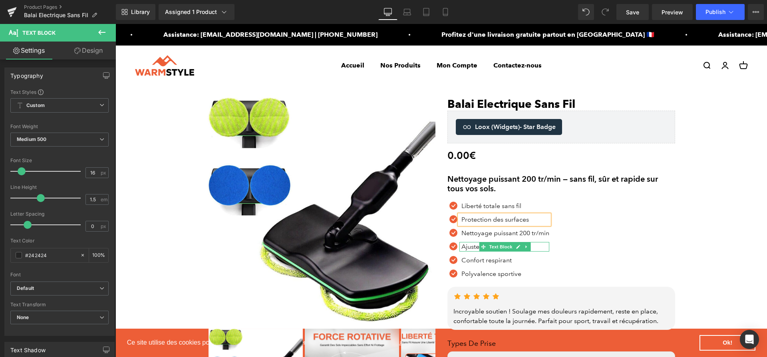
click at [516, 248] on p "Ajustement sur-mesure" at bounding box center [505, 247] width 88 height 10
paste div
click at [517, 261] on icon at bounding box center [518, 261] width 4 height 4
click at [517, 261] on p "Confort respirant" at bounding box center [505, 261] width 88 height 10
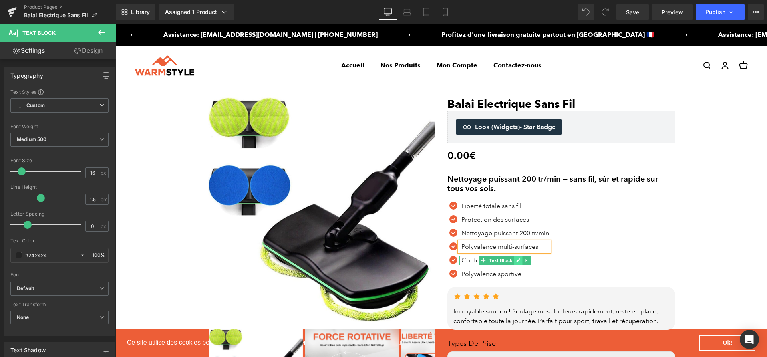
paste div
click at [625, 244] on div "Icon Liberté totale sans fil Text Block Icon Protection des surfaces Text Block…" at bounding box center [562, 242] width 228 height 82
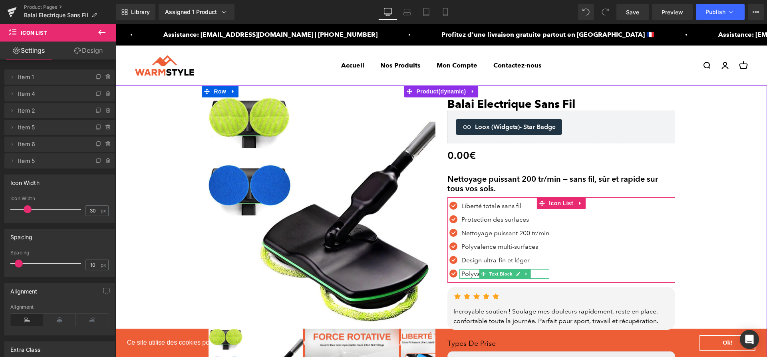
click at [534, 273] on p "Polyvalence sportive" at bounding box center [505, 274] width 88 height 10
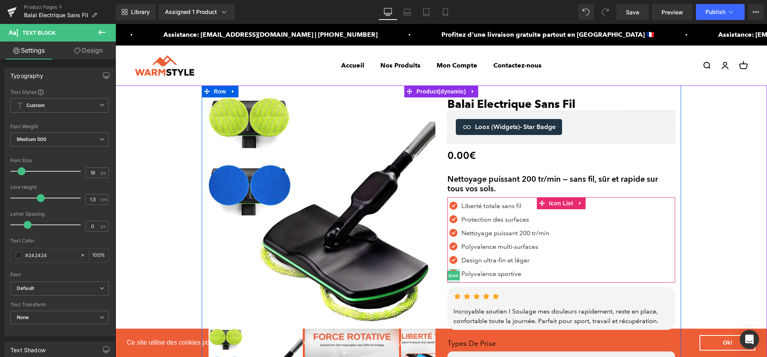
click at [453, 277] on span "Icon" at bounding box center [453, 276] width 13 height 10
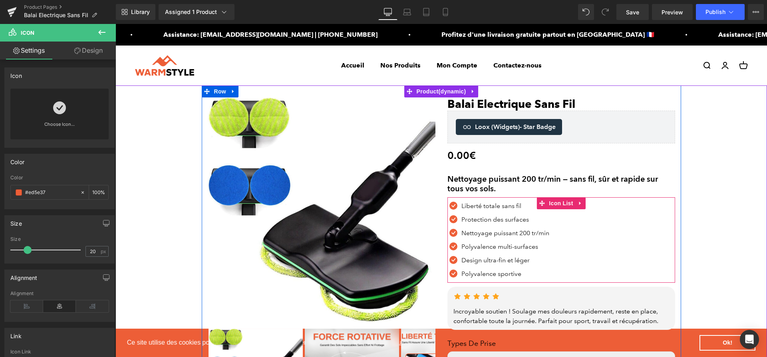
click at [565, 276] on div "Icon Liberté totale sans fil Text Block Icon Protection des surfaces Text Block…" at bounding box center [562, 242] width 228 height 82
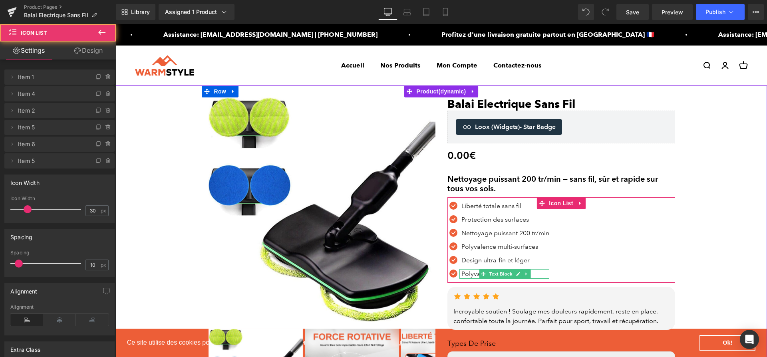
click at [568, 262] on div "Icon Liberté totale sans fil Text Block Icon Protection des surfaces Text Block…" at bounding box center [562, 242] width 228 height 82
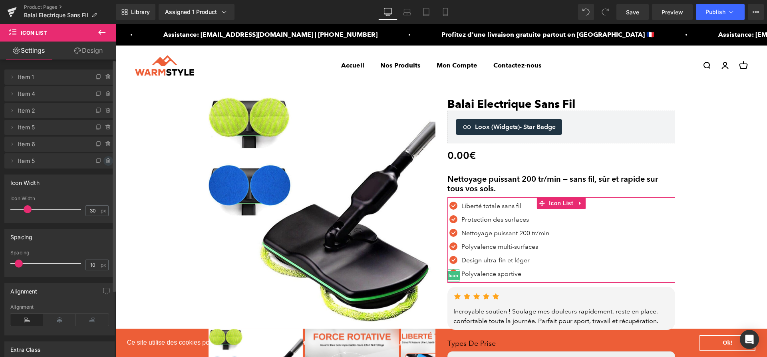
click at [108, 163] on icon at bounding box center [108, 161] width 6 height 6
click at [98, 160] on button "Delete" at bounding box center [99, 161] width 25 height 10
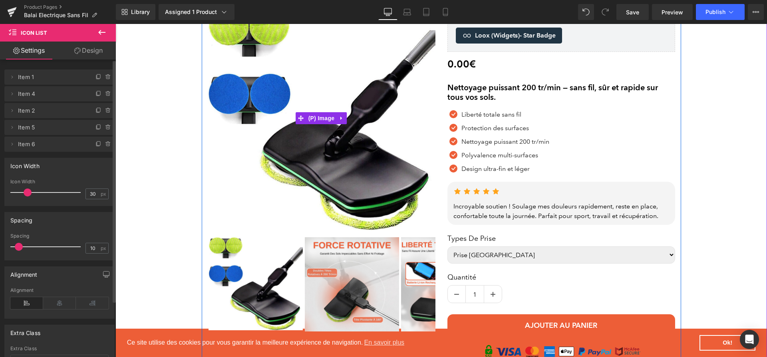
scroll to position [93, 0]
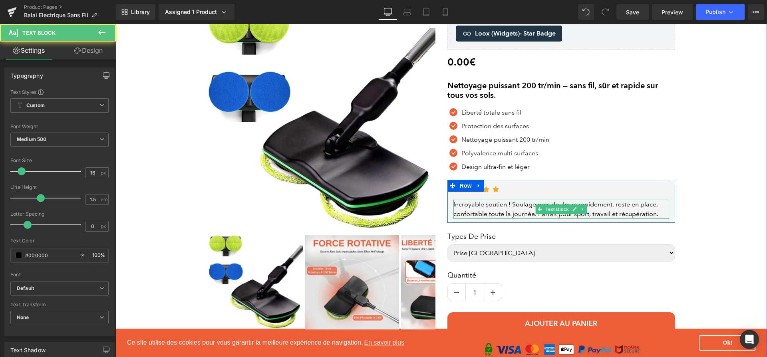
click at [503, 209] on div "Incroyable soutien ! Soulage mes douleurs rapidement, reste en place, confortab…" at bounding box center [562, 209] width 216 height 19
paste div
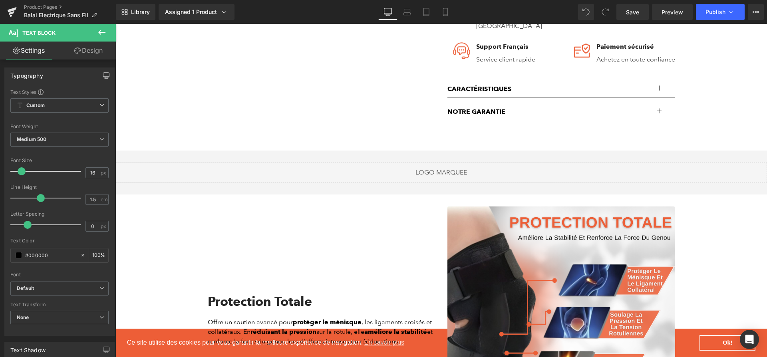
scroll to position [546, 0]
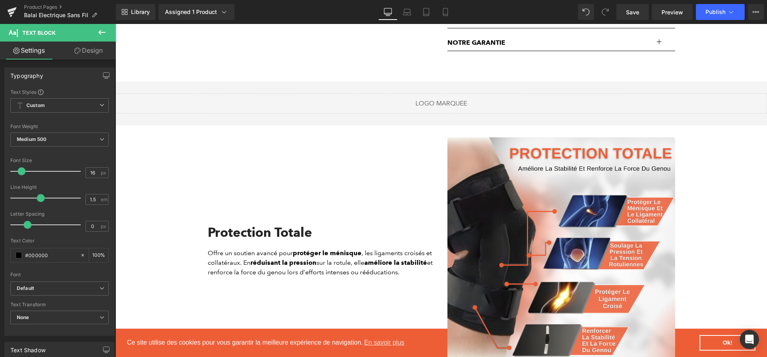
click at [288, 225] on div "Protection Totale" at bounding box center [322, 236] width 228 height 23
paste div
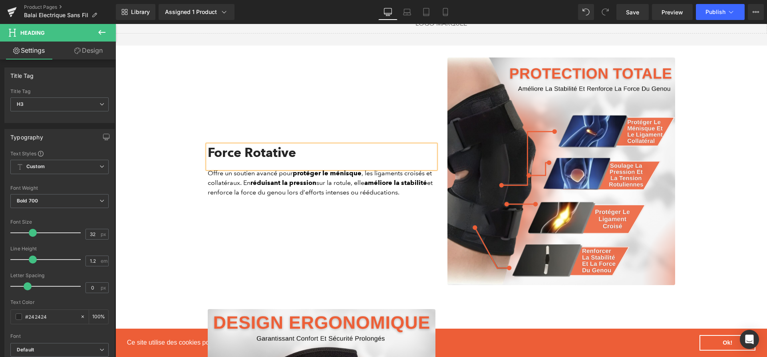
scroll to position [366, 0]
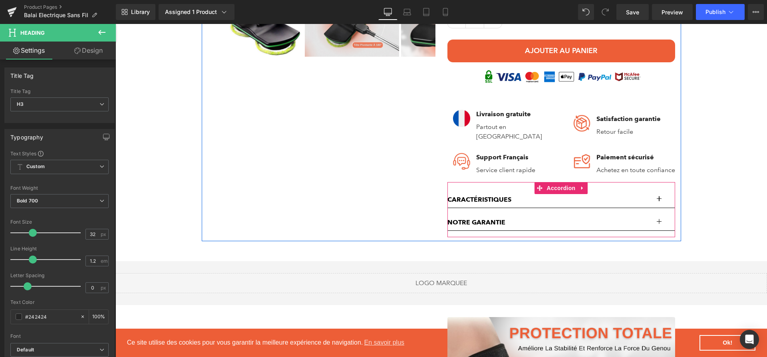
click at [662, 205] on button "button" at bounding box center [667, 200] width 16 height 16
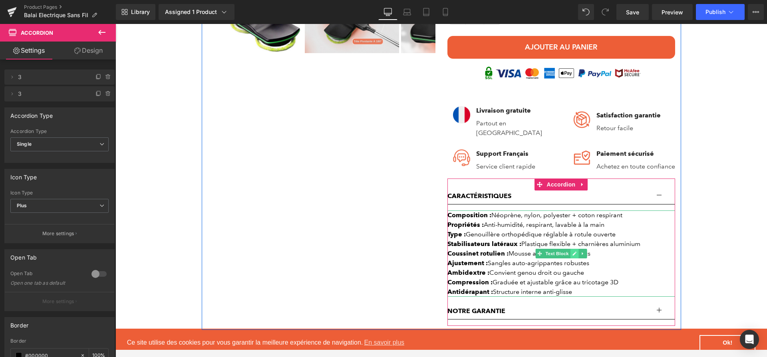
scroll to position [377, 0]
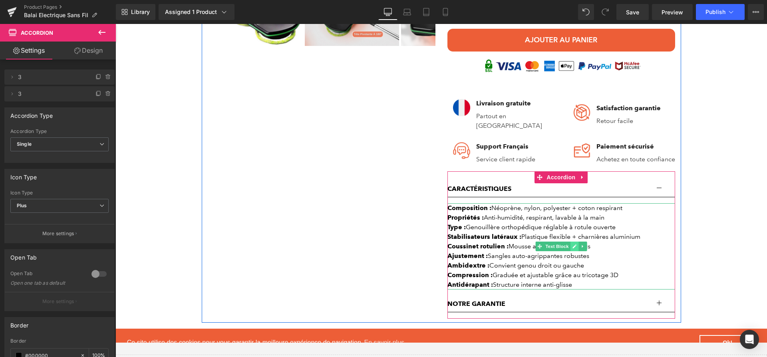
click at [576, 248] on icon at bounding box center [575, 247] width 4 height 4
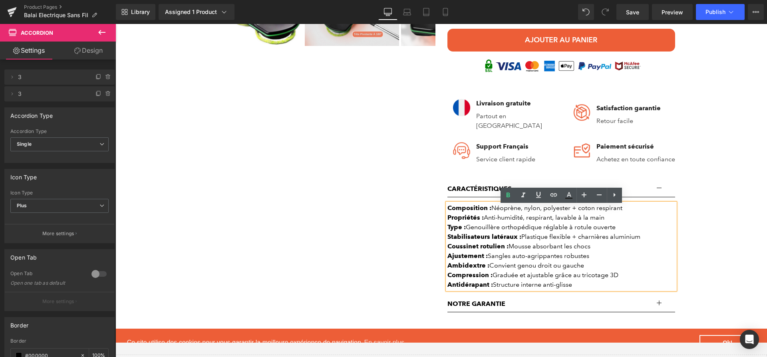
click at [576, 248] on div "Coussinet rotulien : Mousse absorbant les chocs" at bounding box center [562, 247] width 228 height 10
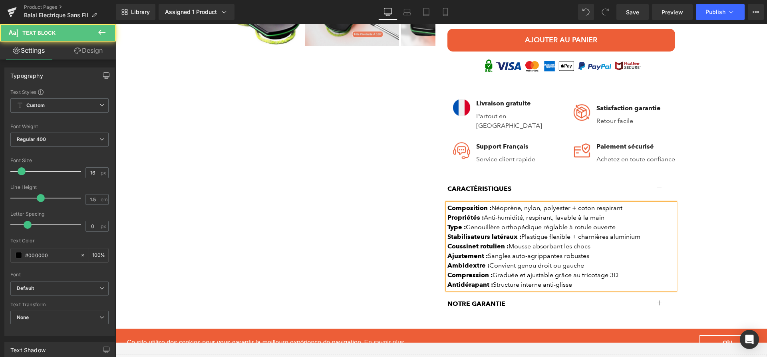
paste div
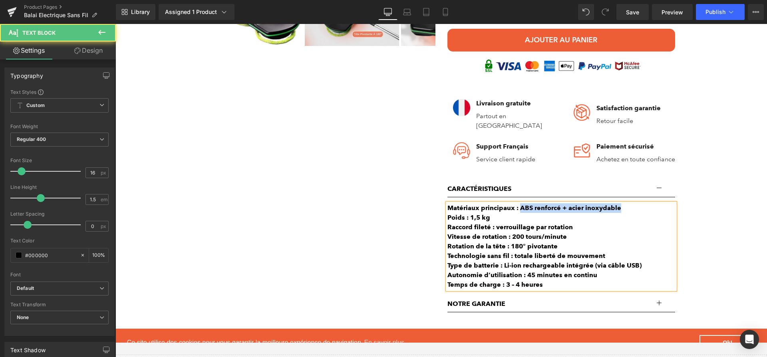
drag, startPoint x: 519, startPoint y: 209, endPoint x: 642, endPoint y: 211, distance: 122.3
click at [642, 211] on div "Matériaux principaux : ABS renforcé + acier inoxydable" at bounding box center [562, 208] width 228 height 10
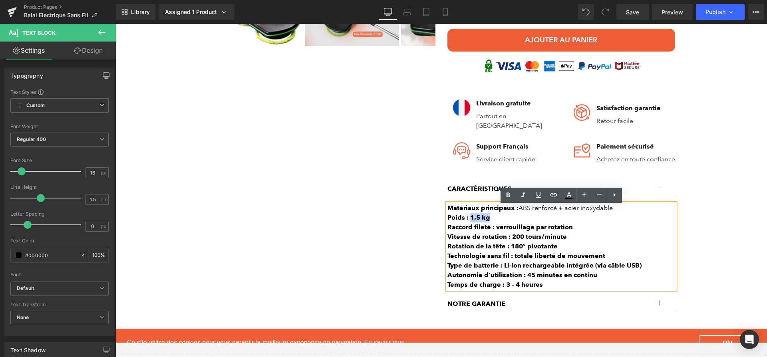
drag, startPoint x: 517, startPoint y: 217, endPoint x: 470, endPoint y: 222, distance: 47.8
click at [470, 222] on div "Poids : 1,5 kg" at bounding box center [562, 218] width 228 height 10
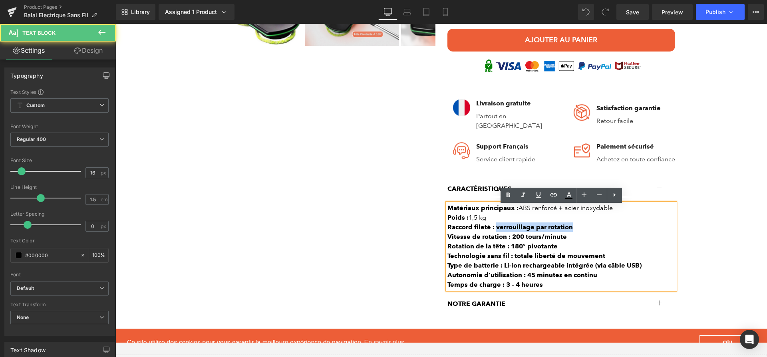
drag, startPoint x: 495, startPoint y: 229, endPoint x: 603, endPoint y: 230, distance: 107.9
click at [603, 230] on div "Raccord fileté : verrouillage par rotation" at bounding box center [562, 228] width 228 height 10
drag, startPoint x: 511, startPoint y: 239, endPoint x: 583, endPoint y: 242, distance: 72.8
click at [583, 242] on div "Vitesse de rotation : 200 tours/minute" at bounding box center [562, 237] width 228 height 10
drag, startPoint x: 511, startPoint y: 249, endPoint x: 588, endPoint y: 250, distance: 77.1
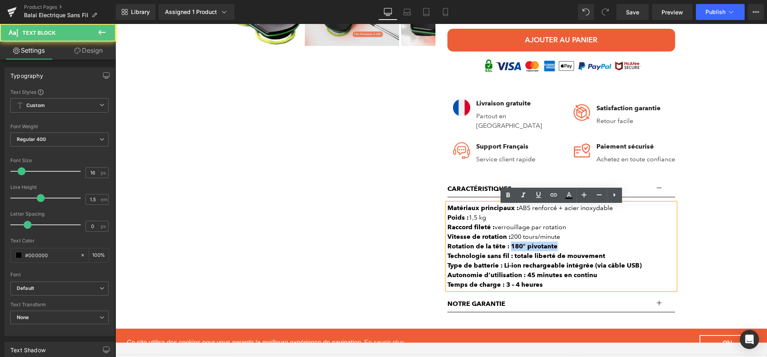
click at [588, 250] on div "Rotation de la tête : 180° pivotante" at bounding box center [562, 247] width 228 height 10
drag, startPoint x: 513, startPoint y: 259, endPoint x: 610, endPoint y: 262, distance: 96.7
click at [610, 261] on div "Technologie sans fil : totale liberté de mouvement" at bounding box center [562, 256] width 228 height 10
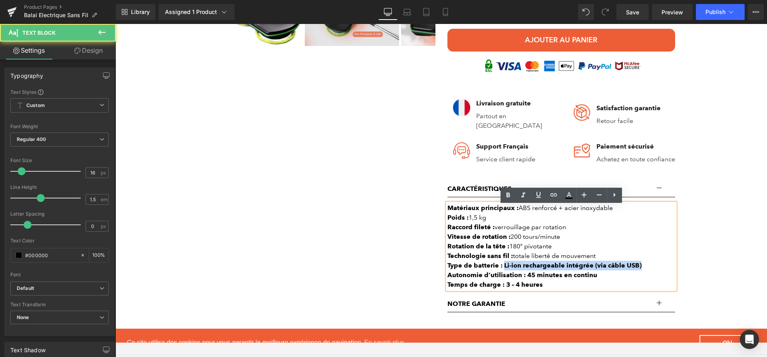
drag, startPoint x: 503, startPoint y: 270, endPoint x: 645, endPoint y: 268, distance: 141.9
click at [645, 268] on div "Type de batterie : Li-ion rechargeable intégrée (via câble USB)" at bounding box center [562, 266] width 228 height 10
drag, startPoint x: 527, startPoint y: 278, endPoint x: 615, endPoint y: 277, distance: 88.3
click at [615, 277] on div "Autonomie d’utilisation : 45 minutes en continu" at bounding box center [562, 276] width 228 height 10
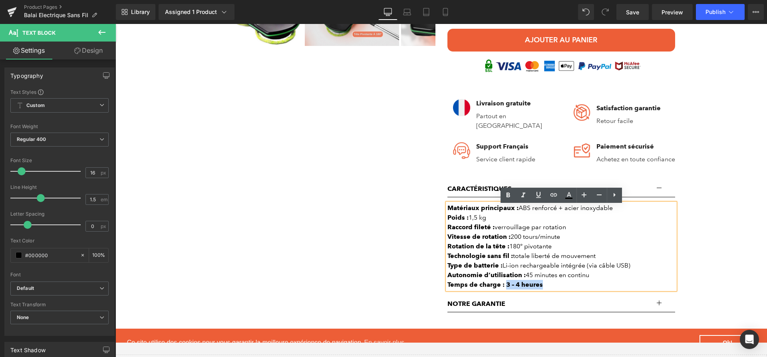
drag, startPoint x: 540, startPoint y: 287, endPoint x: 506, endPoint y: 288, distance: 33.6
click at [506, 288] on div "Temps de charge : 3 – 4 heures" at bounding box center [562, 285] width 228 height 10
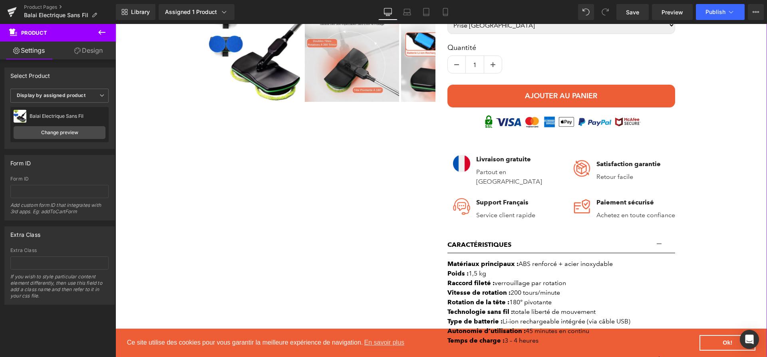
scroll to position [234, 0]
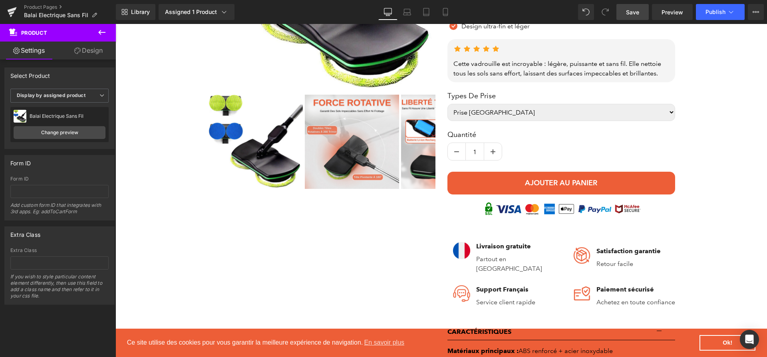
click at [636, 14] on span "Save" at bounding box center [632, 12] width 13 height 8
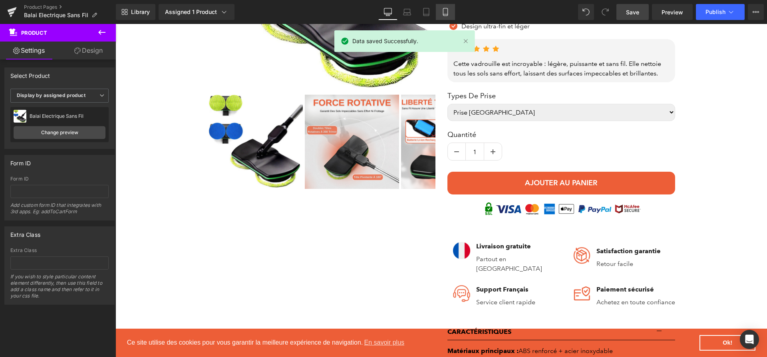
scroll to position [709, 0]
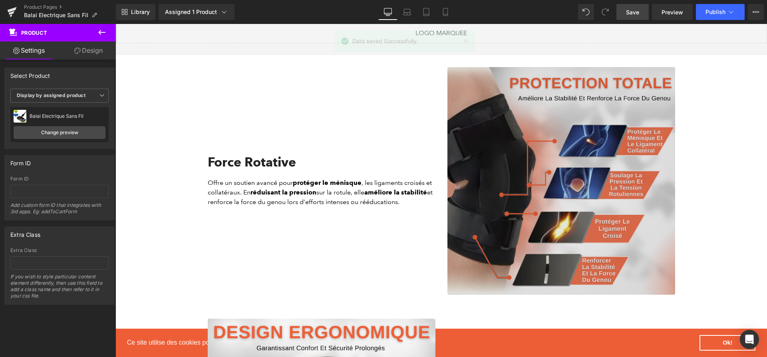
click at [500, 228] on img at bounding box center [562, 181] width 228 height 228
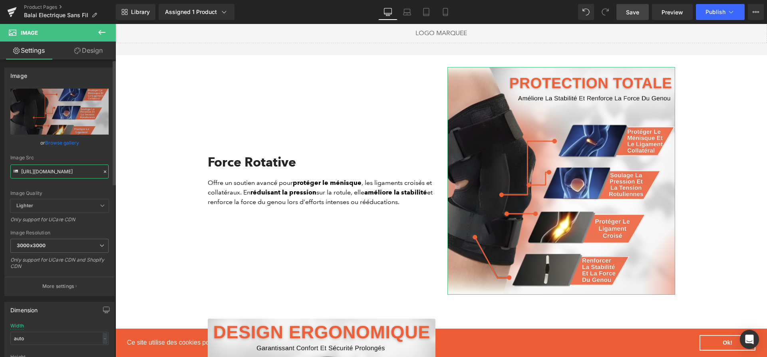
click at [40, 171] on input "[URL][DOMAIN_NAME]" at bounding box center [59, 172] width 98 height 14
paste input "https://cdn.shopify.com/s/files/1/0617/1757/7911/files/1_08601439-d7c2-42be-97f…"
type input "https://https://cdn.shopify.com/s/files/1/0617/1757/7911/files/1_08601439-d7c2-…"
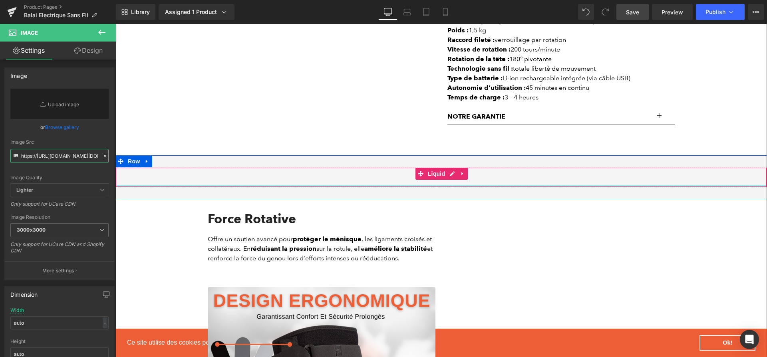
scroll to position [566, 0]
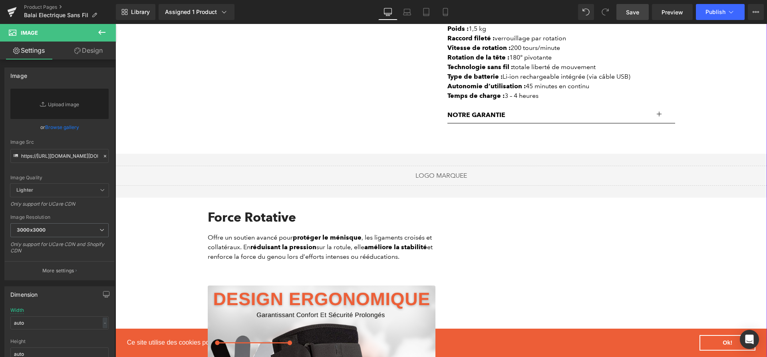
click at [534, 256] on div "Image" at bounding box center [562, 236] width 240 height 52
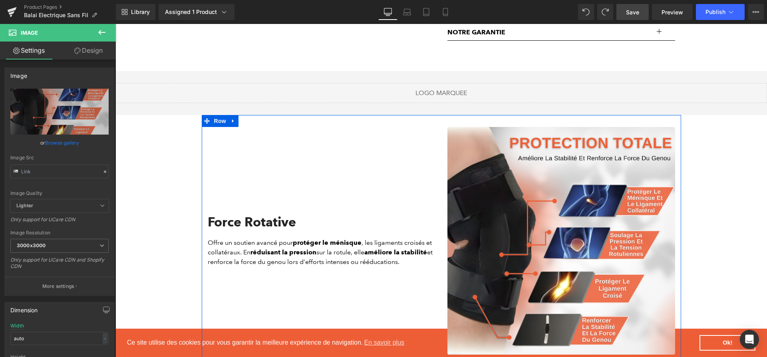
scroll to position [677, 0]
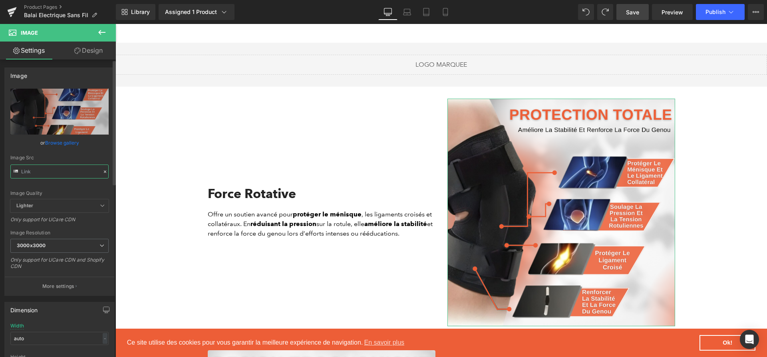
click at [70, 169] on input "text" at bounding box center [59, 172] width 98 height 14
paste input "8601439-d7c2-42be-97f2-36f57a90bd04.png?v=1757607076"
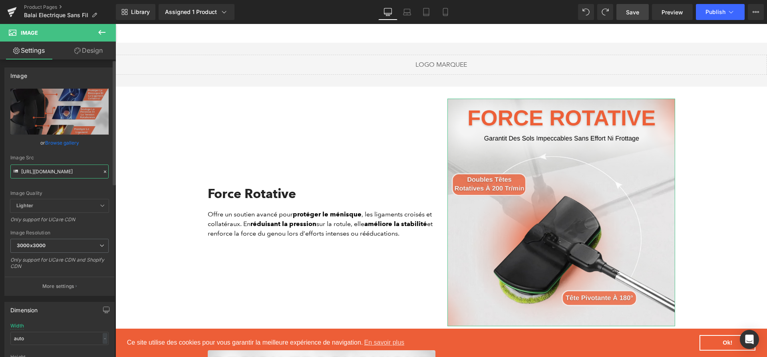
type input "https://cdn.shopify.com/s/files/1/0617/1757/7911/files/1_08601439-d7c2-42be-97f…"
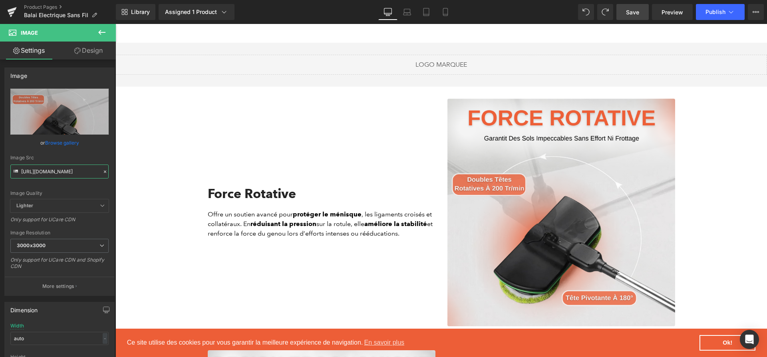
scroll to position [0, 0]
click at [272, 242] on div "Force Rotative Heading Offre un soutien avancé pour protéger le ménisque , les …" at bounding box center [322, 213] width 240 height 228
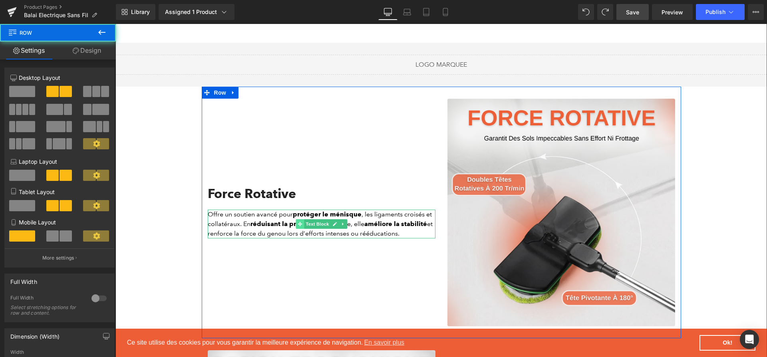
click at [301, 224] on icon at bounding box center [300, 224] width 4 height 5
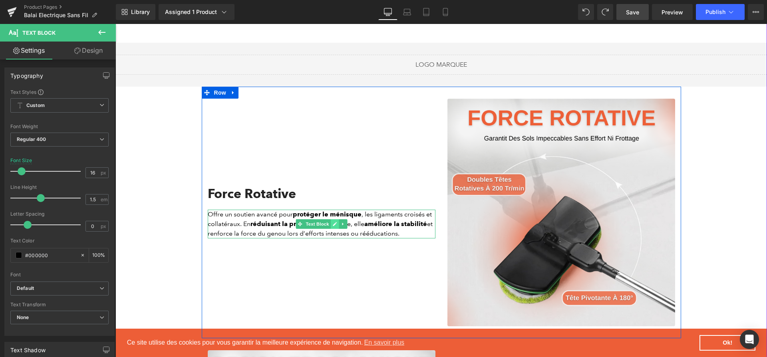
click at [331, 225] on link at bounding box center [334, 224] width 8 height 10
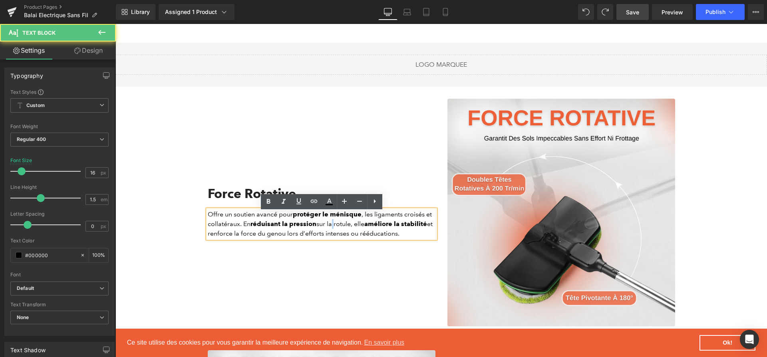
click at [331, 225] on p "Offre un soutien avancé pour protéger le ménisque , les ligaments croisés et co…" at bounding box center [322, 224] width 228 height 29
paste div
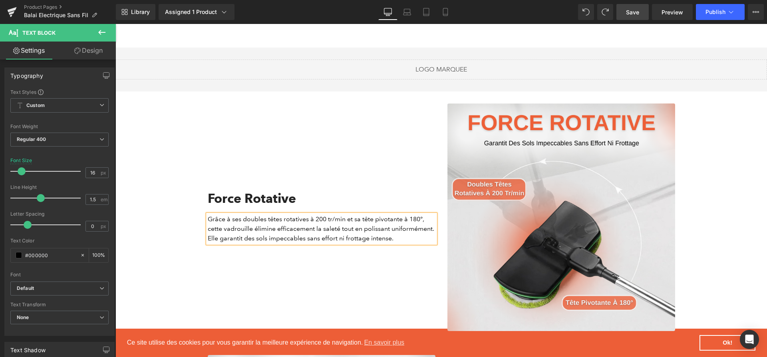
scroll to position [677, 0]
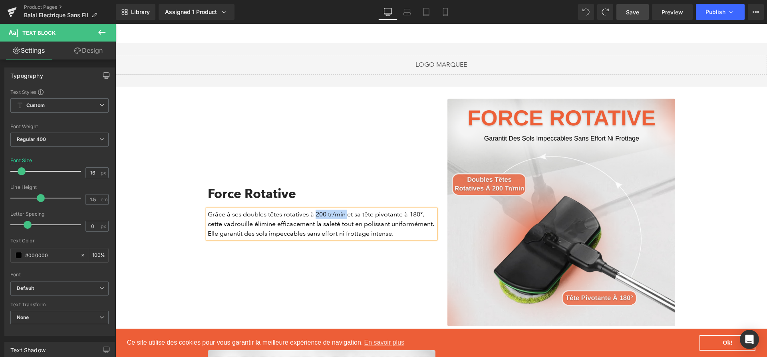
drag, startPoint x: 317, startPoint y: 217, endPoint x: 348, endPoint y: 217, distance: 31.2
click at [348, 217] on p "Grâce à ses doubles têtes rotatives à 200 tr/min et sa tête pivotante à 180°, c…" at bounding box center [322, 224] width 228 height 29
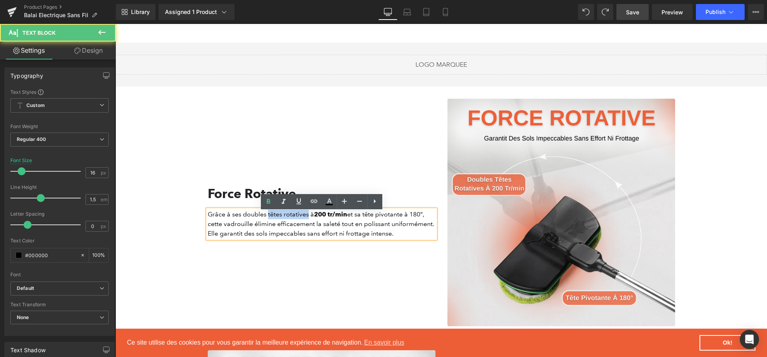
drag, startPoint x: 268, startPoint y: 218, endPoint x: 307, endPoint y: 220, distance: 39.6
click at [307, 220] on p "Grâce à ses doubles têtes rotatives à 200 tr/min et sa tête pivotante à 180°, c…" at bounding box center [322, 224] width 228 height 29
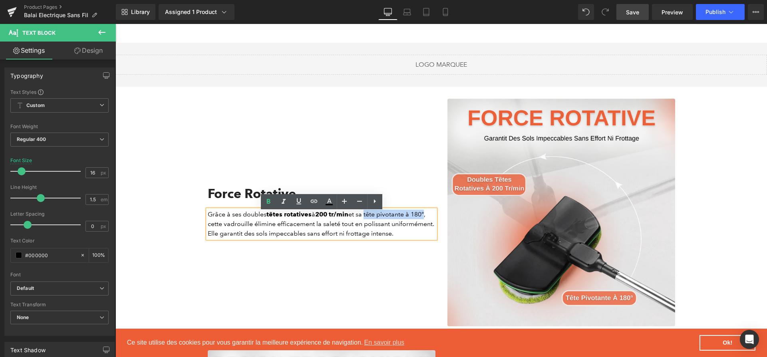
drag, startPoint x: 368, startPoint y: 216, endPoint x: 430, endPoint y: 217, distance: 61.1
click at [430, 217] on p "Grâce à ses doubles têtes rotatives à 200 tr/min et sa tête pivotante à 180°, c…" at bounding box center [322, 224] width 228 height 29
drag, startPoint x: 263, startPoint y: 233, endPoint x: 349, endPoint y: 235, distance: 85.9
click at [349, 235] on p "Grâce à ses doubles têtes rotatives à 200 tr/min et sa tête pivotante à 180° , …" at bounding box center [322, 224] width 228 height 29
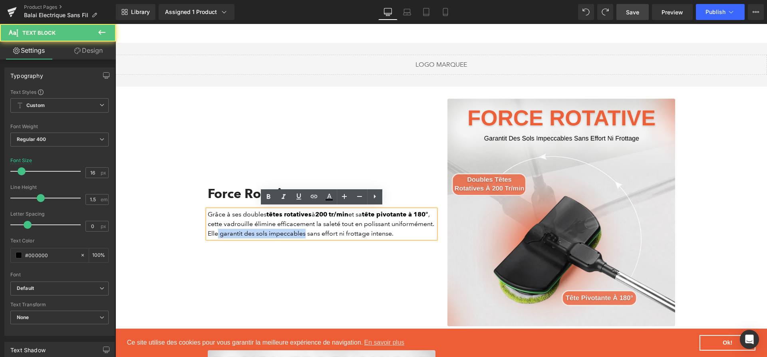
drag, startPoint x: 350, startPoint y: 234, endPoint x: 262, endPoint y: 233, distance: 88.7
click at [262, 233] on p "Grâce à ses doubles têtes rotatives à 200 tr/min et sa tête pivotante à 180° , …" at bounding box center [322, 224] width 228 height 29
drag, startPoint x: 270, startPoint y: 225, endPoint x: 360, endPoint y: 226, distance: 89.9
click at [360, 226] on p "Grâce à ses doubles têtes rotatives à 200 tr/min et sa tête pivotante à 180° , …" at bounding box center [322, 224] width 228 height 29
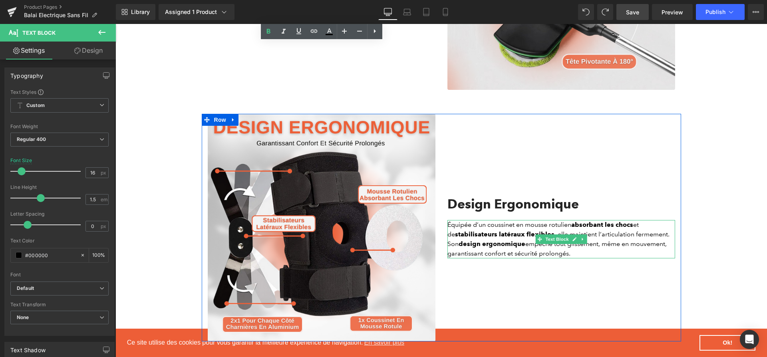
scroll to position [977, 0]
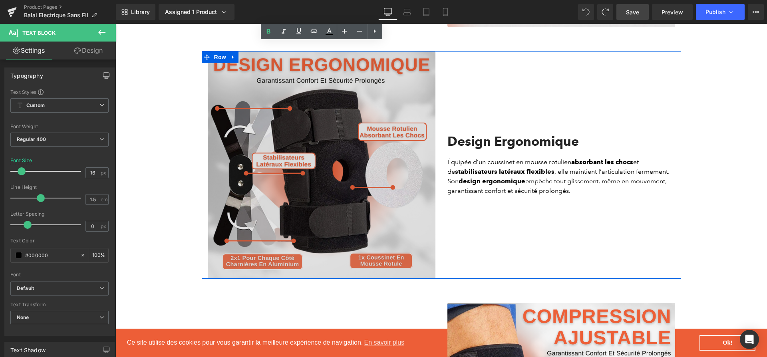
click at [371, 183] on img at bounding box center [322, 165] width 228 height 228
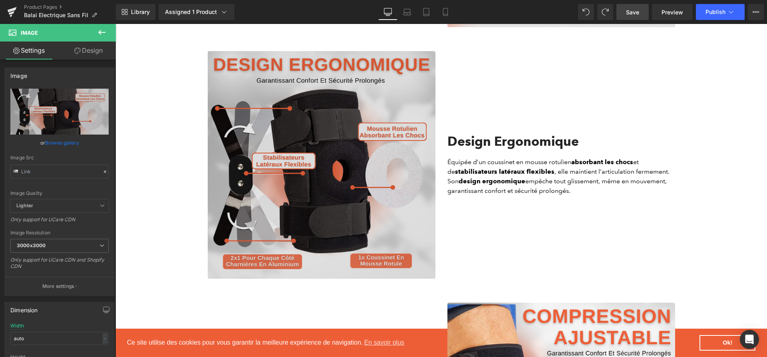
click at [287, 172] on img at bounding box center [322, 165] width 228 height 228
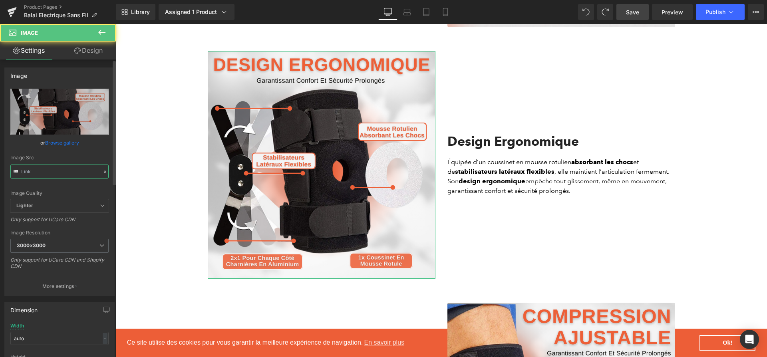
click at [79, 169] on input "text" at bounding box center [59, 172] width 98 height 14
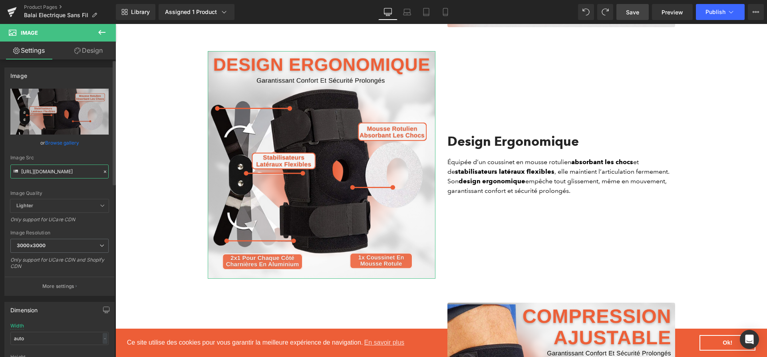
type input "V"
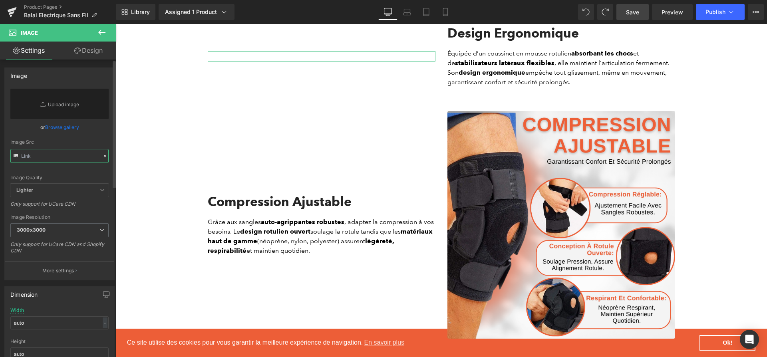
paste input "https://cdn.shopify.com/s/files/1/0617/1757/7911/files/2_5279775a-878f-4bf9-abc…"
type input "https://cdn.shopify.com/s/files/1/0617/1757/7911/files/2_5279775a-878f-4bf9-abc…"
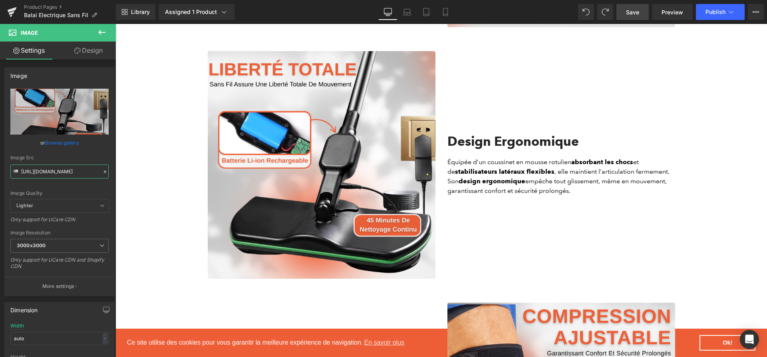
scroll to position [0, 0]
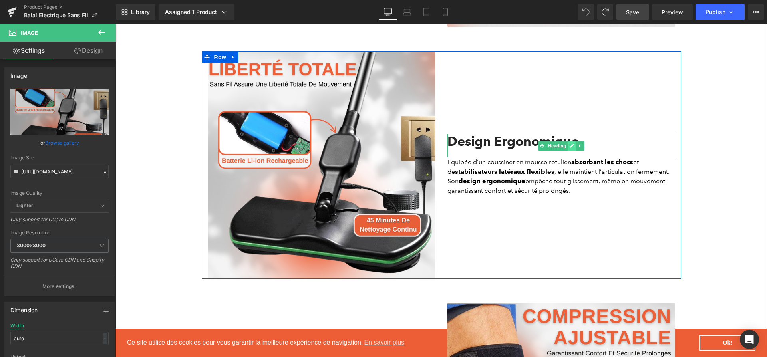
click at [571, 146] on icon at bounding box center [572, 145] width 4 height 5
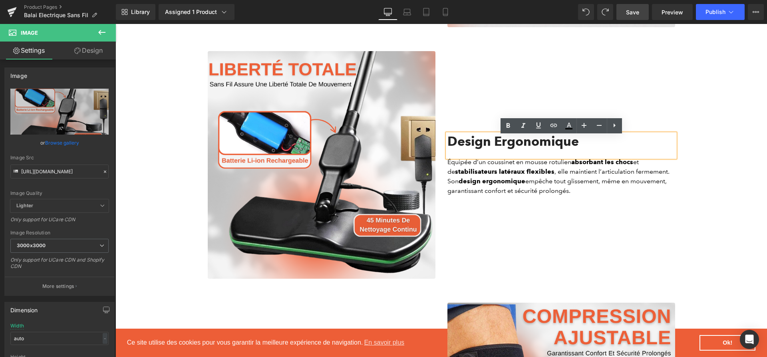
click at [571, 146] on h2 "Design Ergonomique" at bounding box center [562, 141] width 228 height 15
paste div
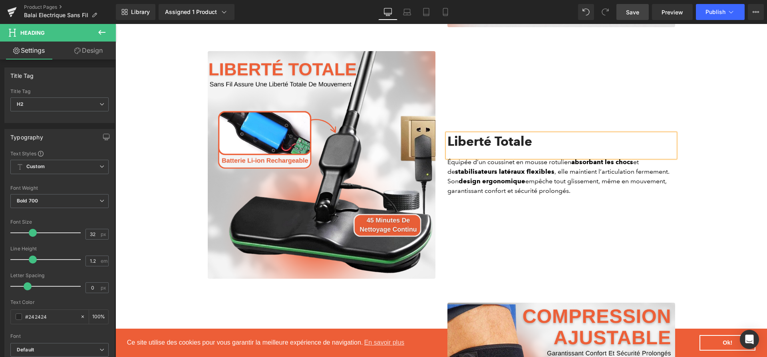
click at [497, 184] on strong "design ergonomique" at bounding box center [492, 181] width 67 height 8
paste div
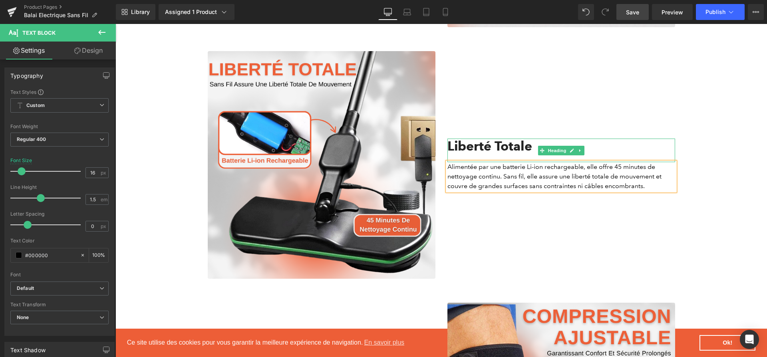
scroll to position [981, 0]
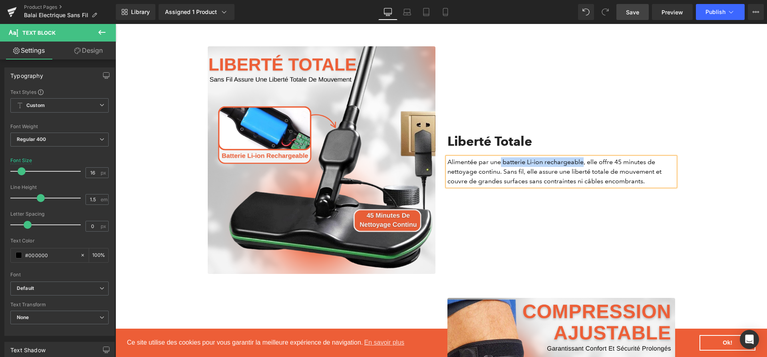
drag, startPoint x: 501, startPoint y: 167, endPoint x: 583, endPoint y: 168, distance: 82.3
click at [583, 168] on p "Alimentée par une batterie Li-ion rechargeable, elle offre 45 minutes de nettoy…" at bounding box center [562, 171] width 228 height 29
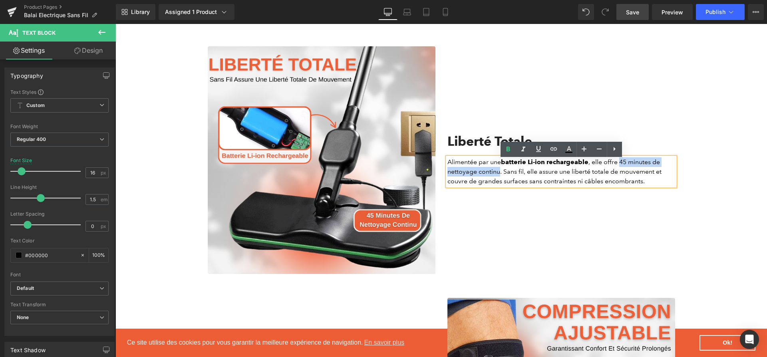
drag, startPoint x: 621, startPoint y: 166, endPoint x: 499, endPoint y: 171, distance: 121.2
click at [499, 171] on p "Alimentée par une batterie Li-ion rechargeable , elle offre 45 minutes de netto…" at bounding box center [562, 171] width 228 height 29
drag, startPoint x: 500, startPoint y: 171, endPoint x: 613, endPoint y: 163, distance: 113.4
click at [613, 163] on p "Alimentée par une batterie Li-ion rechargeable, elle offre 45 minutes de nettoy…" at bounding box center [562, 171] width 228 height 29
drag, startPoint x: 502, startPoint y: 164, endPoint x: 583, endPoint y: 164, distance: 80.7
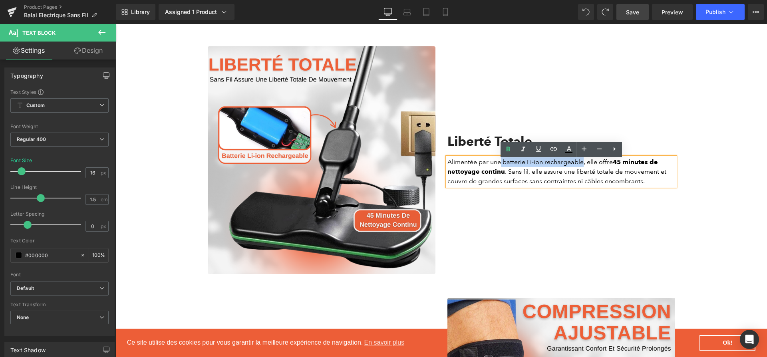
click at [583, 164] on p "Alimentée par une batterie Li-ion rechargeable, elle offre 45 minutes de nettoy…" at bounding box center [562, 171] width 228 height 29
drag, startPoint x: 574, startPoint y: 176, endPoint x: 658, endPoint y: 174, distance: 84.3
click at [658, 174] on p "Alimentée par une batterie Li-ion rechargeable , elle offre 45 minutes de netto…" at bounding box center [562, 171] width 228 height 29
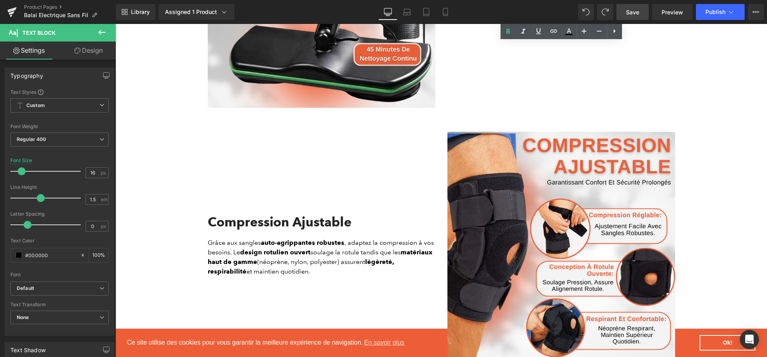
scroll to position [1209, 0]
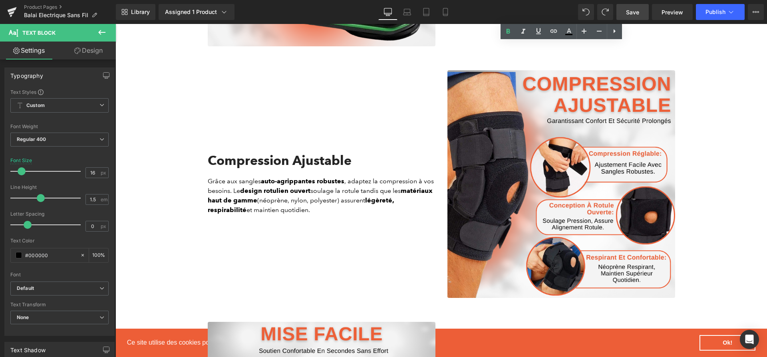
click at [632, 15] on span "Save" at bounding box center [632, 12] width 13 height 8
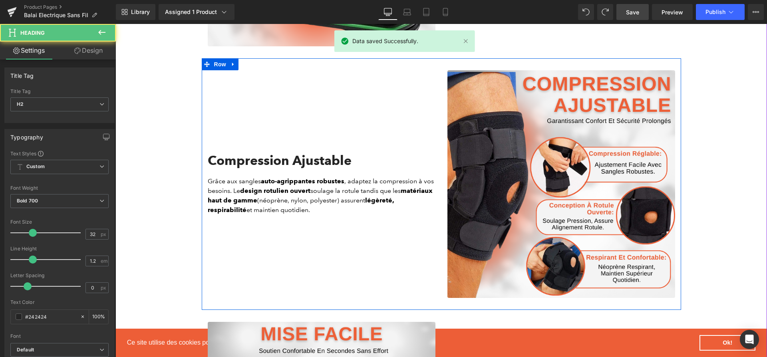
click at [286, 175] on div "Compression Ajustable" at bounding box center [322, 164] width 228 height 23
click at [285, 168] on h2 "Compression Ajustable" at bounding box center [322, 160] width 228 height 15
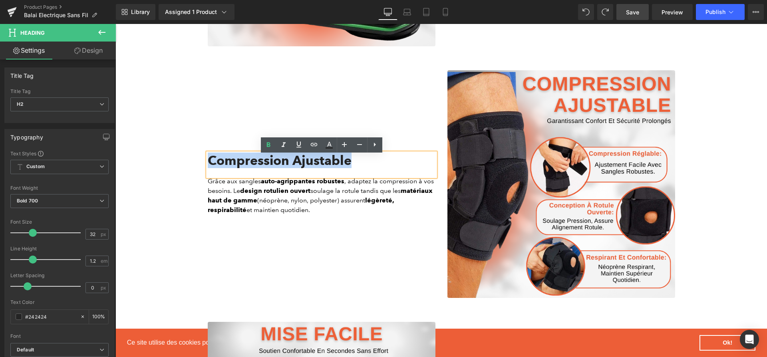
paste div
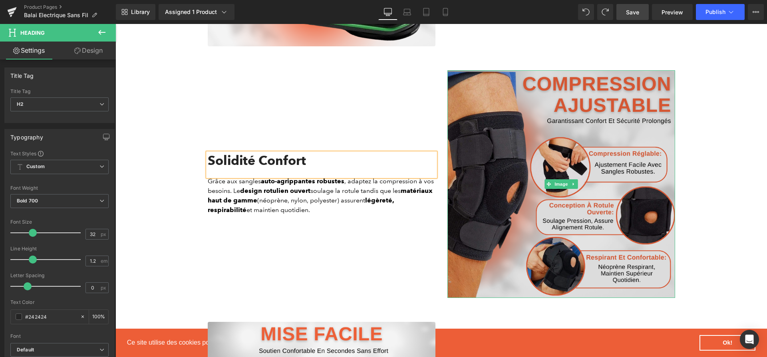
click at [553, 179] on img at bounding box center [562, 184] width 228 height 228
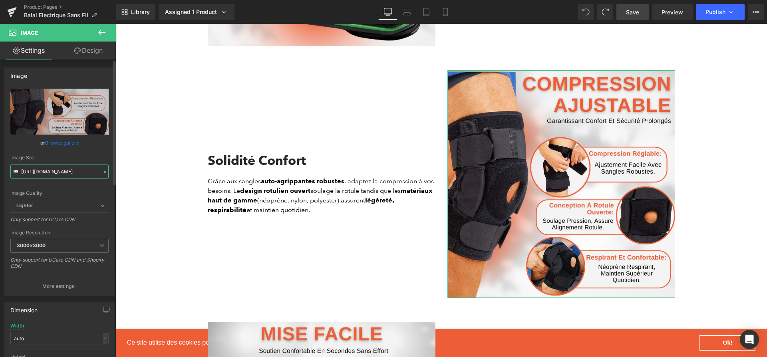
click at [58, 172] on input "https://cdn.shopify.com/s/files/1/0617/1757/7911/files/3_618d92c8-c335-41e9-8f5…" at bounding box center [59, 172] width 98 height 14
paste input "cf24a934-c075-43ae-bb23-2765848303ce.png?v=1757607076"
type input "https://cdn.shopify.com/s/files/1/0617/1757/7911/files/3_cf24a934-c075-43ae-bb2…"
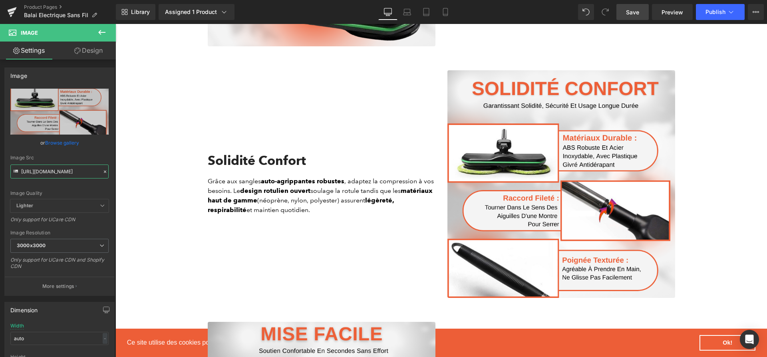
scroll to position [0, 0]
click at [329, 184] on strong "auto-agrippantes robustes" at bounding box center [303, 181] width 84 height 8
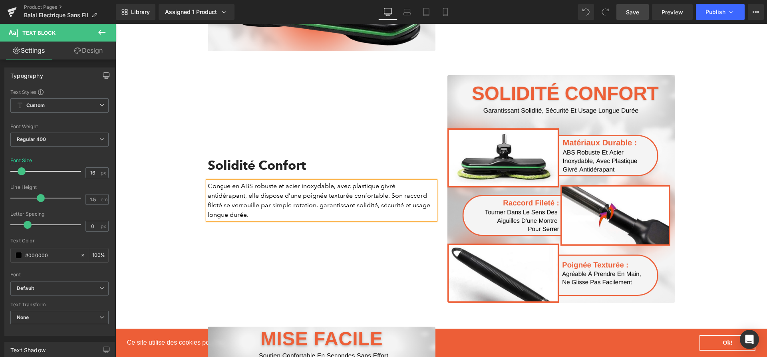
scroll to position [1209, 0]
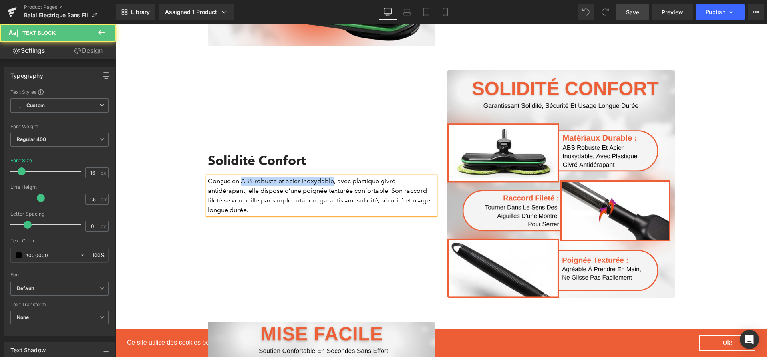
drag, startPoint x: 241, startPoint y: 186, endPoint x: 334, endPoint y: 183, distance: 93.6
click at [334, 183] on p "Conçue en ABS robuste et acier inoxydable, avec plastique givré antidérapant, e…" at bounding box center [322, 196] width 228 height 38
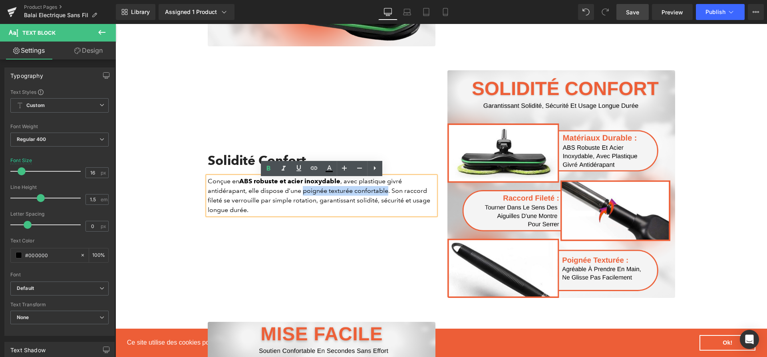
drag, startPoint x: 302, startPoint y: 193, endPoint x: 387, endPoint y: 194, distance: 84.7
click at [387, 194] on p "Conçue en ABS robuste et acier inoxydable , avec plastique givré antidérapant, …" at bounding box center [322, 196] width 228 height 38
drag, startPoint x: 231, startPoint y: 203, endPoint x: 315, endPoint y: 203, distance: 84.3
click at [315, 203] on p "Conçue en ABS robuste et acier inoxydable , avec plastique givré antidérapant, …" at bounding box center [322, 196] width 228 height 38
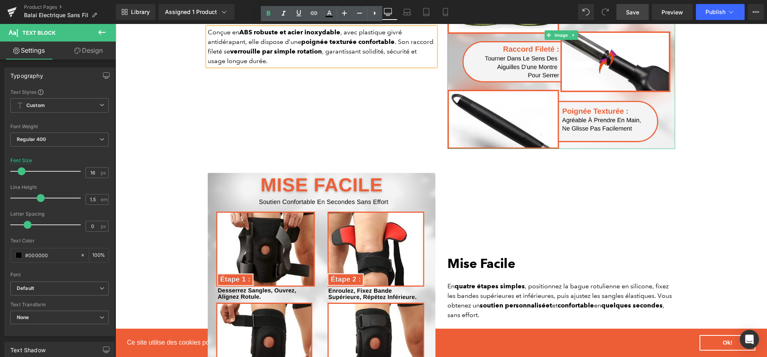
scroll to position [1366, 0]
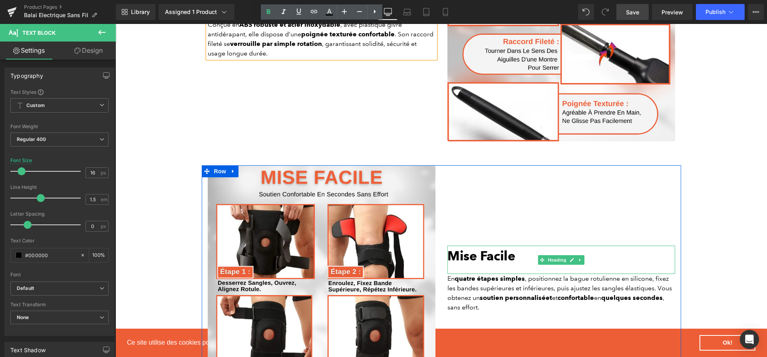
click at [499, 256] on strong "Mise Facile" at bounding box center [482, 256] width 68 height 16
paste div
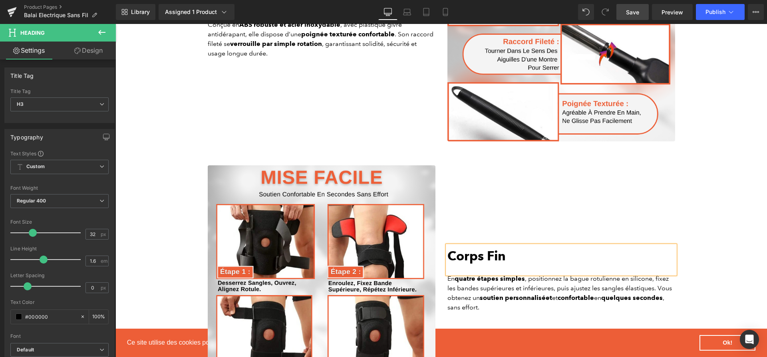
click at [499, 298] on strong "soutien personnalisé" at bounding box center [513, 298] width 66 height 8
paste div
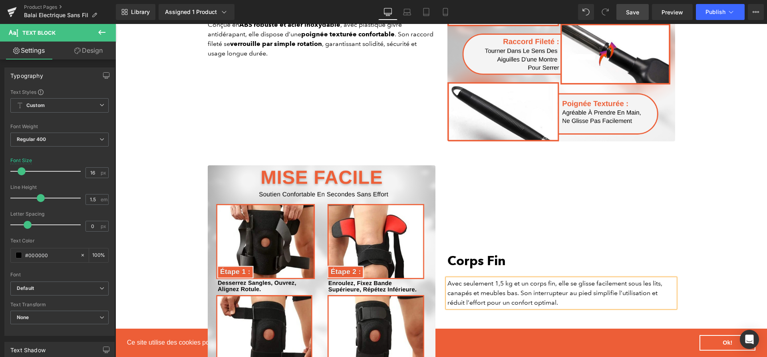
scroll to position [1370, 0]
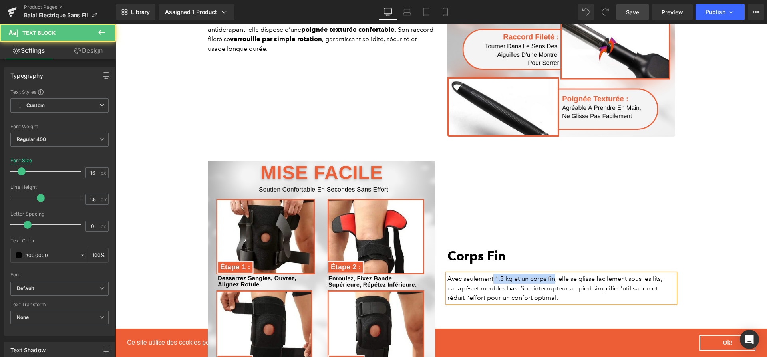
drag, startPoint x: 494, startPoint y: 282, endPoint x: 557, endPoint y: 284, distance: 62.8
click at [557, 284] on p "Avec seulement 1,5 kg et un corps fin, elle se glisse facilement sous les lits,…" at bounding box center [562, 288] width 228 height 29
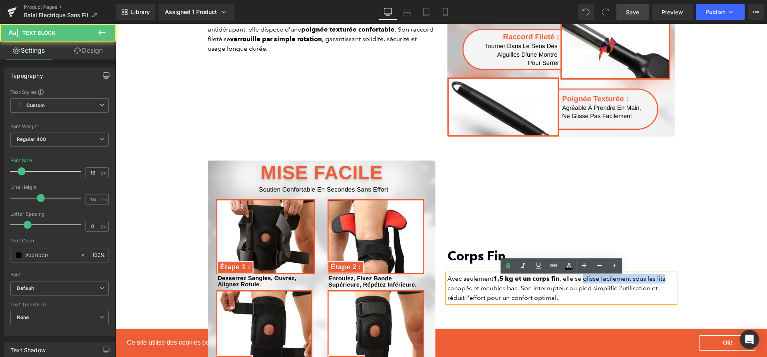
drag, startPoint x: 584, startPoint y: 281, endPoint x: 666, endPoint y: 280, distance: 82.3
click at [666, 280] on p "Avec seulement 1,5 kg et un corps fin , elle se glisse facilement sous les lits…" at bounding box center [562, 288] width 228 height 29
drag, startPoint x: 533, startPoint y: 292, endPoint x: 614, endPoint y: 291, distance: 81.5
click at [614, 291] on p "Avec seulement 1,5 kg et un corps fin , elle se glisse facilement sous les lits…" at bounding box center [562, 288] width 228 height 29
click at [615, 291] on p "Avec seulement 1,5 kg et un corps fin , elle se glisse facilement sous les lits…" at bounding box center [562, 288] width 228 height 29
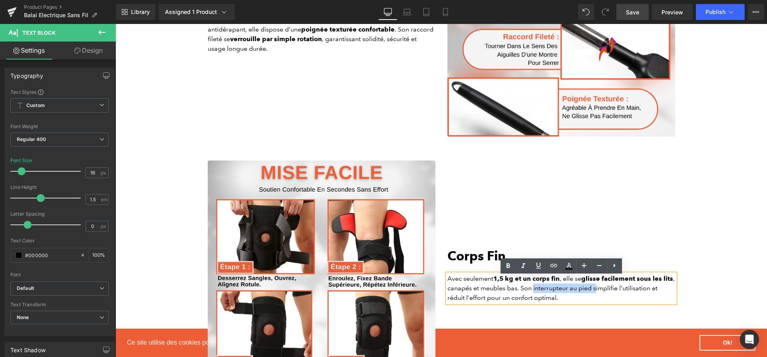
drag, startPoint x: 596, startPoint y: 293, endPoint x: 534, endPoint y: 293, distance: 61.9
click at [534, 293] on p "Avec seulement 1,5 kg et un corps fin , elle se glisse facilement sous les lits…" at bounding box center [562, 288] width 228 height 29
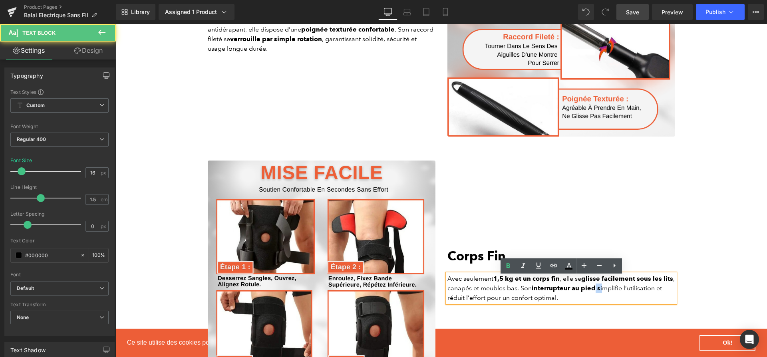
drag, startPoint x: 597, startPoint y: 291, endPoint x: 602, endPoint y: 291, distance: 5.6
click at [602, 291] on p "Avec seulement 1,5 kg et un corps fin , elle se glisse facilement sous les lits…" at bounding box center [562, 288] width 228 height 29
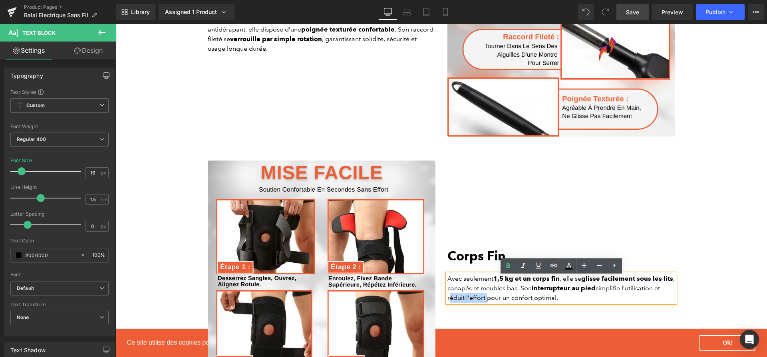
drag, startPoint x: 447, startPoint y: 303, endPoint x: 483, endPoint y: 303, distance: 36.4
click at [483, 303] on p "Avec seulement 1,5 kg et un corps fin , elle se glisse facilement sous les lits…" at bounding box center [562, 288] width 228 height 29
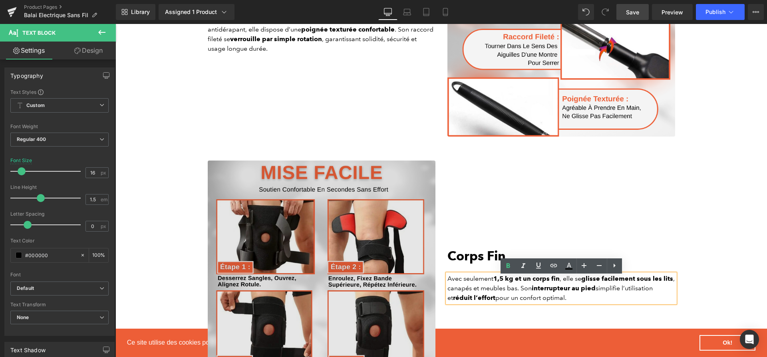
click at [273, 211] on img at bounding box center [322, 275] width 228 height 228
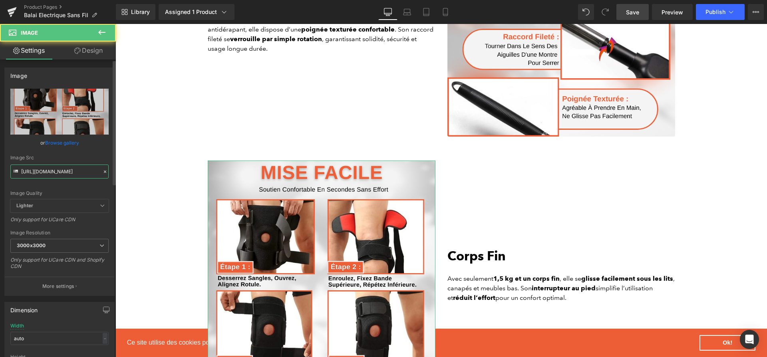
click at [45, 167] on input "https://cdn.shopify.com/s/files/1/0617/1757/7911/files/4_3055617e-c8a5-40d7-990…" at bounding box center [59, 172] width 98 height 14
paste input "a683edbe-abb8-4266-a986-8d7851286f61.png?v=1757607076"
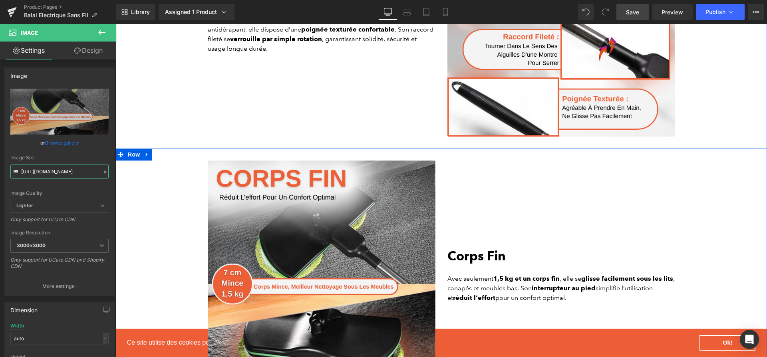
type input "https://cdn.shopify.com/s/files/1/0617/1757/7911/files/4_a683edbe-abb8-4266-a98…"
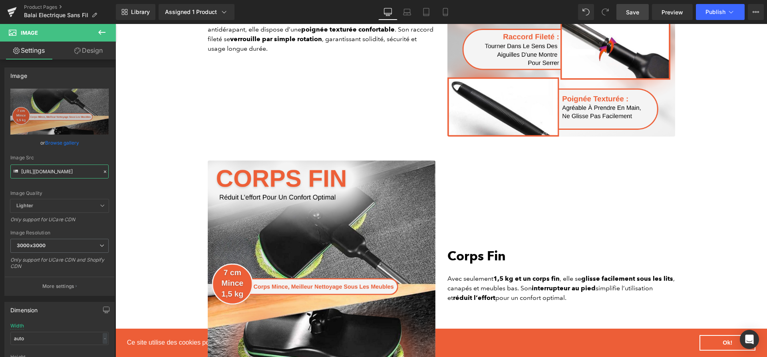
scroll to position [1725, 0]
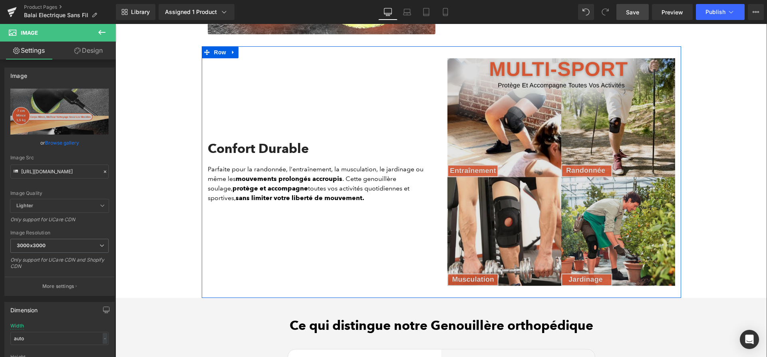
click at [507, 163] on img at bounding box center [562, 172] width 228 height 228
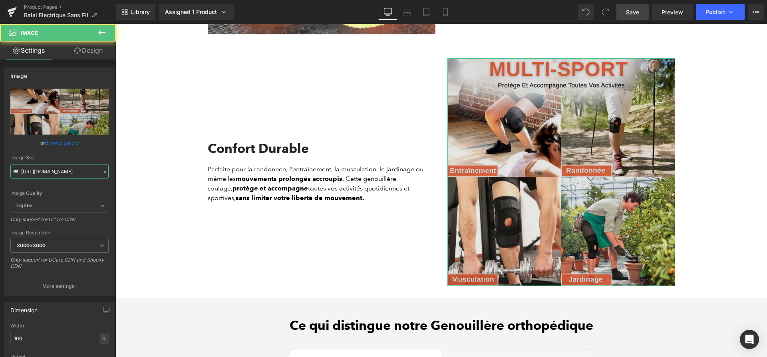
click at [67, 173] on input "https://cdn.shopify.com/s/files/1/0617/1757/7911/files/5_9e10072b-3676-497a-a1a…" at bounding box center [59, 172] width 98 height 14
paste input "d7f38bab-7a7c-40dd-8fc8-b05f8be224a2.png?v=1757607076"
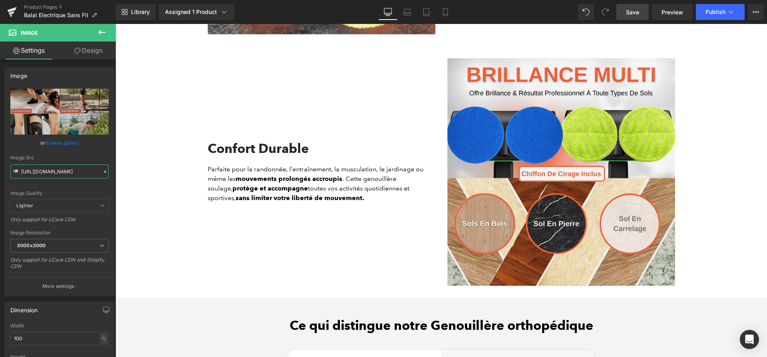
type input "https://cdn.shopify.com/s/files/1/0617/1757/7911/files/5_d7f38bab-7a7c-40dd-8fc…"
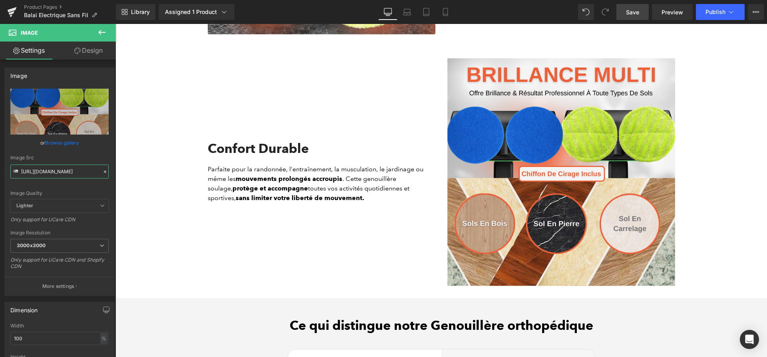
scroll to position [0, 0]
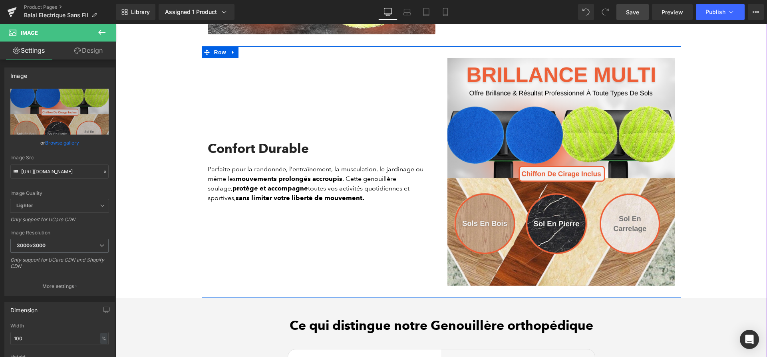
click at [262, 156] on h2 "Confort Durable" at bounding box center [322, 148] width 228 height 15
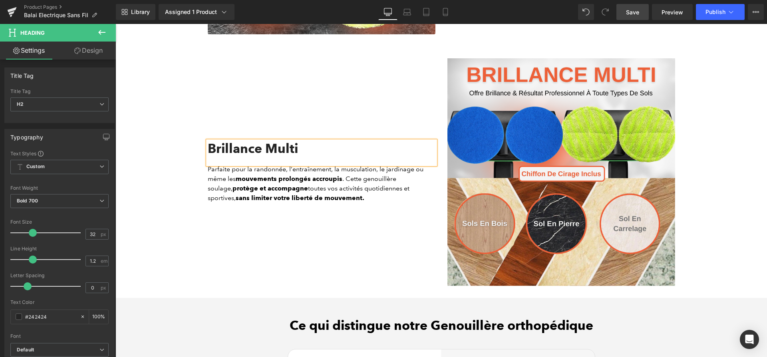
click at [319, 201] on p "Parfaite pour la randonnée, l’entraînement, la musculation, le jardinage ou mêm…" at bounding box center [322, 184] width 228 height 38
paste div
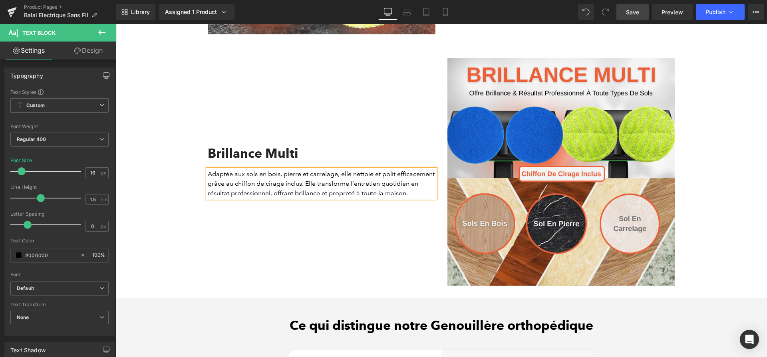
scroll to position [1729, 0]
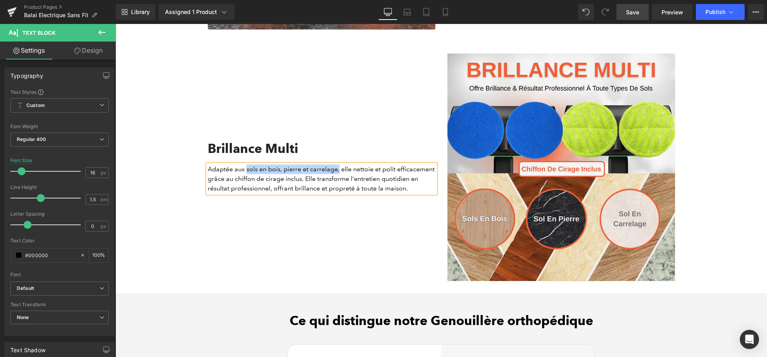
drag, startPoint x: 246, startPoint y: 171, endPoint x: 339, endPoint y: 175, distance: 92.8
click at [339, 175] on p "Adaptée aux sols en bois, pierre et carrelage, elle nettoie et polit efficaceme…" at bounding box center [322, 179] width 228 height 29
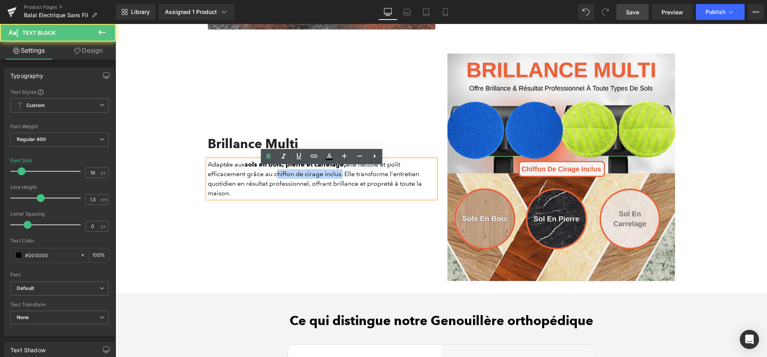
drag, startPoint x: 273, startPoint y: 177, endPoint x: 339, endPoint y: 179, distance: 66.4
click at [339, 179] on p "Adaptée aux sols en bois, pierre et carrelage, elle nettoie et polit efficaceme…" at bounding box center [322, 179] width 228 height 38
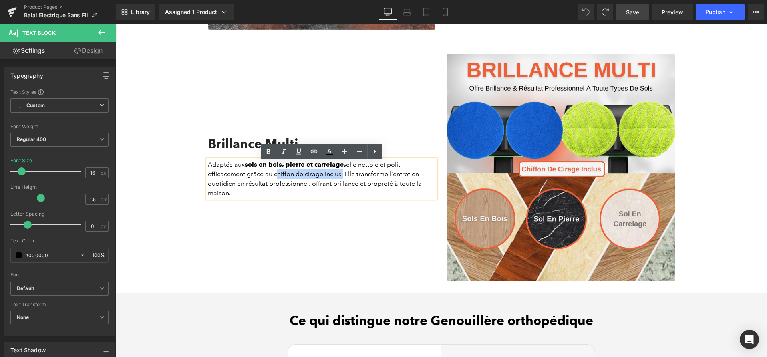
drag, startPoint x: 339, startPoint y: 179, endPoint x: 273, endPoint y: 180, distance: 65.9
click at [273, 180] on p "Adaptée aux sols en bois, pierre et carrelage, elle nettoie et polit efficaceme…" at bounding box center [322, 179] width 228 height 38
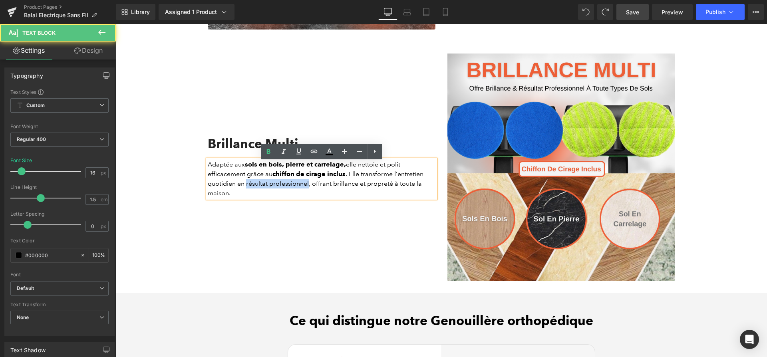
drag, startPoint x: 246, startPoint y: 187, endPoint x: 309, endPoint y: 191, distance: 62.9
click at [309, 191] on p "Adaptée aux sols en bois, pierre et carrelage, elle nettoie et polit efficaceme…" at bounding box center [322, 179] width 228 height 38
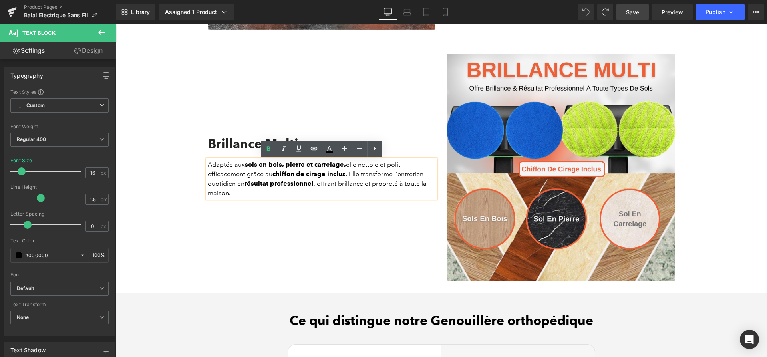
scroll to position [1964, 0]
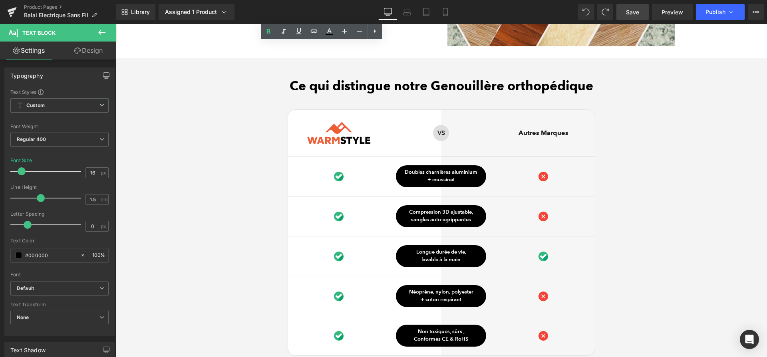
click at [627, 17] on link "Save" at bounding box center [633, 12] width 32 height 16
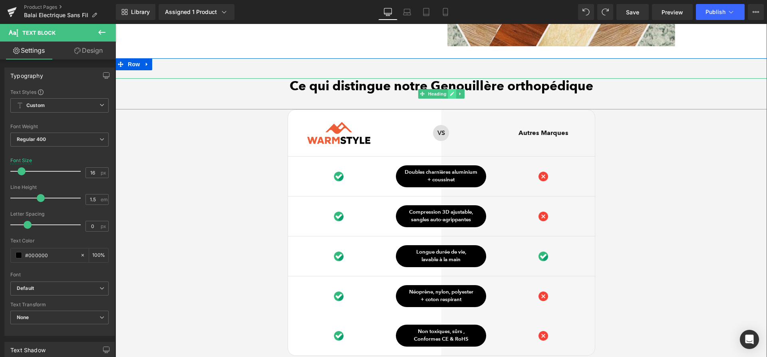
click at [452, 96] on icon at bounding box center [452, 94] width 4 height 4
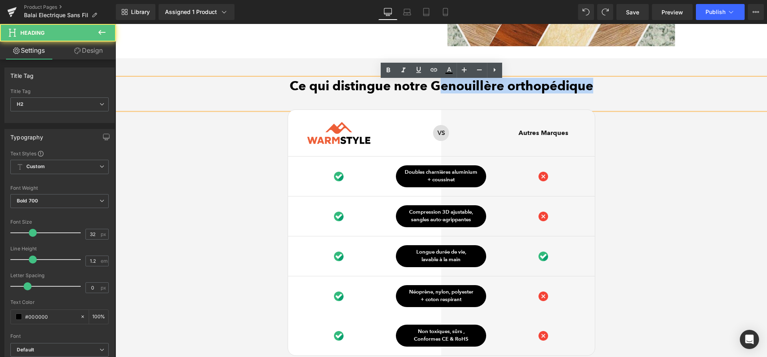
drag, startPoint x: 436, startPoint y: 90, endPoint x: 615, endPoint y: 95, distance: 179.5
click at [615, 93] on h2 "Ce qui distingue notre Genouillère orthopédique" at bounding box center [441, 85] width 652 height 15
paste div
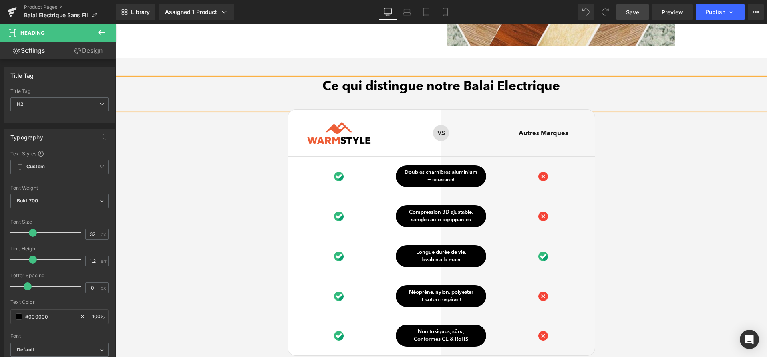
click at [633, 16] on span "Save" at bounding box center [632, 12] width 13 height 8
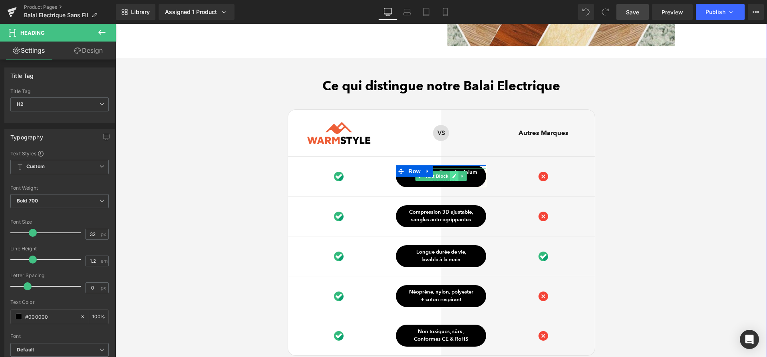
click at [452, 179] on icon at bounding box center [454, 176] width 4 height 5
click at [452, 179] on p "+ coussinet" at bounding box center [441, 180] width 90 height 8
paste div
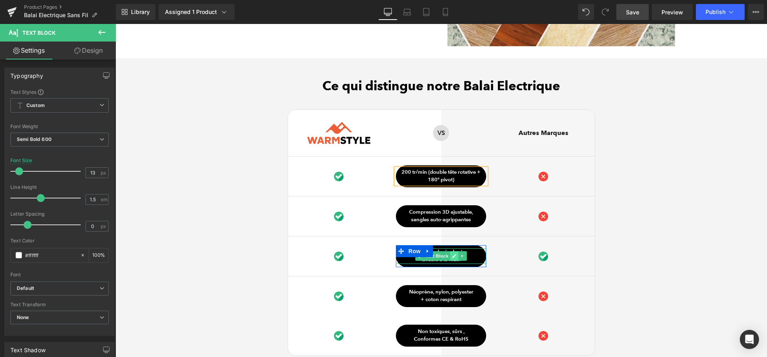
click at [452, 259] on icon at bounding box center [454, 256] width 4 height 5
click at [452, 261] on p "lavable à la main" at bounding box center [441, 260] width 90 height 8
paste div
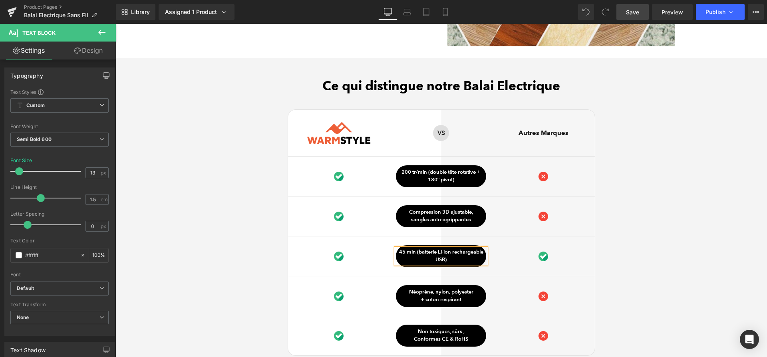
click at [452, 256] on p "45 min (batterie Li-ion rechargeable USB)" at bounding box center [441, 257] width 90 height 16
click at [455, 218] on icon at bounding box center [455, 216] width 4 height 4
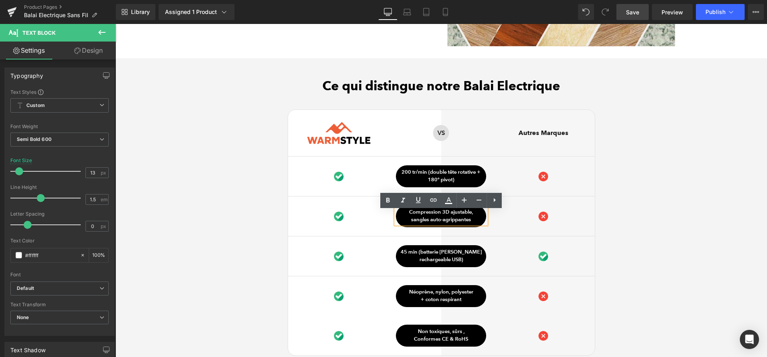
click at [455, 219] on p "sangles auto-agrippantes" at bounding box center [441, 220] width 90 height 8
paste div
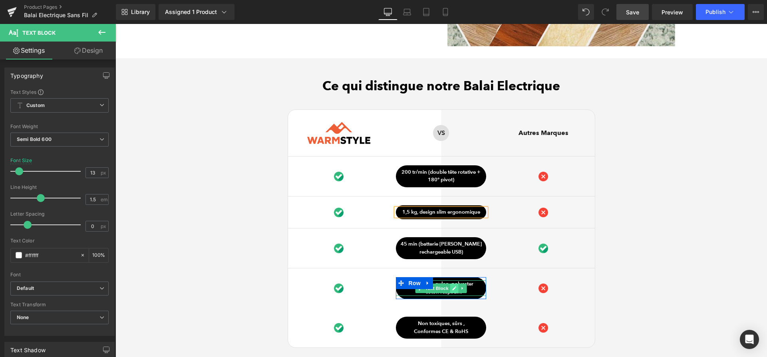
click at [454, 290] on icon at bounding box center [455, 288] width 4 height 4
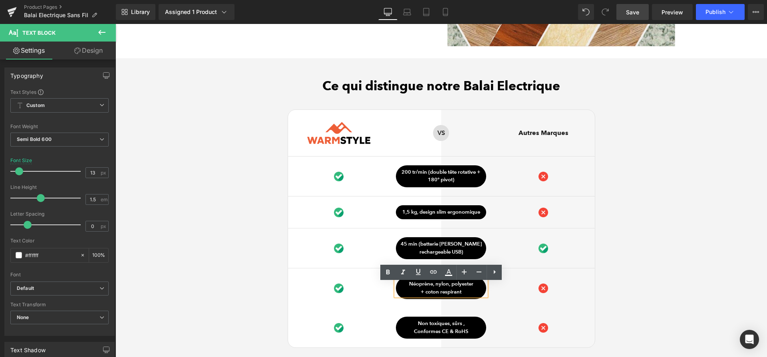
click at [454, 291] on p "+ coton respirant" at bounding box center [441, 292] width 90 height 8
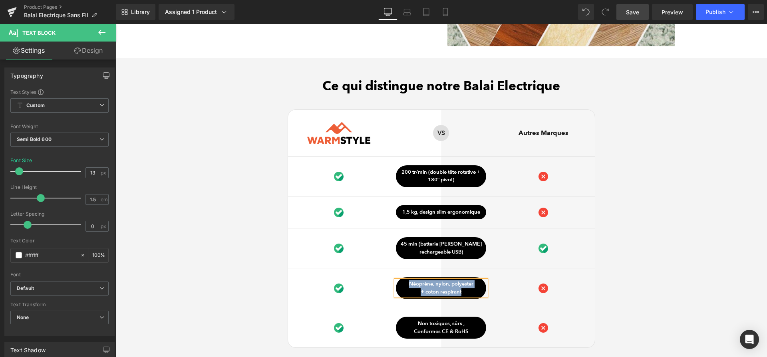
paste div
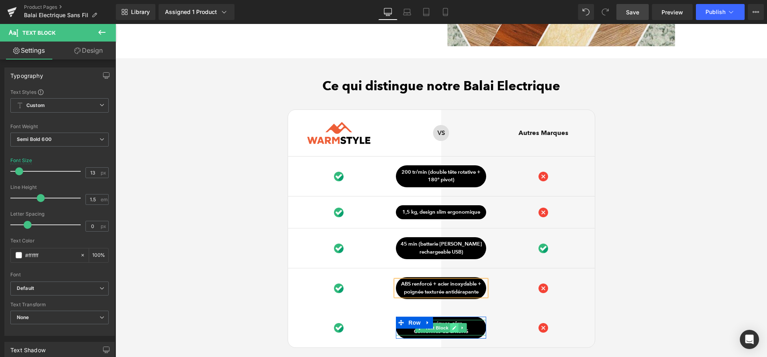
click at [451, 328] on link at bounding box center [454, 328] width 8 height 10
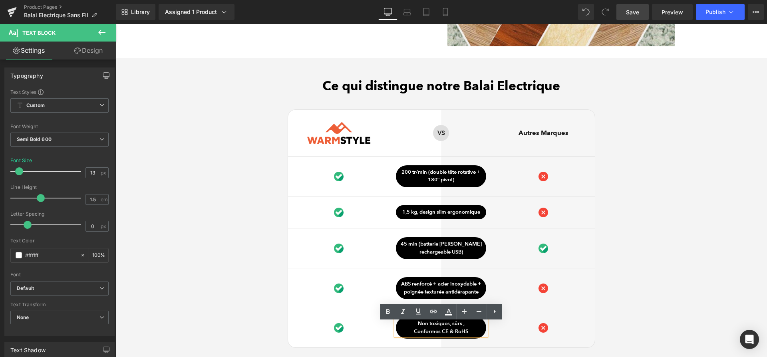
click at [433, 332] on p "Conformes CE & RoHS" at bounding box center [441, 332] width 90 height 8
paste div
click at [453, 326] on p "Conçu avec matériaux non toxiques, CE & RoHS" at bounding box center [441, 328] width 90 height 16
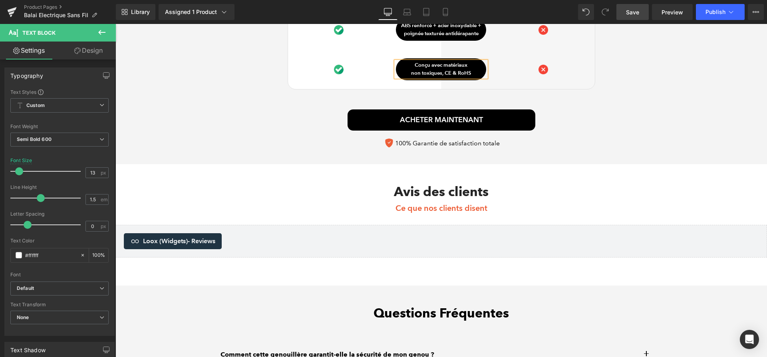
scroll to position [2349, 0]
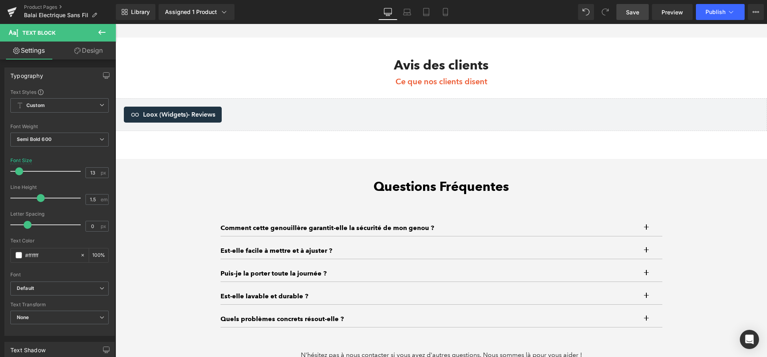
click at [634, 17] on link "Save" at bounding box center [633, 12] width 32 height 16
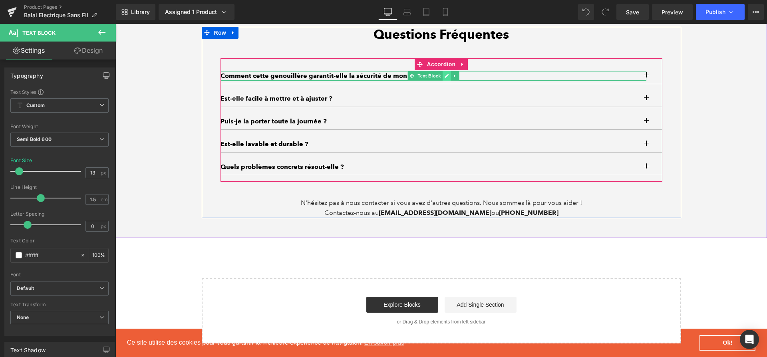
click at [445, 81] on link at bounding box center [446, 76] width 8 height 10
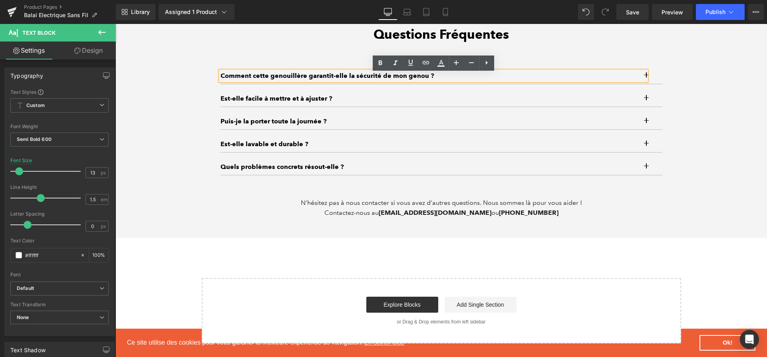
click at [445, 81] on p "Comment cette genouillère garantit-elle la sécurité de mon genou ?" at bounding box center [434, 76] width 426 height 10
paste div
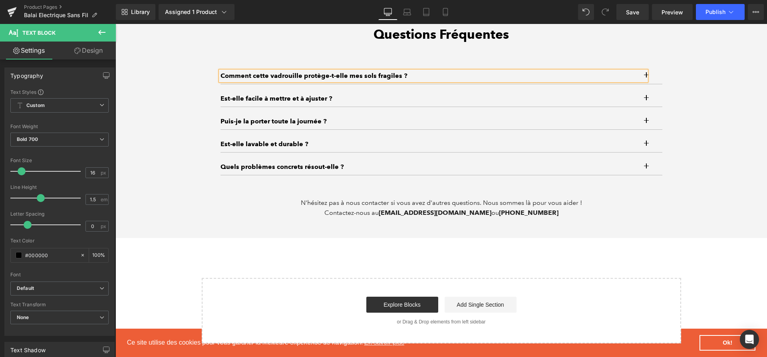
click at [658, 81] on button "button" at bounding box center [654, 76] width 16 height 16
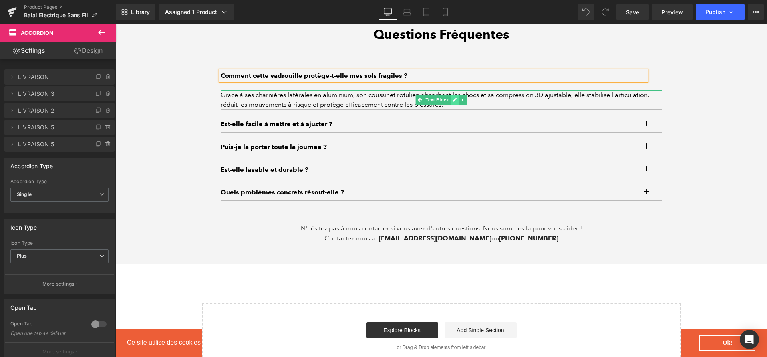
click at [456, 102] on icon at bounding box center [454, 99] width 4 height 5
click at [456, 104] on div "Grâce à ses charnières latérales en aluminium, son coussinet rotulien absorbant…" at bounding box center [442, 99] width 442 height 19
paste div
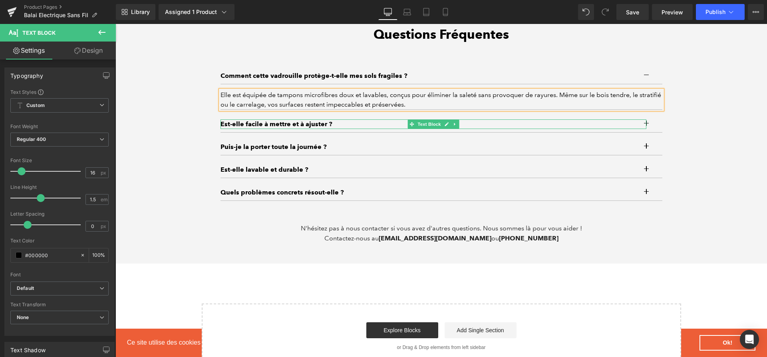
click at [312, 127] on p "Est-elle facile à mettre et à ajuster ?" at bounding box center [434, 124] width 426 height 10
paste div
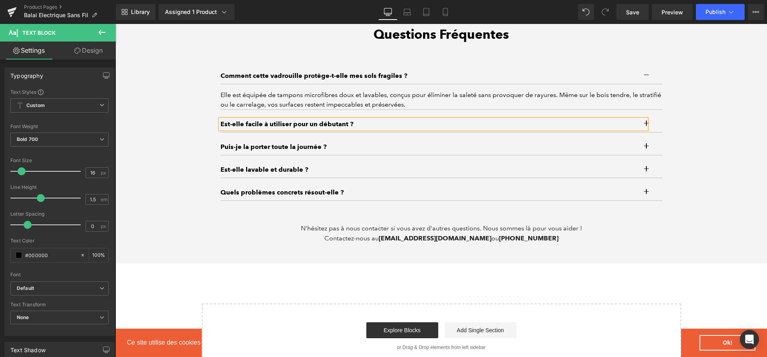
click at [656, 126] on button "button" at bounding box center [654, 124] width 16 height 16
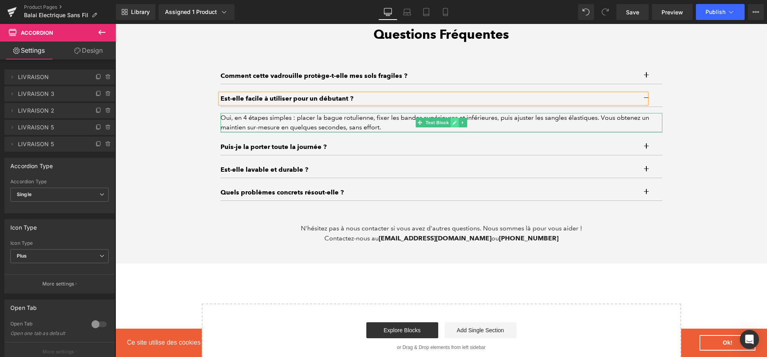
click at [454, 124] on icon at bounding box center [454, 122] width 4 height 5
click at [454, 124] on div "Oui, en 4 étapes simples : placer la bague rotulienne, fixer les bandes supérie…" at bounding box center [442, 122] width 442 height 19
paste div
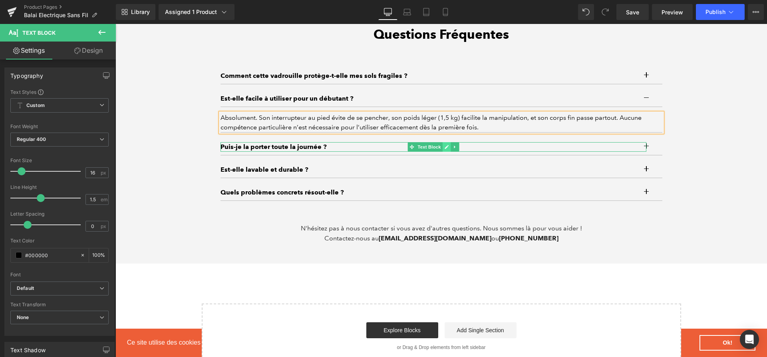
click at [444, 149] on icon at bounding box center [446, 147] width 4 height 5
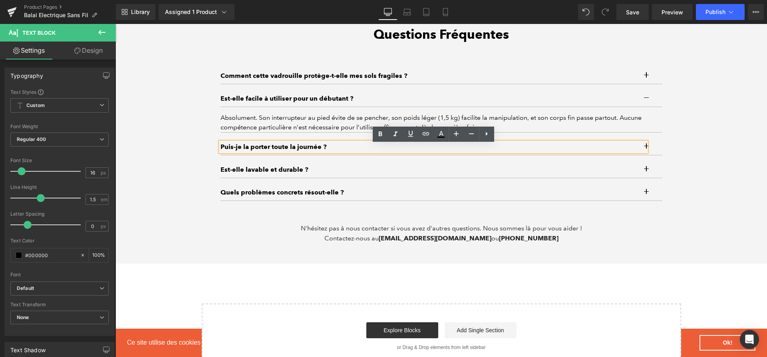
click at [444, 150] on p "Puis-je la porter toute la journée ?" at bounding box center [434, 147] width 426 height 10
paste div
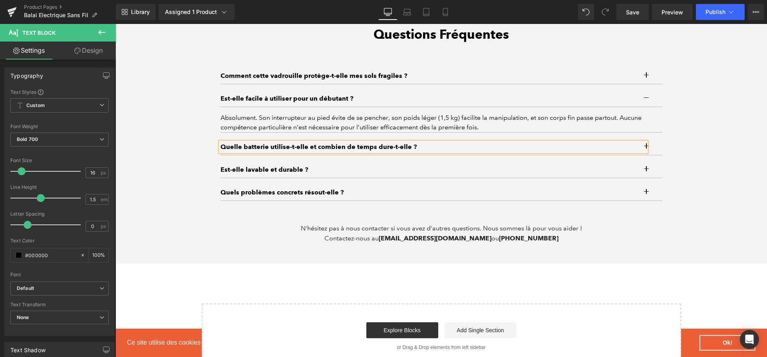
click at [656, 149] on button "button" at bounding box center [654, 147] width 16 height 16
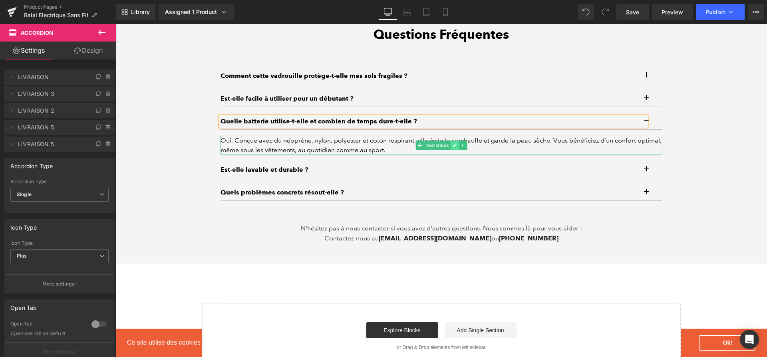
click at [456, 147] on icon at bounding box center [455, 145] width 4 height 4
click at [456, 148] on div "Oui. Conçue avec du néoprène, nylon, polyester et coton respirant, elle évite l…" at bounding box center [442, 145] width 442 height 19
paste div
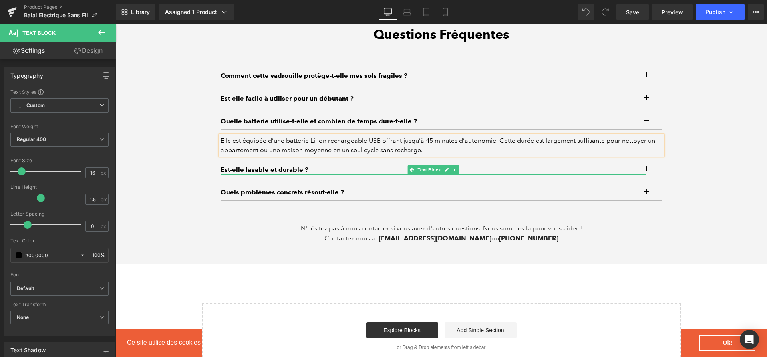
click at [450, 174] on link at bounding box center [446, 170] width 8 height 10
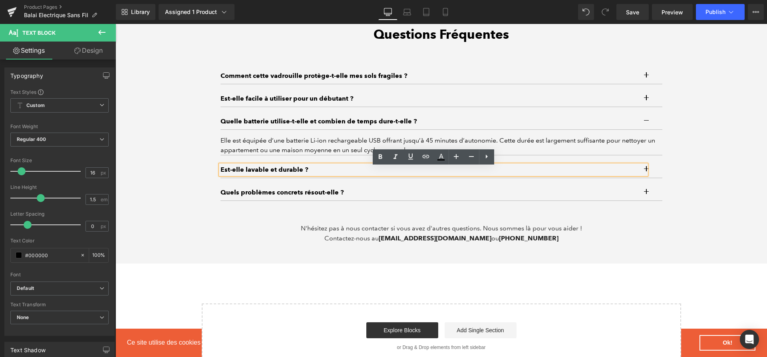
click at [449, 174] on p "Est-elle lavable et durable ?" at bounding box center [434, 170] width 426 height 10
paste div
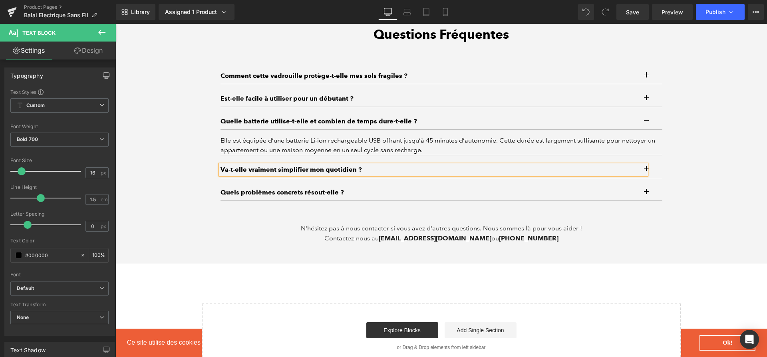
click at [656, 172] on button "button" at bounding box center [654, 170] width 16 height 16
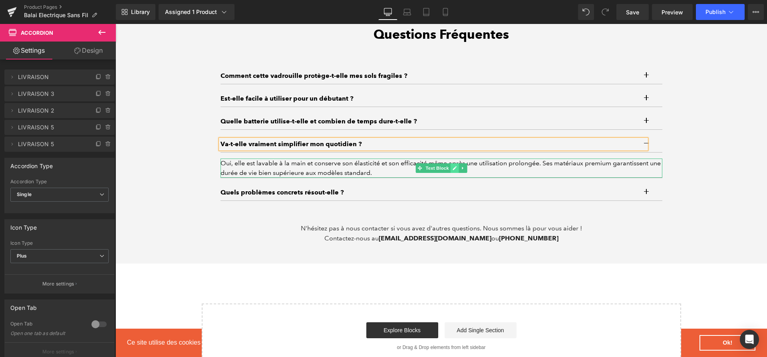
click at [452, 168] on link at bounding box center [454, 168] width 8 height 10
click at [452, 168] on div "Oui, elle est lavable à la main et conserve son élasticité et son efficacité mê…" at bounding box center [442, 168] width 442 height 19
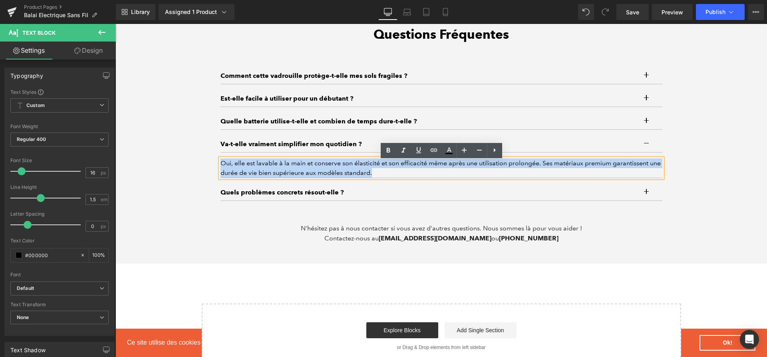
paste div
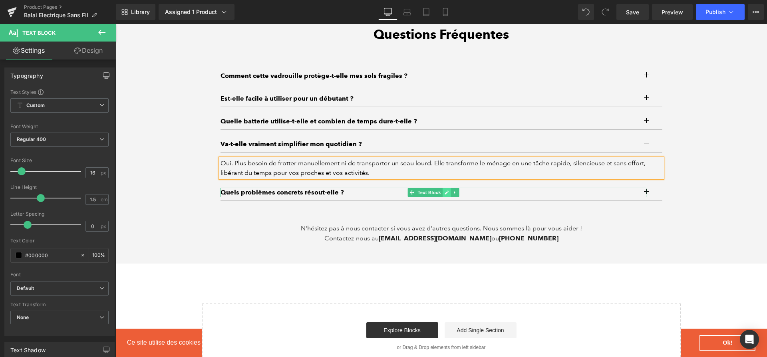
click at [446, 194] on icon at bounding box center [446, 192] width 4 height 5
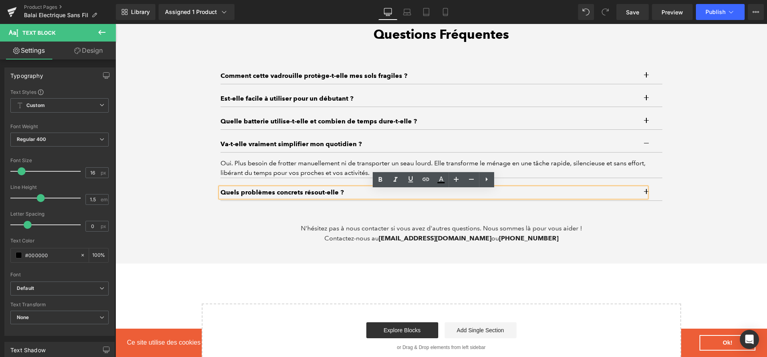
click at [427, 196] on p "Quels problèmes concrets résout-elle ?" at bounding box center [434, 193] width 426 height 10
paste div
click at [651, 193] on button "button" at bounding box center [654, 193] width 16 height 16
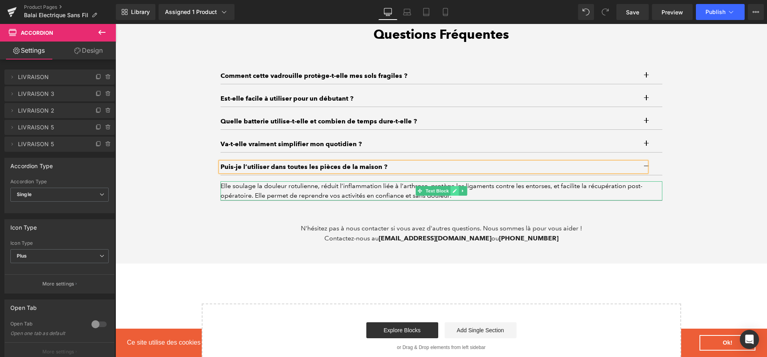
click at [454, 193] on icon at bounding box center [454, 191] width 4 height 5
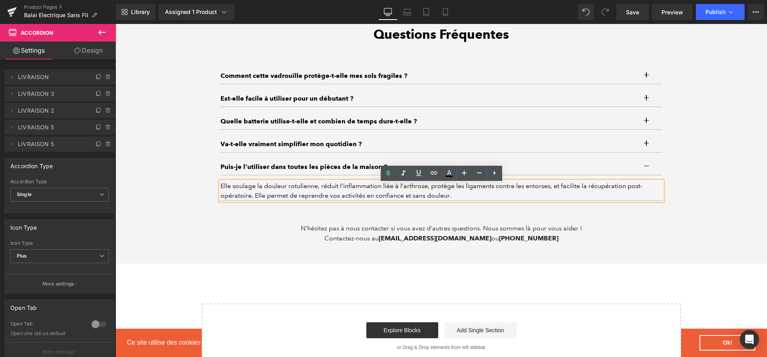
click at [454, 195] on div "Elle soulage la douleur rotulienne, réduit l’inflammation liée à l’arthrose, pr…" at bounding box center [442, 190] width 442 height 19
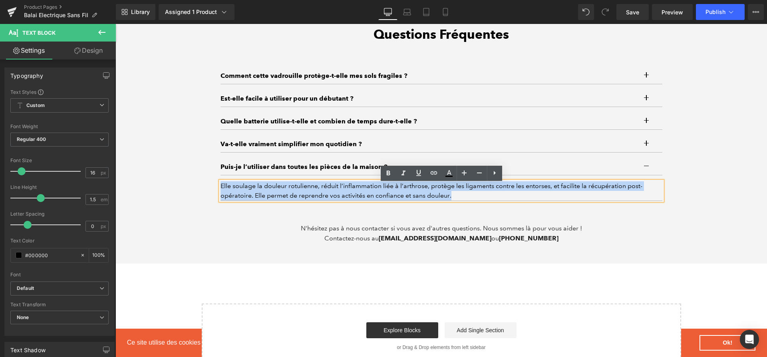
paste div
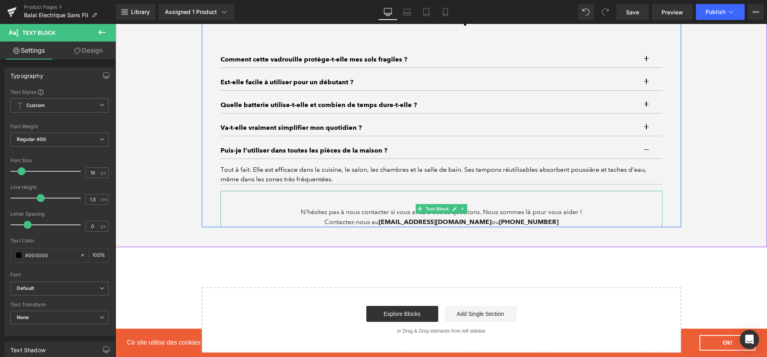
scroll to position [2520, 0]
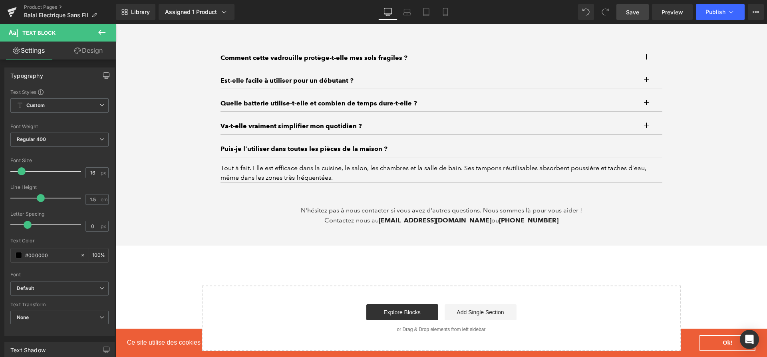
click at [623, 14] on link "Save" at bounding box center [633, 12] width 32 height 16
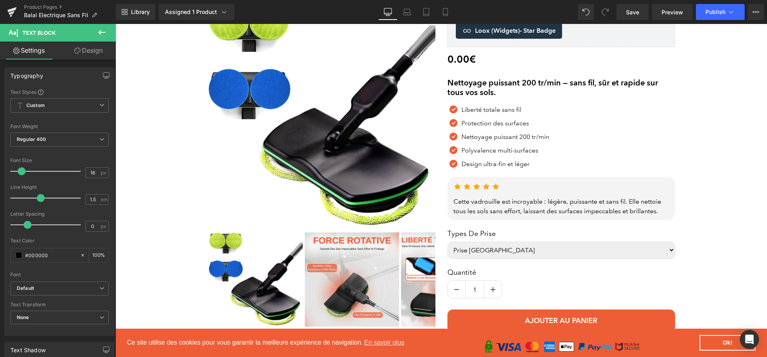
scroll to position [0, 0]
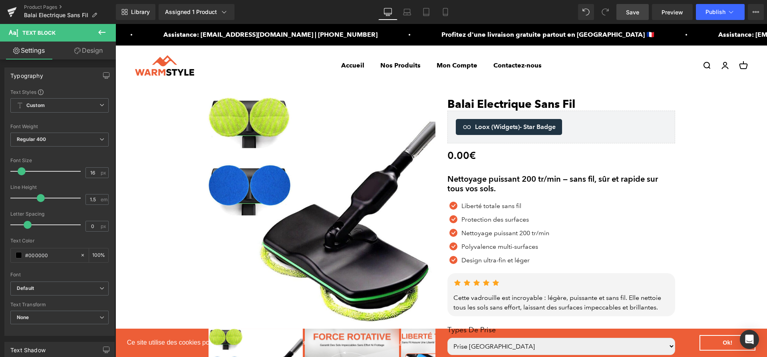
click at [631, 18] on link "Save" at bounding box center [633, 12] width 32 height 16
